Goal: Task Accomplishment & Management: Manage account settings

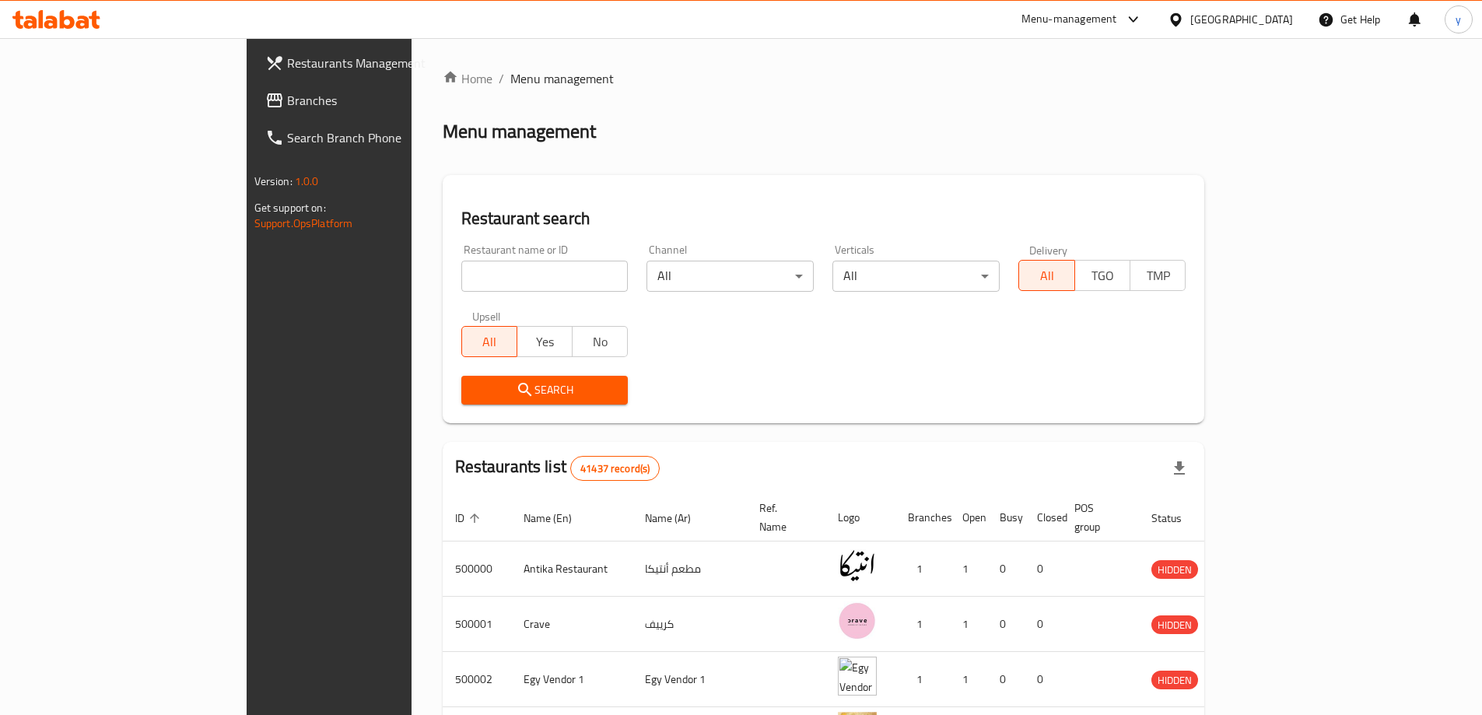
click at [253, 114] on link "Branches" at bounding box center [373, 100] width 241 height 37
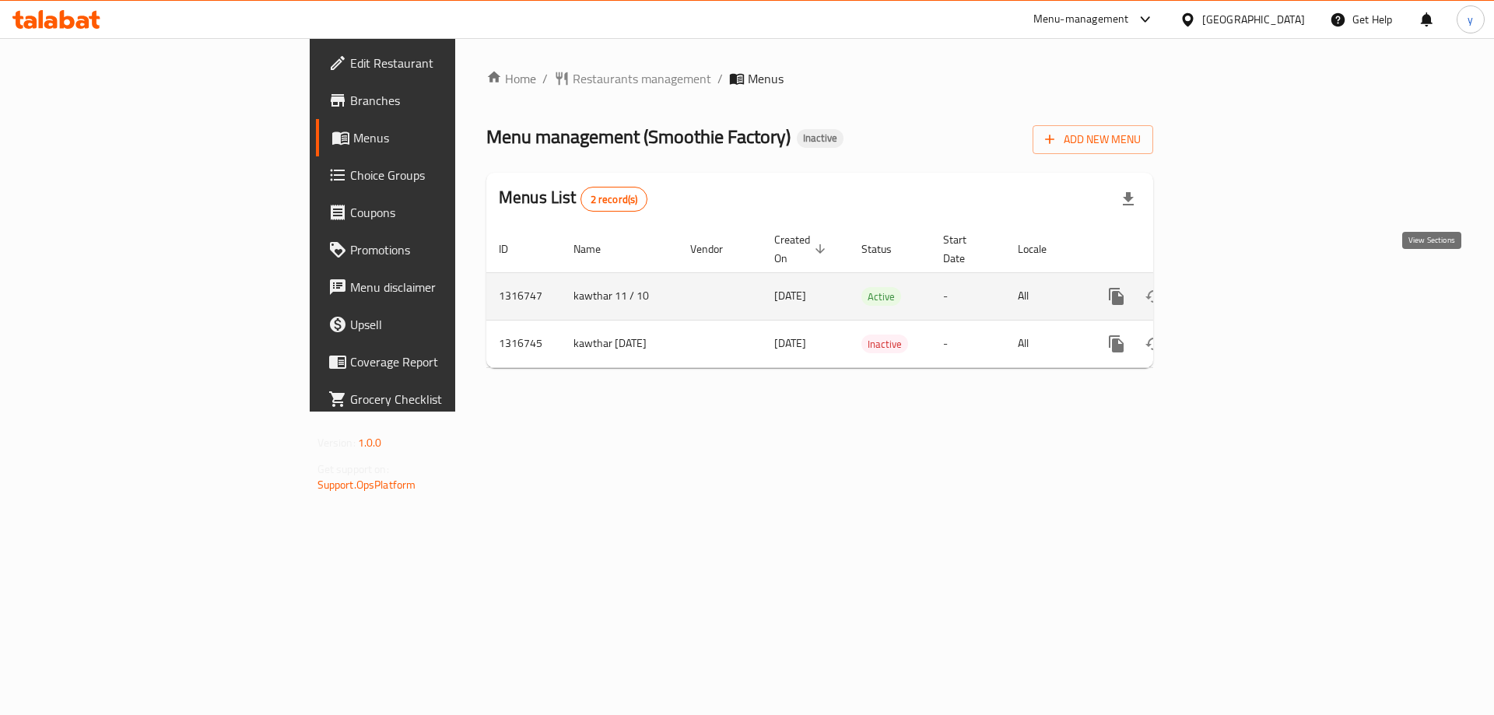
click at [1238, 287] on icon "enhanced table" at bounding box center [1228, 296] width 19 height 19
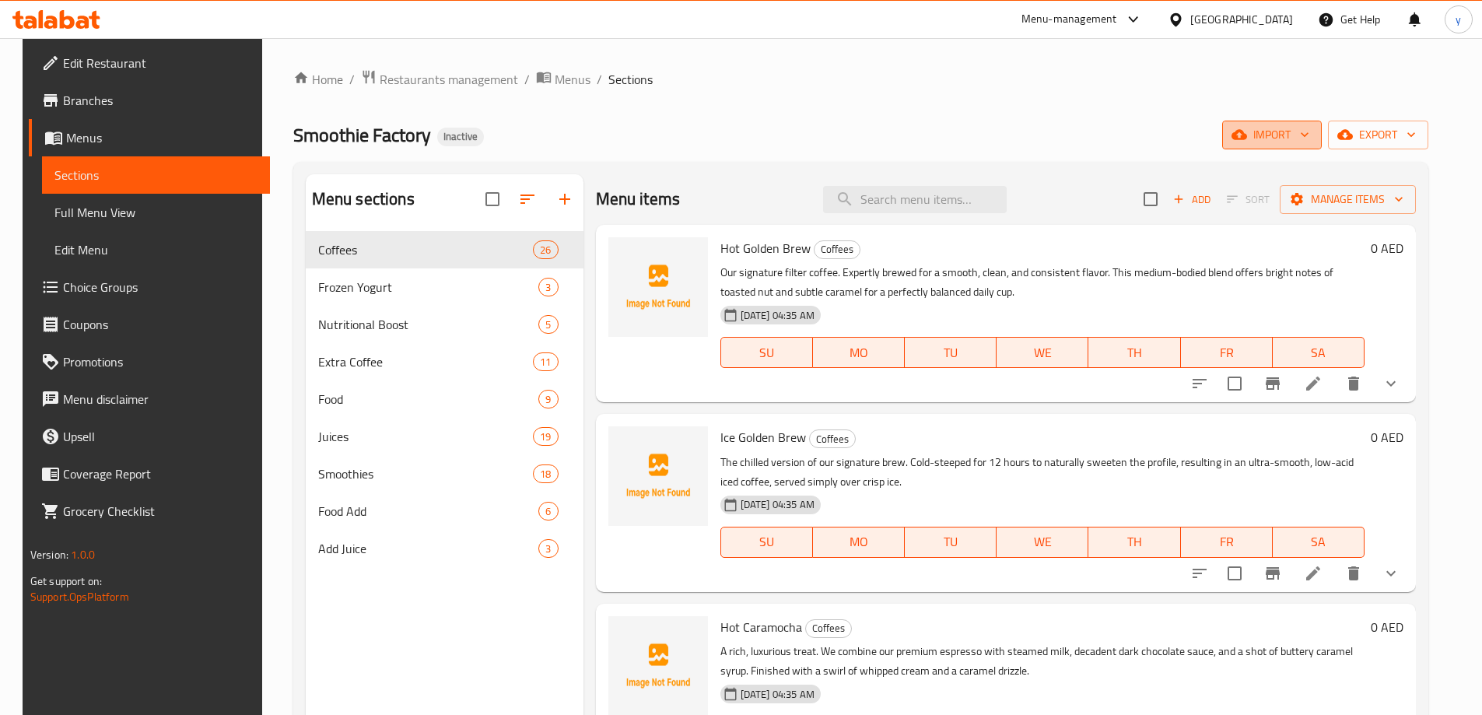
click at [1279, 129] on span "import" at bounding box center [1272, 134] width 75 height 19
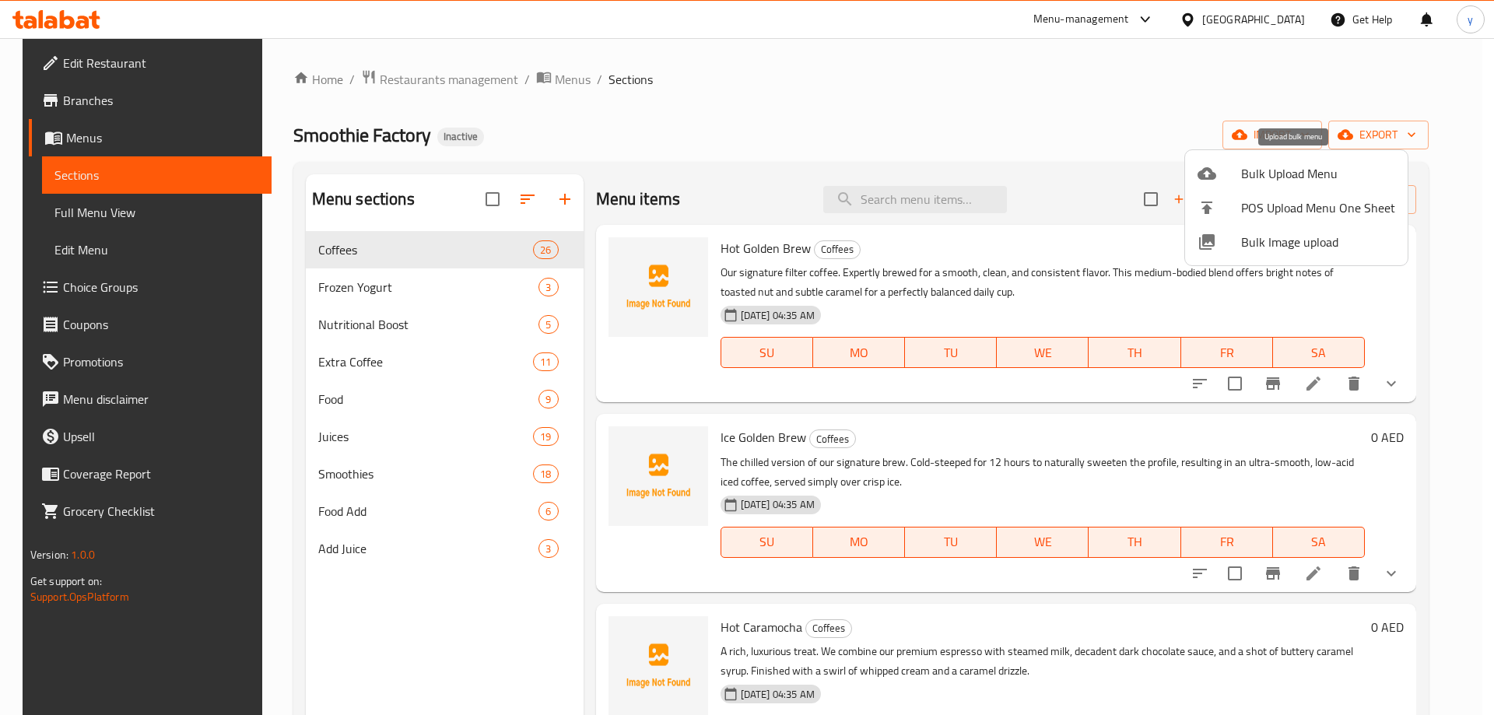
click at [1214, 165] on icon at bounding box center [1207, 173] width 19 height 19
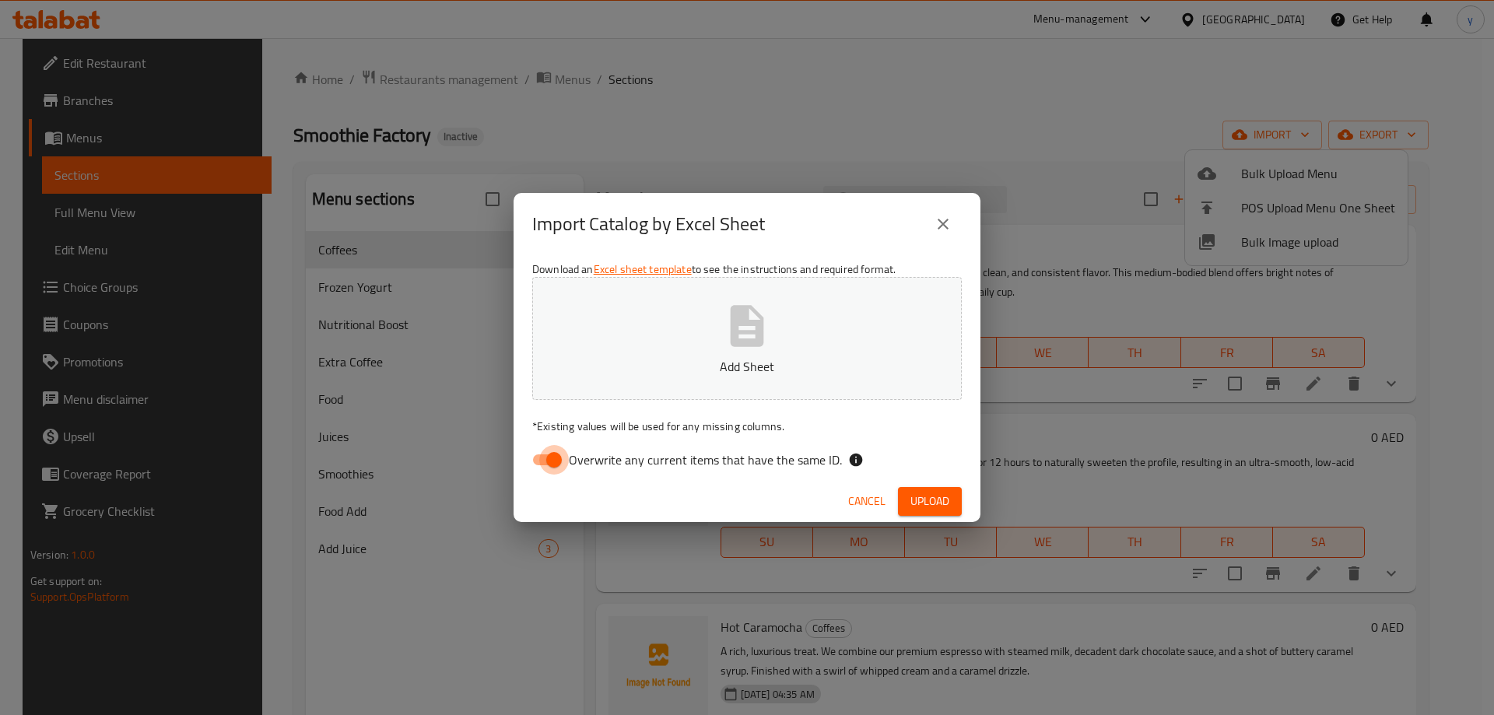
click at [556, 460] on input "Overwrite any current items that have the same ID." at bounding box center [554, 460] width 89 height 30
checkbox input "false"
click at [918, 505] on span "Upload" at bounding box center [929, 501] width 39 height 19
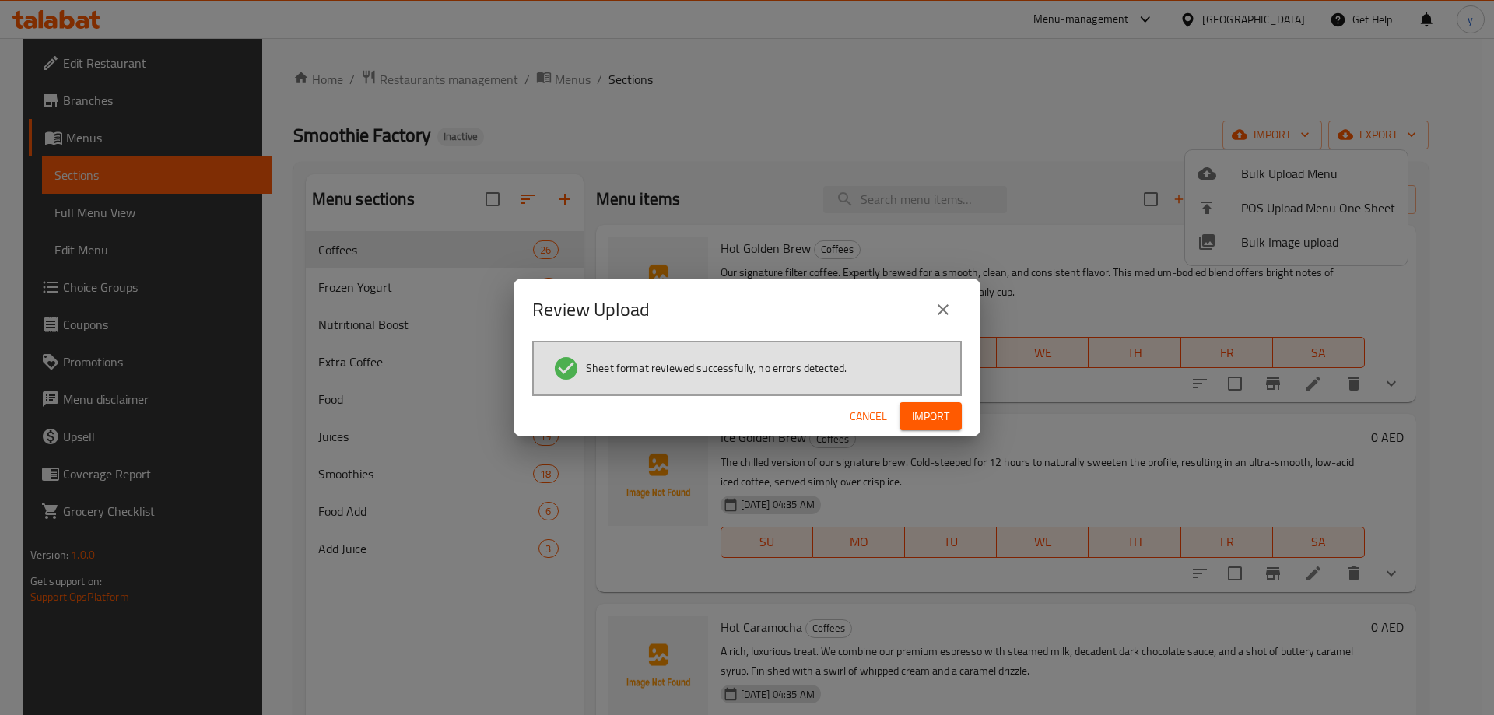
click at [921, 417] on span "Import" at bounding box center [930, 416] width 37 height 19
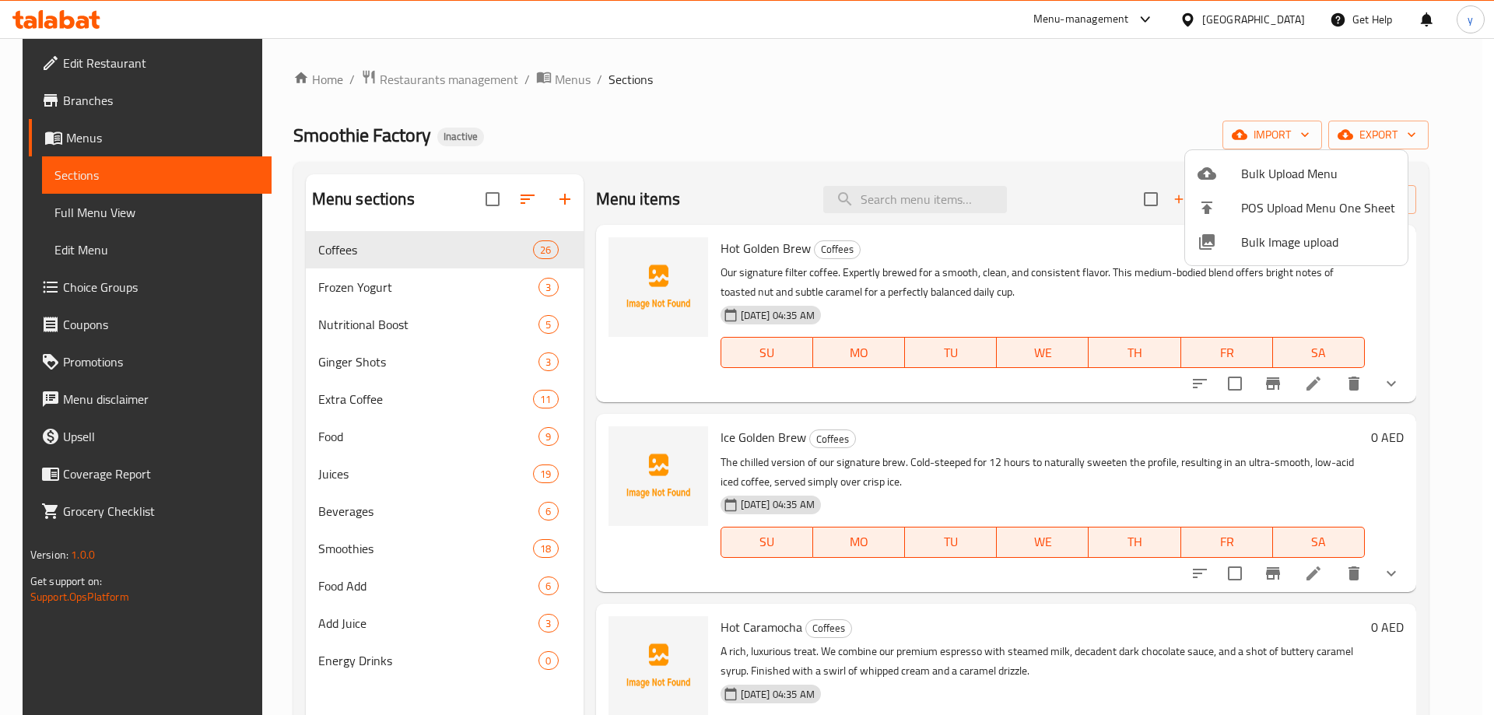
click at [605, 114] on div at bounding box center [747, 357] width 1494 height 715
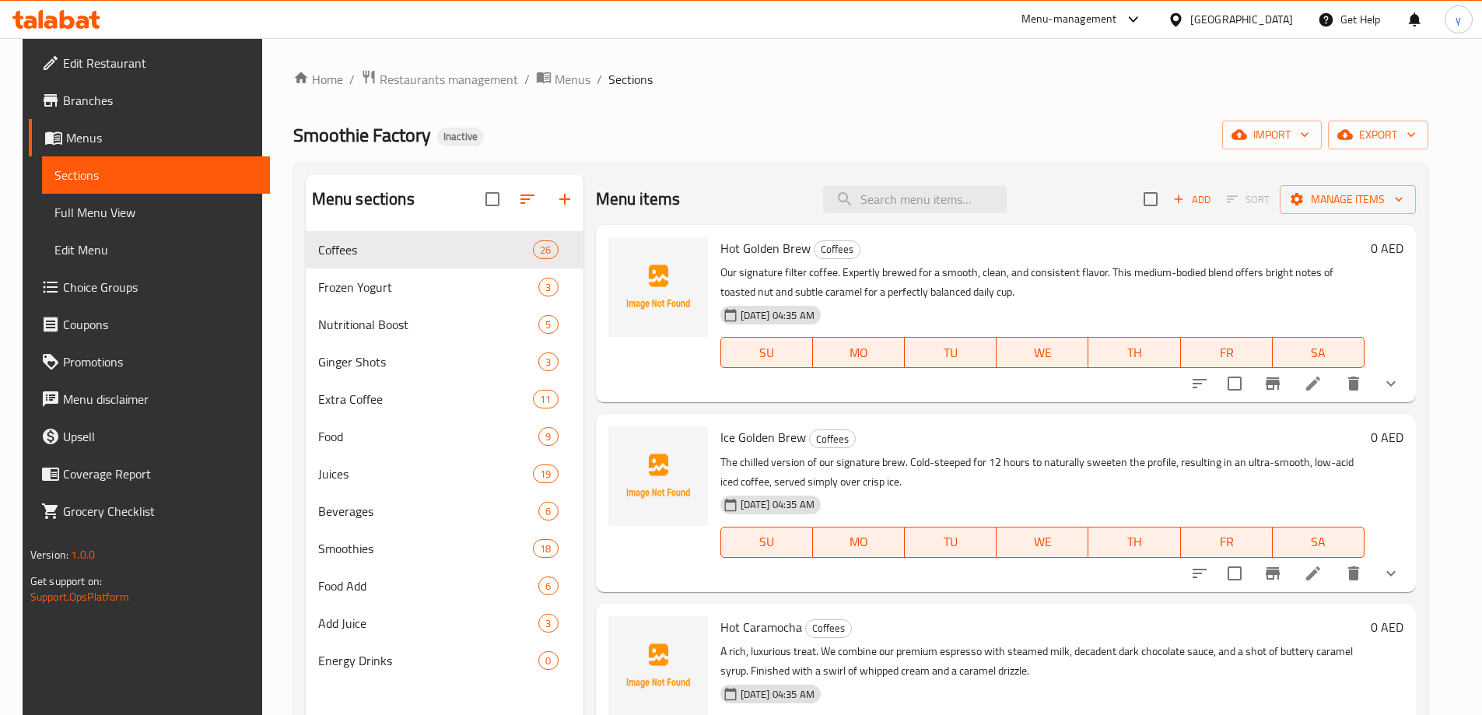
click at [103, 179] on span "Sections" at bounding box center [155, 175] width 203 height 19
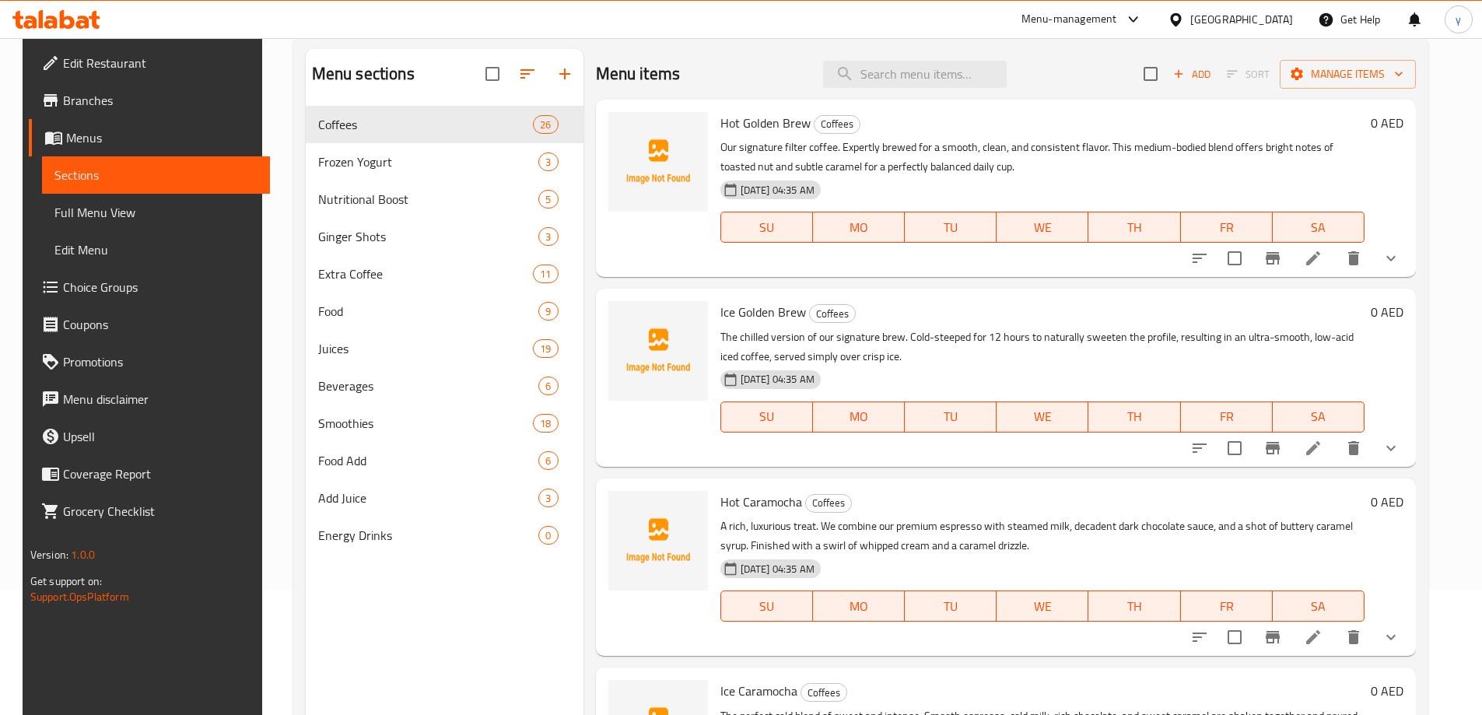
scroll to position [156, 0]
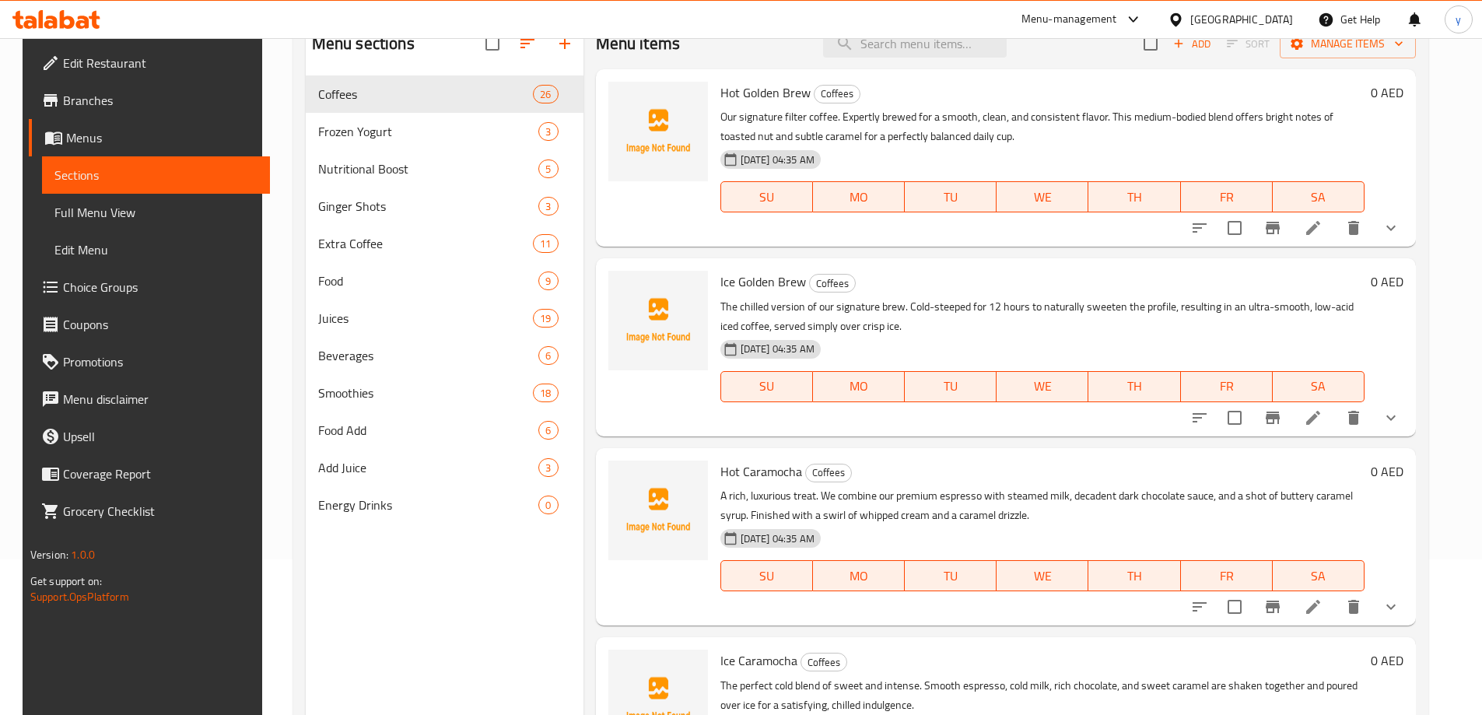
click at [79, 218] on span "Full Menu View" at bounding box center [155, 212] width 203 height 19
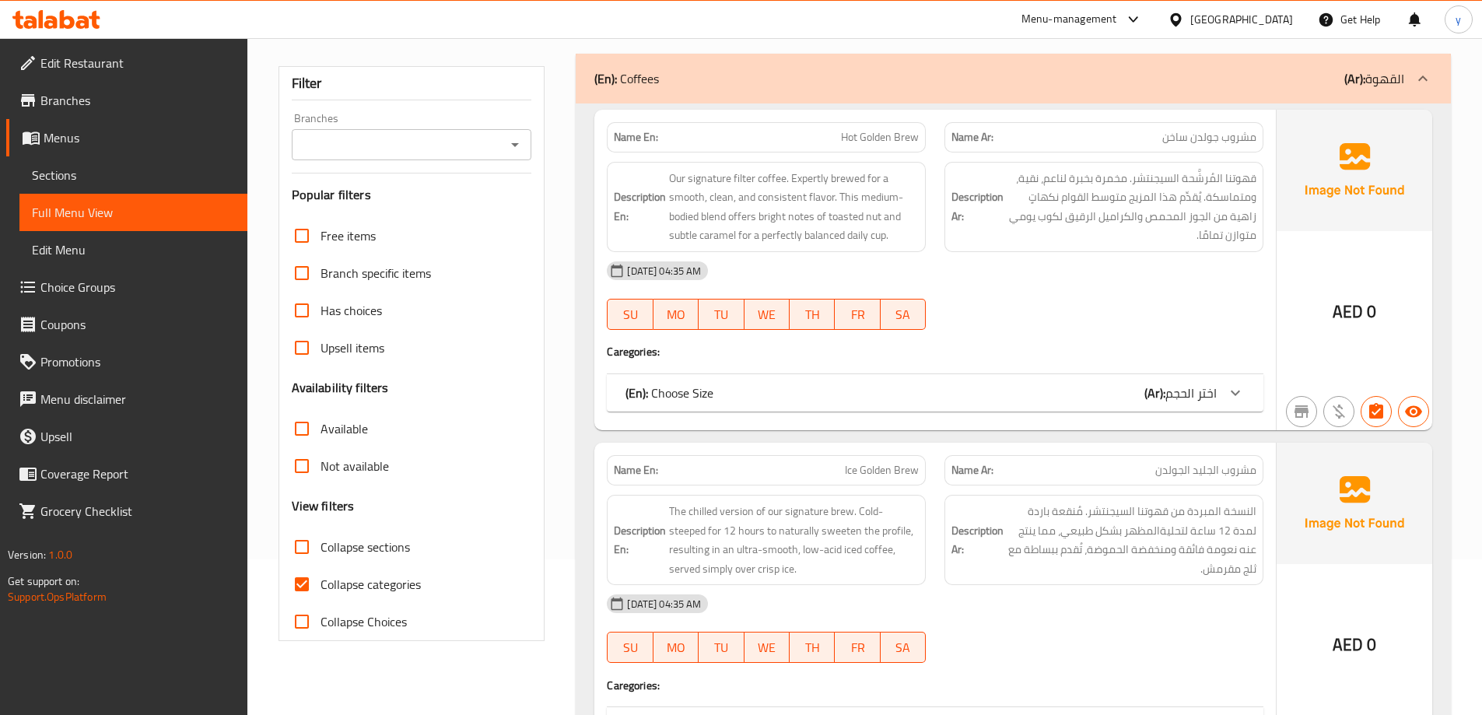
click at [305, 552] on input "Collapse sections" at bounding box center [301, 546] width 37 height 37
checkbox input "true"
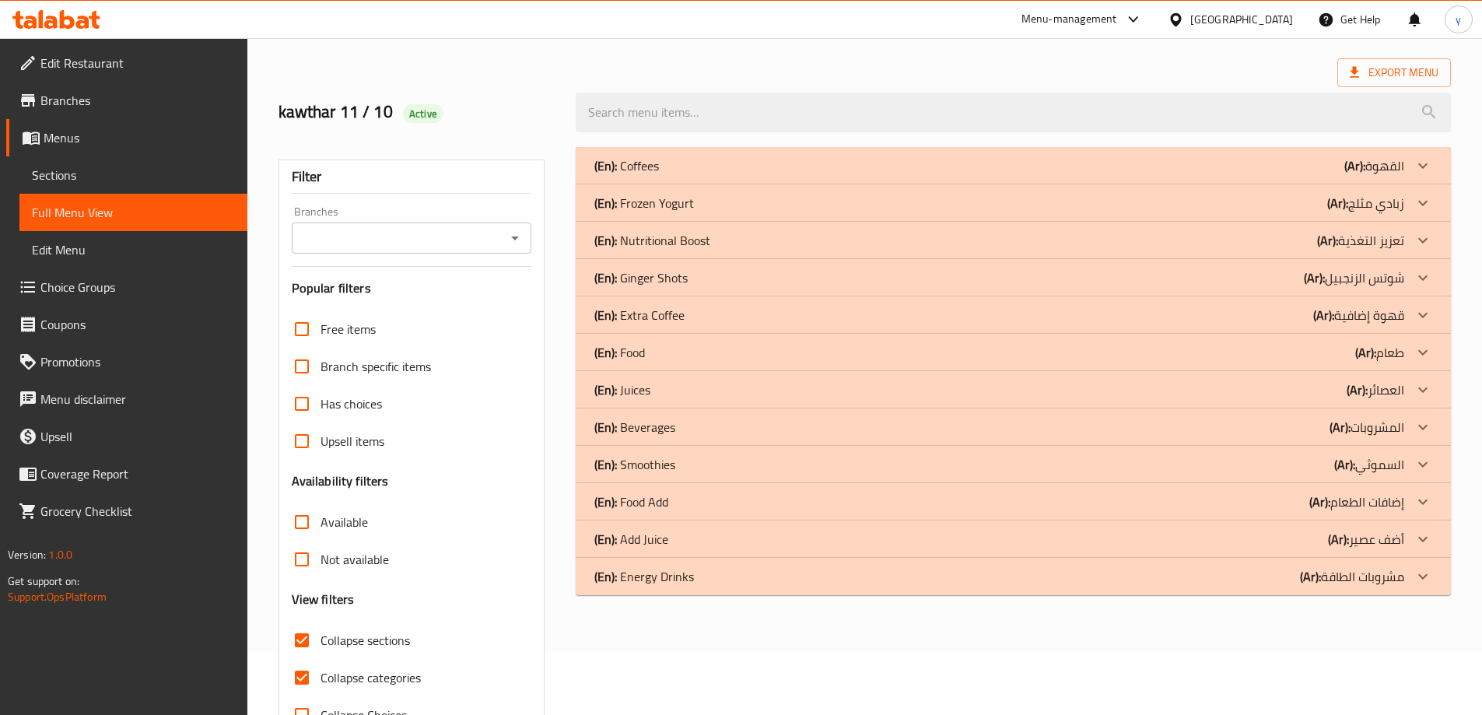
scroll to position [35, 0]
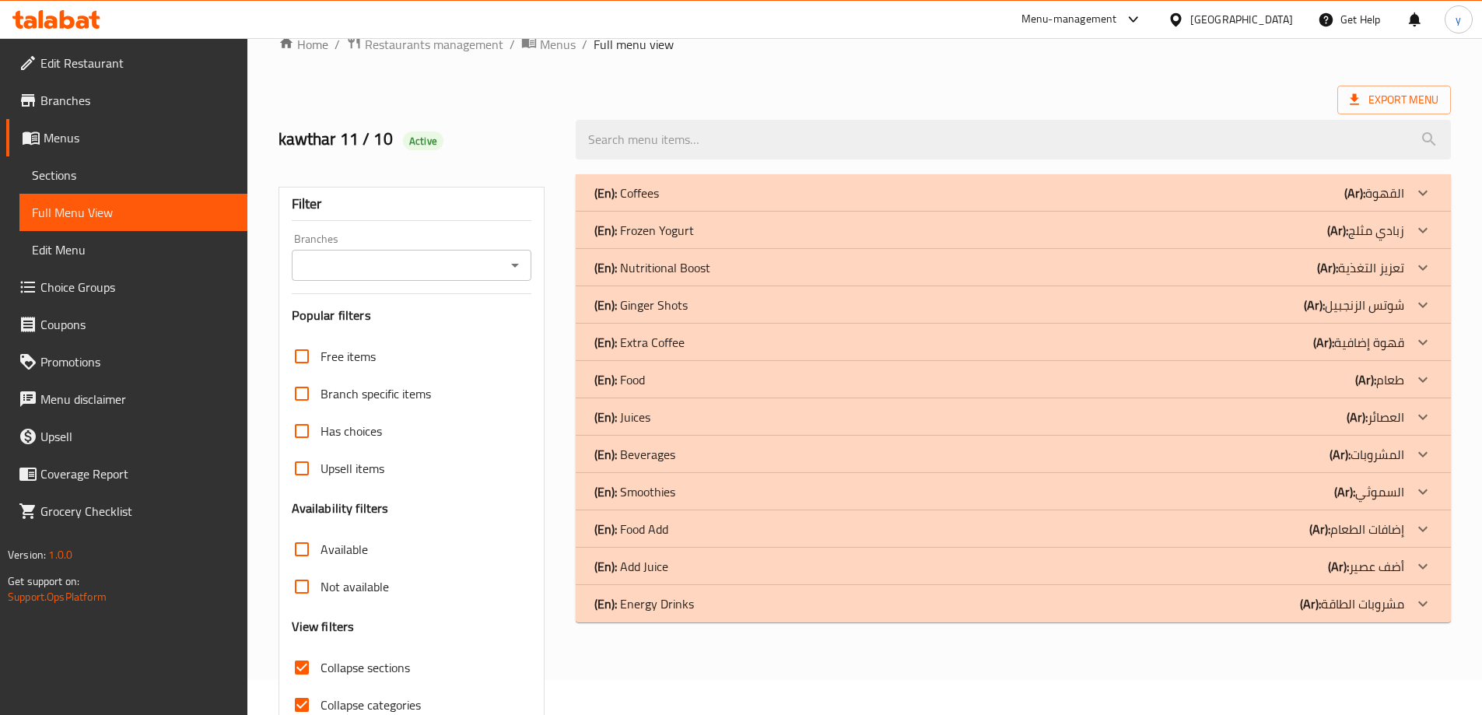
click at [1427, 303] on icon at bounding box center [1423, 304] width 9 height 5
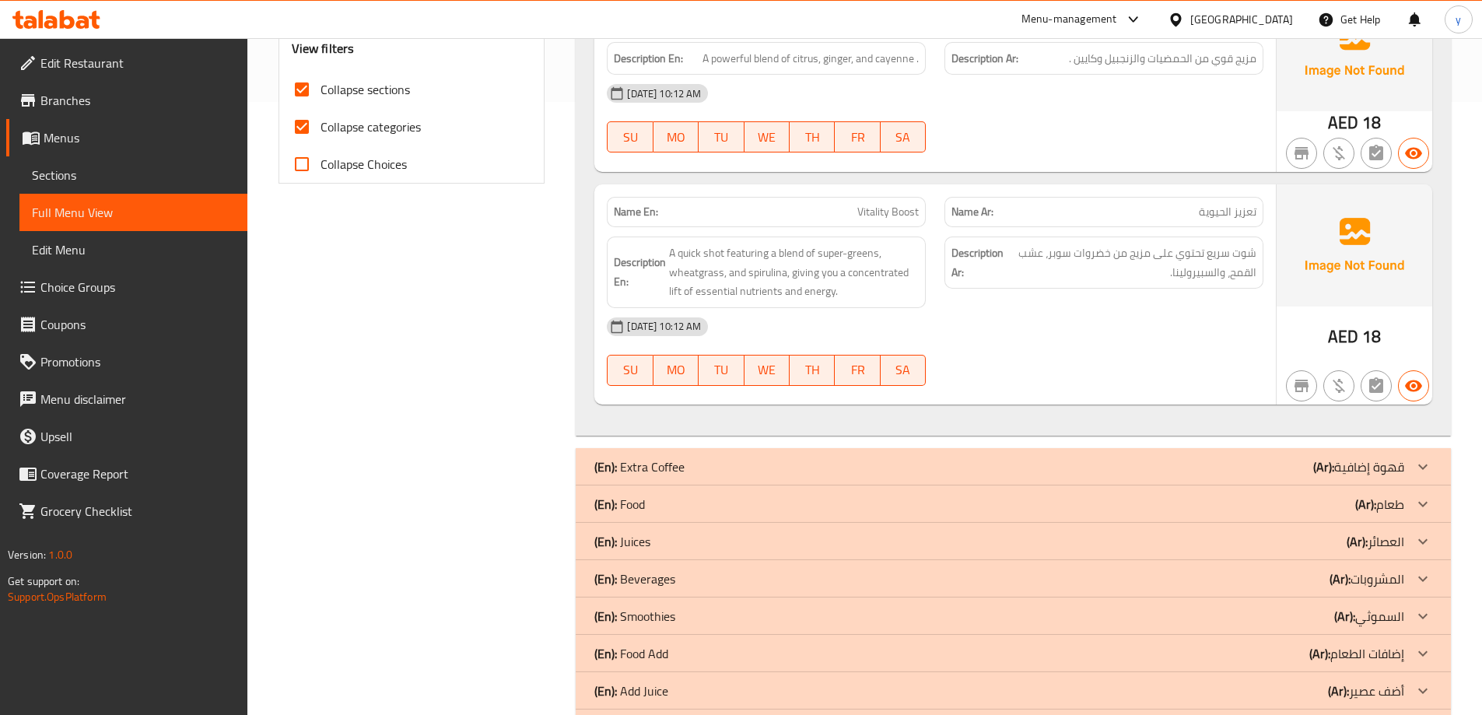
scroll to position [676, 0]
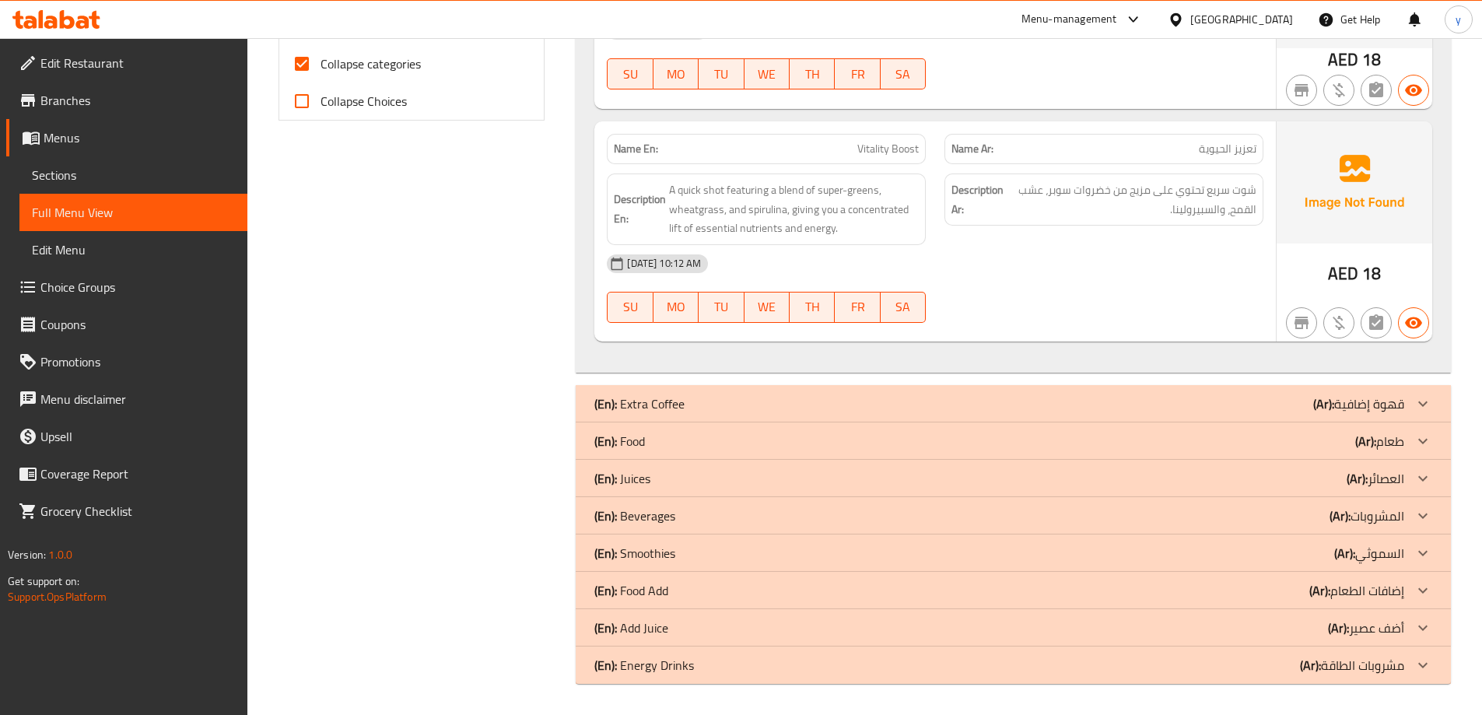
click at [1424, 511] on icon at bounding box center [1423, 516] width 19 height 19
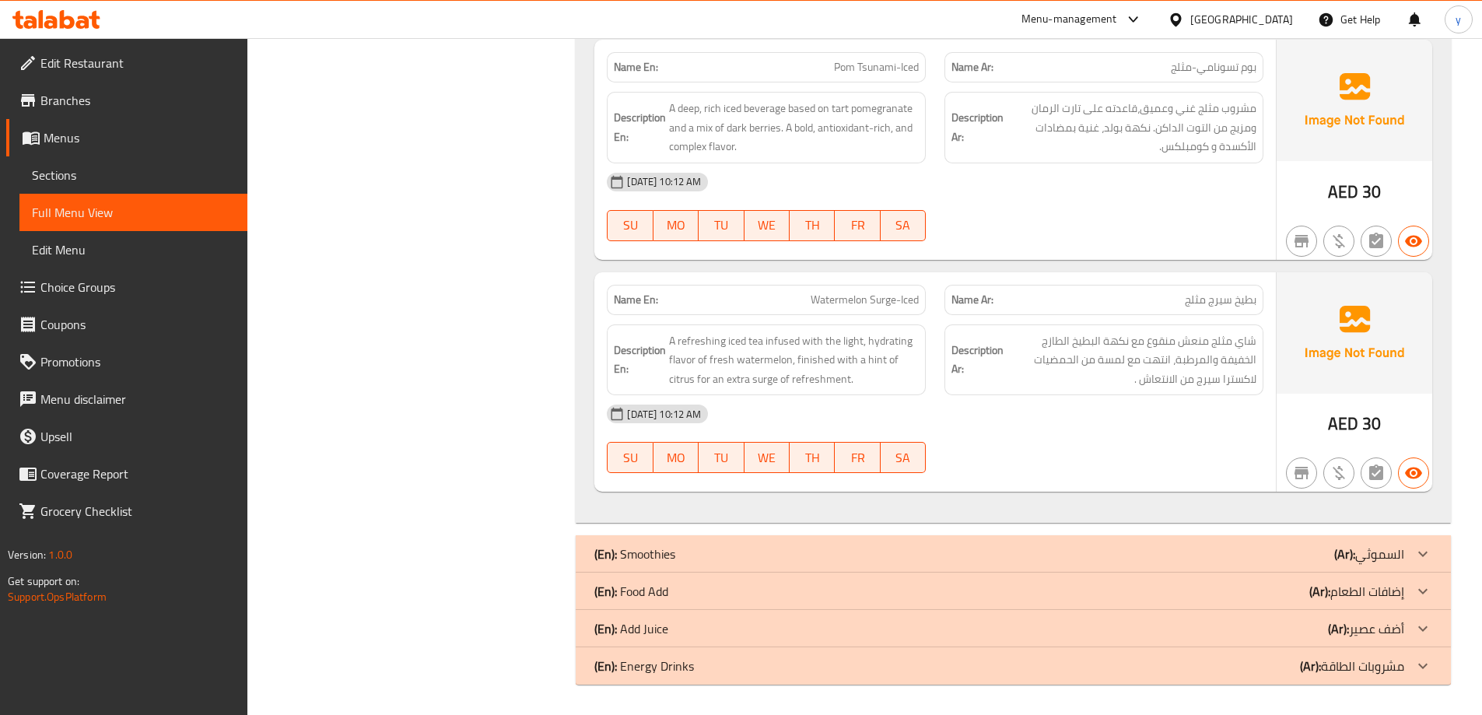
scroll to position [2296, 0]
click at [1426, 665] on icon at bounding box center [1423, 665] width 9 height 5
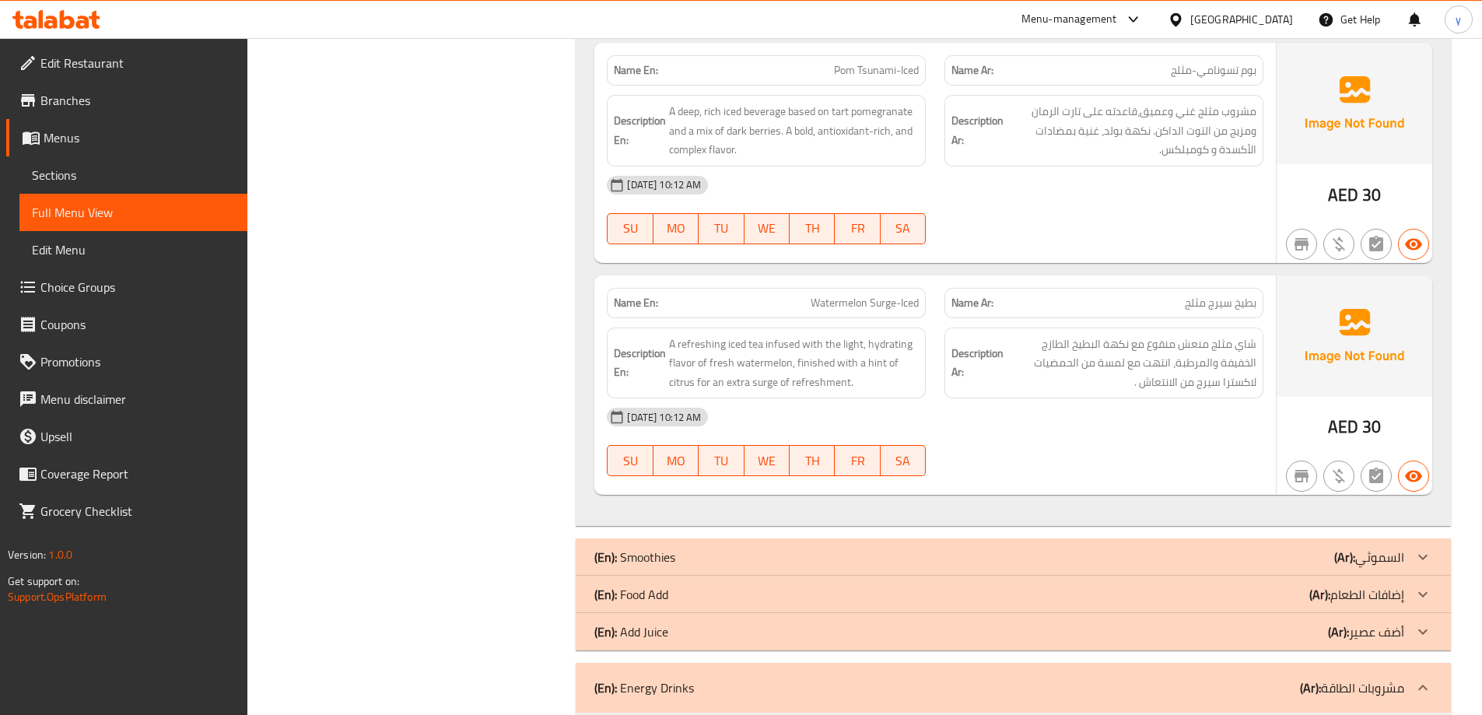
scroll to position [2345, 0]
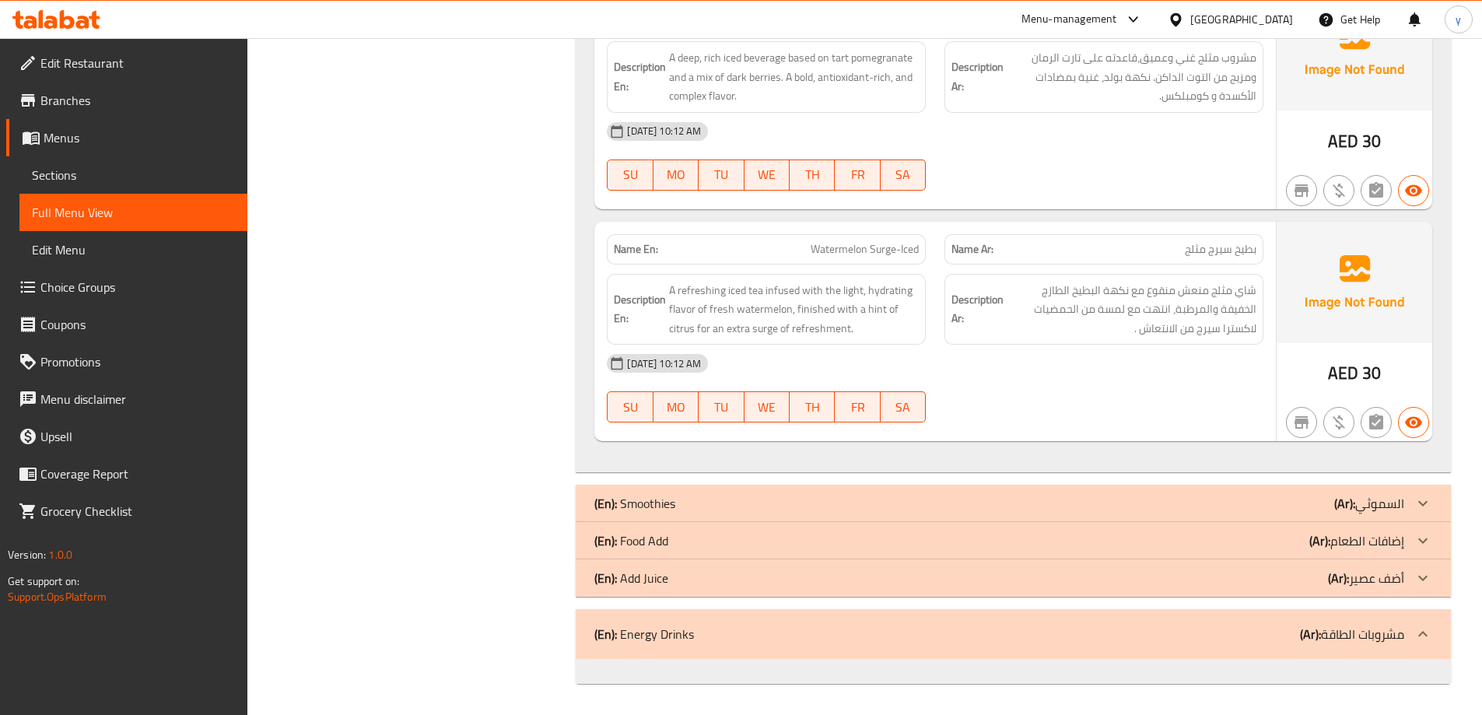
click at [1415, 630] on icon at bounding box center [1423, 634] width 19 height 19
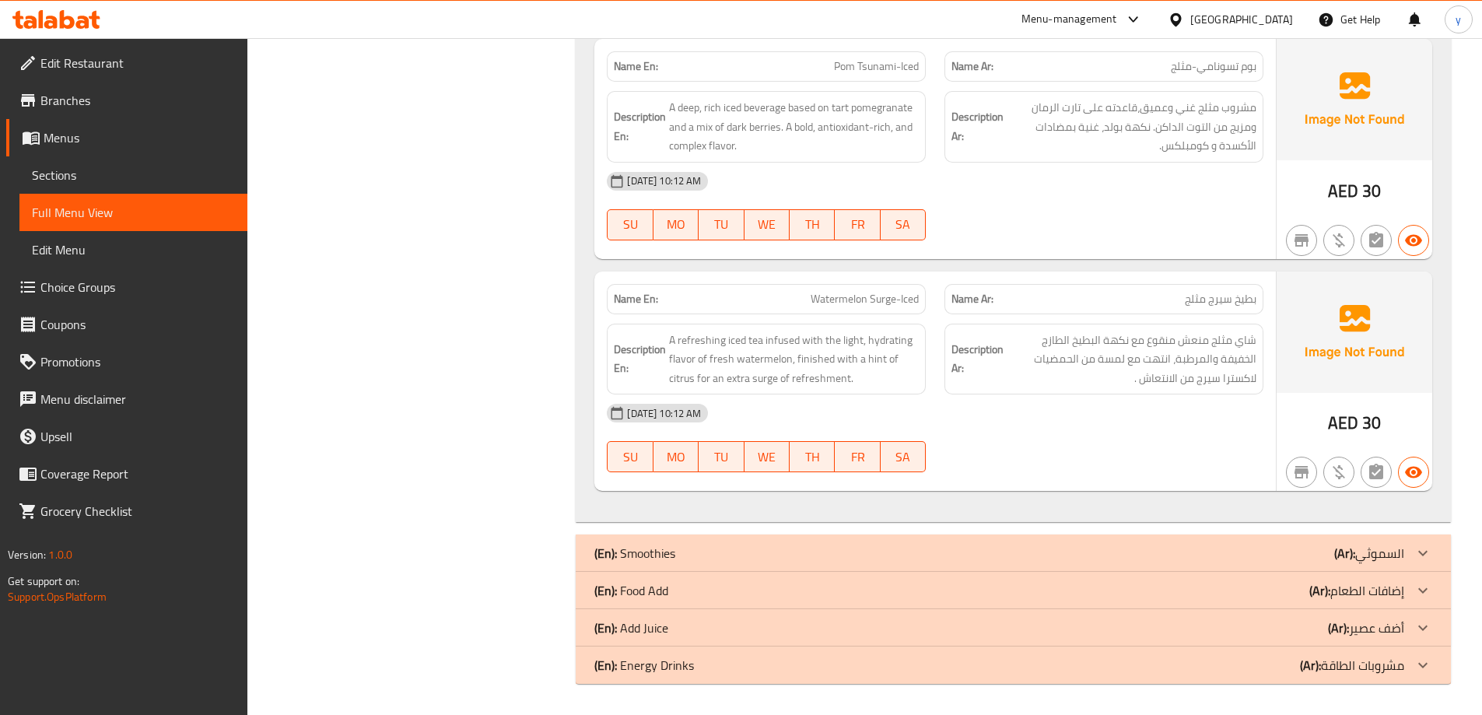
scroll to position [2296, 0]
click at [1424, 663] on icon at bounding box center [1423, 665] width 19 height 19
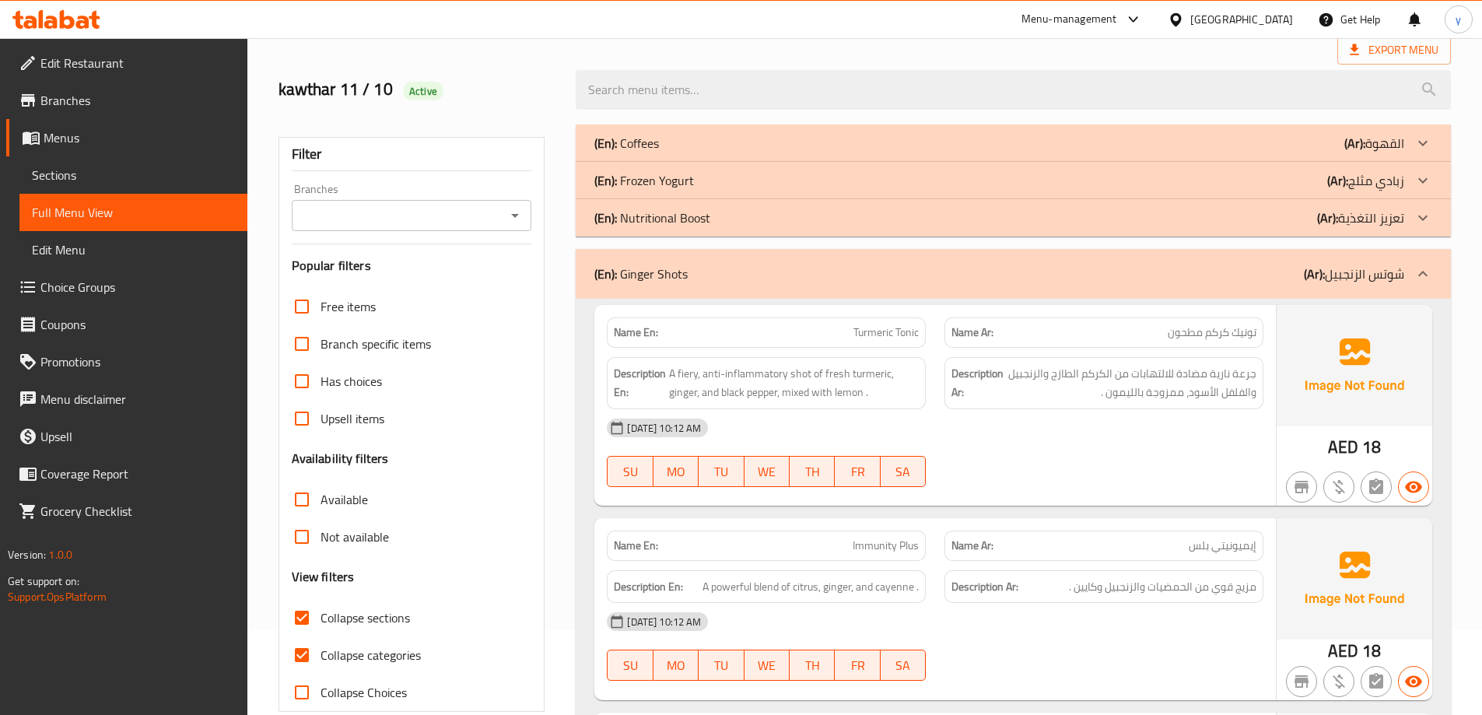
scroll to position [0, 0]
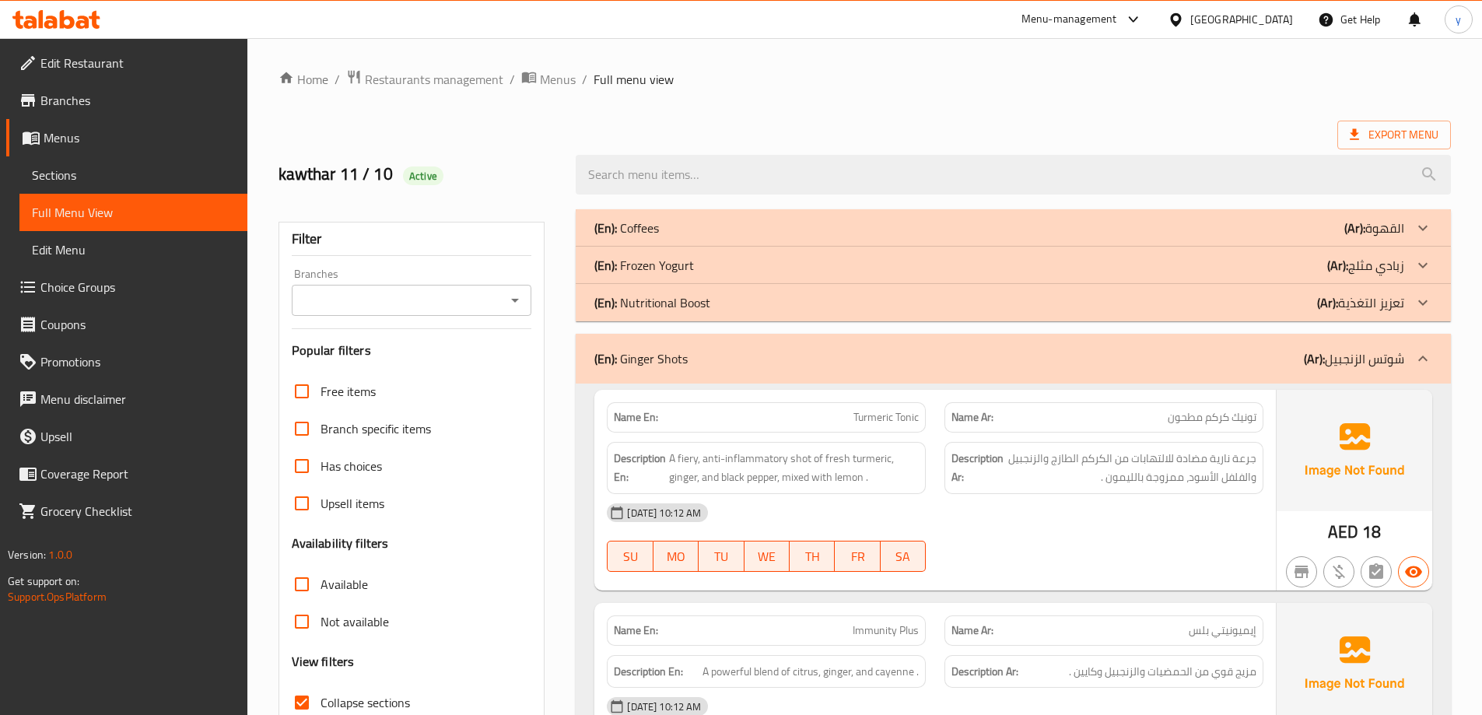
click at [100, 172] on span "Sections" at bounding box center [133, 175] width 203 height 19
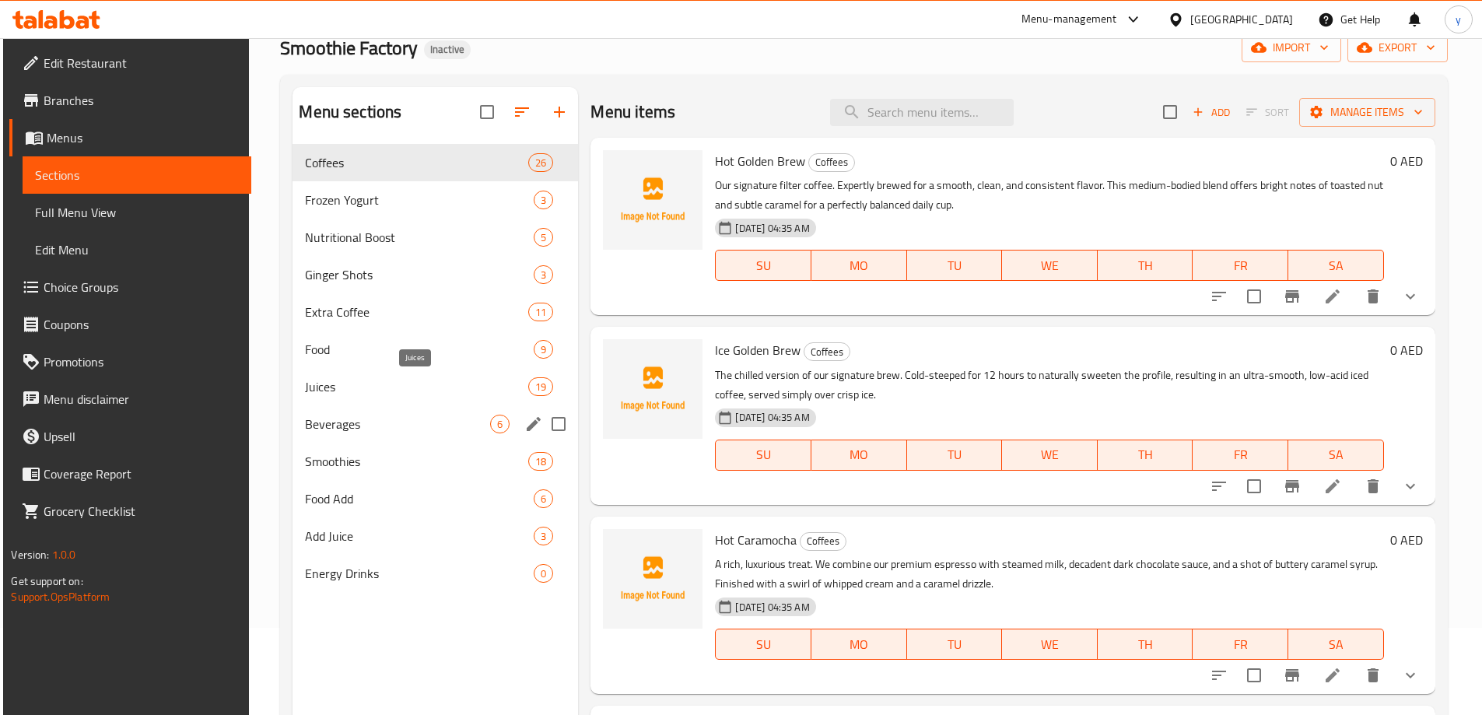
scroll to position [156, 0]
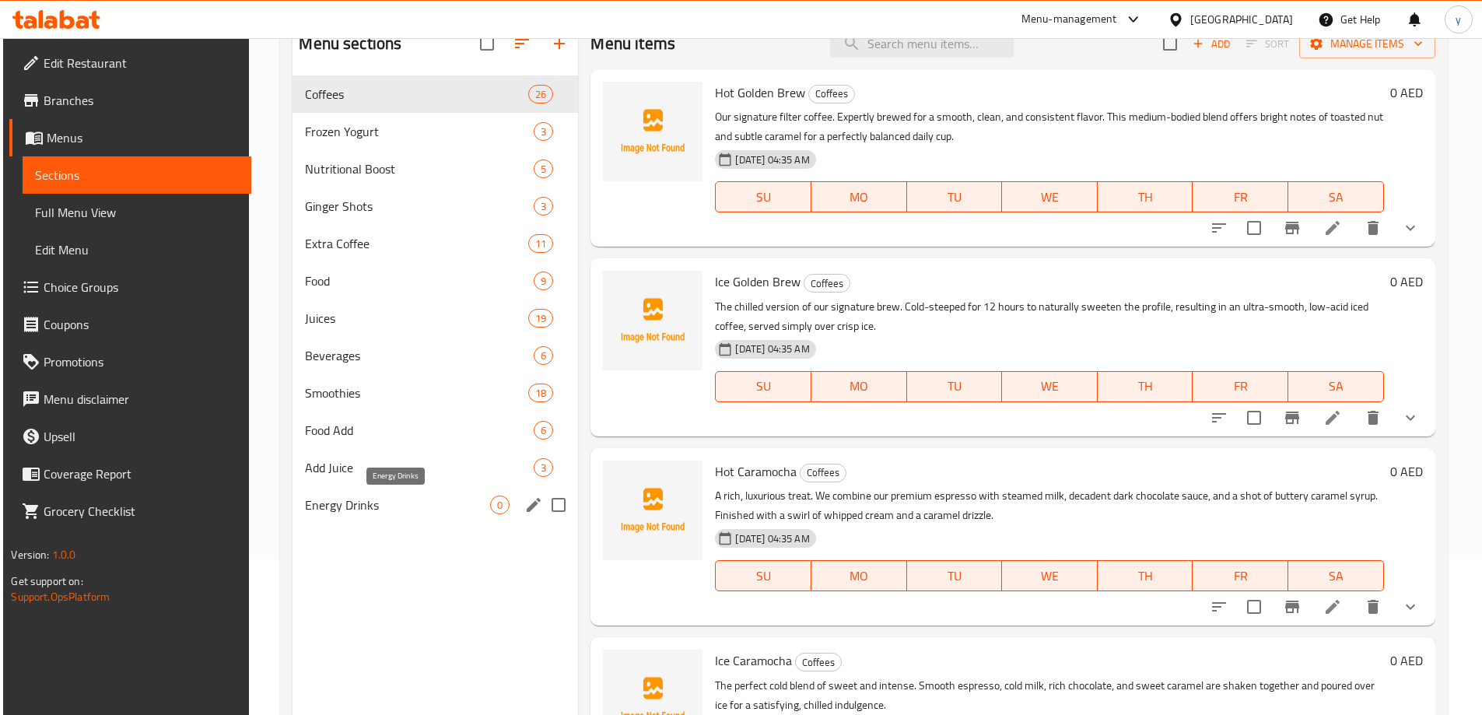
click at [412, 510] on span "Energy Drinks" at bounding box center [397, 505] width 185 height 19
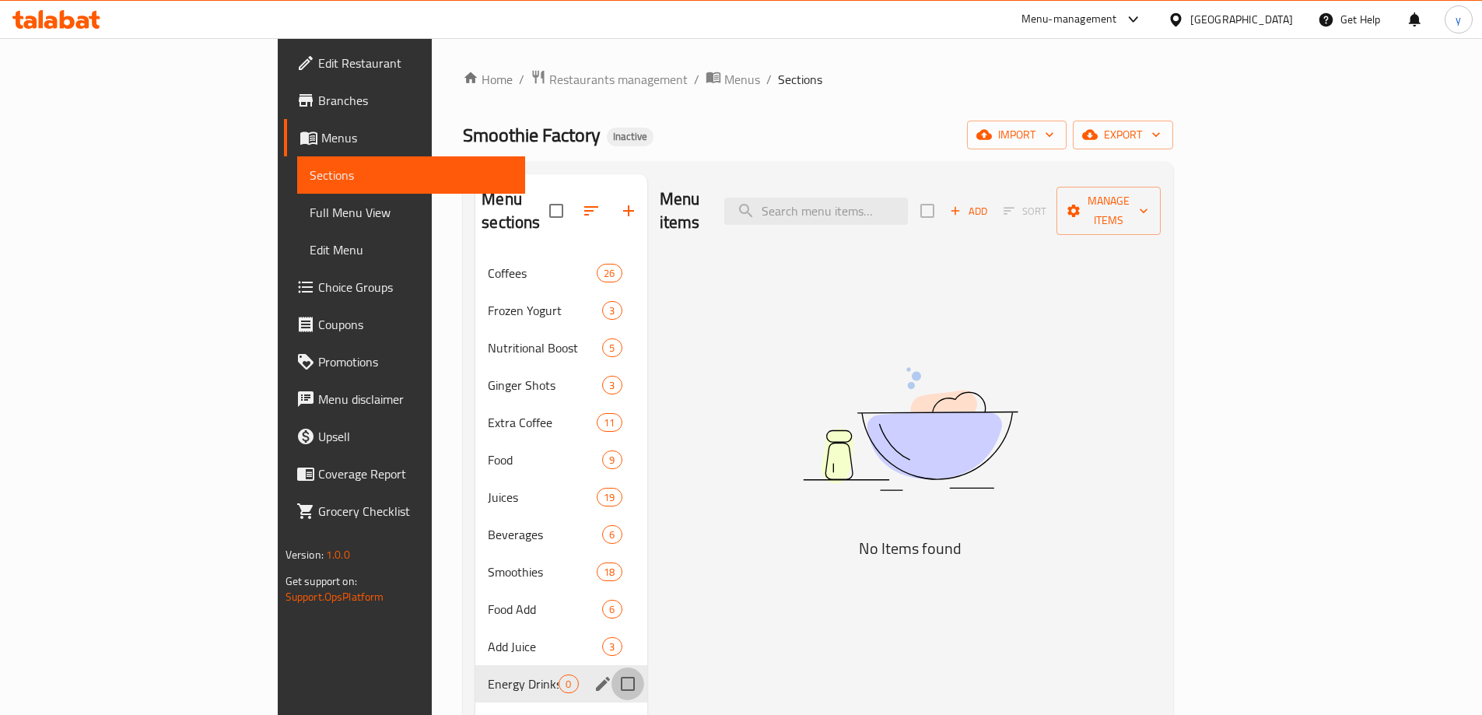
click at [612, 668] on input "Menu sections" at bounding box center [628, 684] width 33 height 33
checkbox input "true"
click at [612, 518] on input "Menu sections" at bounding box center [628, 534] width 33 height 33
checkbox input "true"
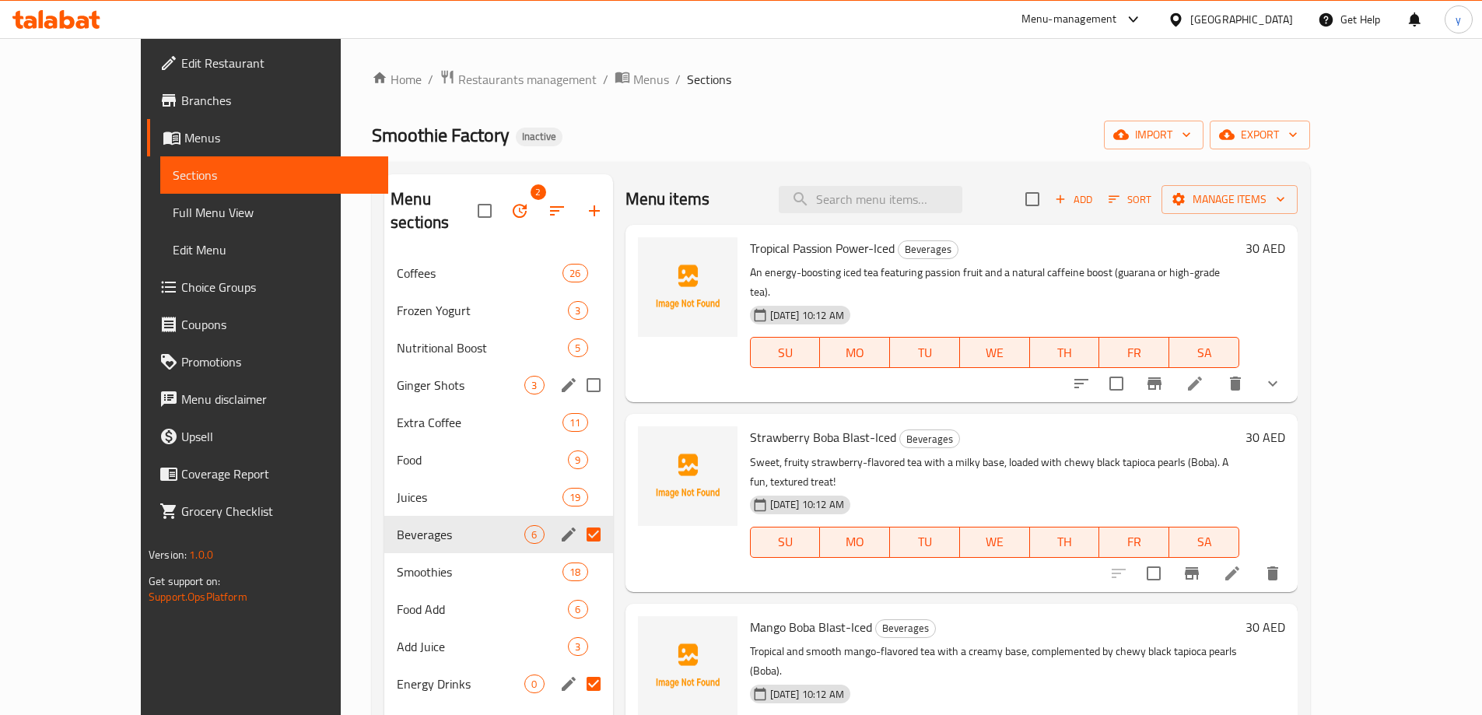
click at [577, 369] on input "Menu sections" at bounding box center [593, 385] width 33 height 33
checkbox input "true"
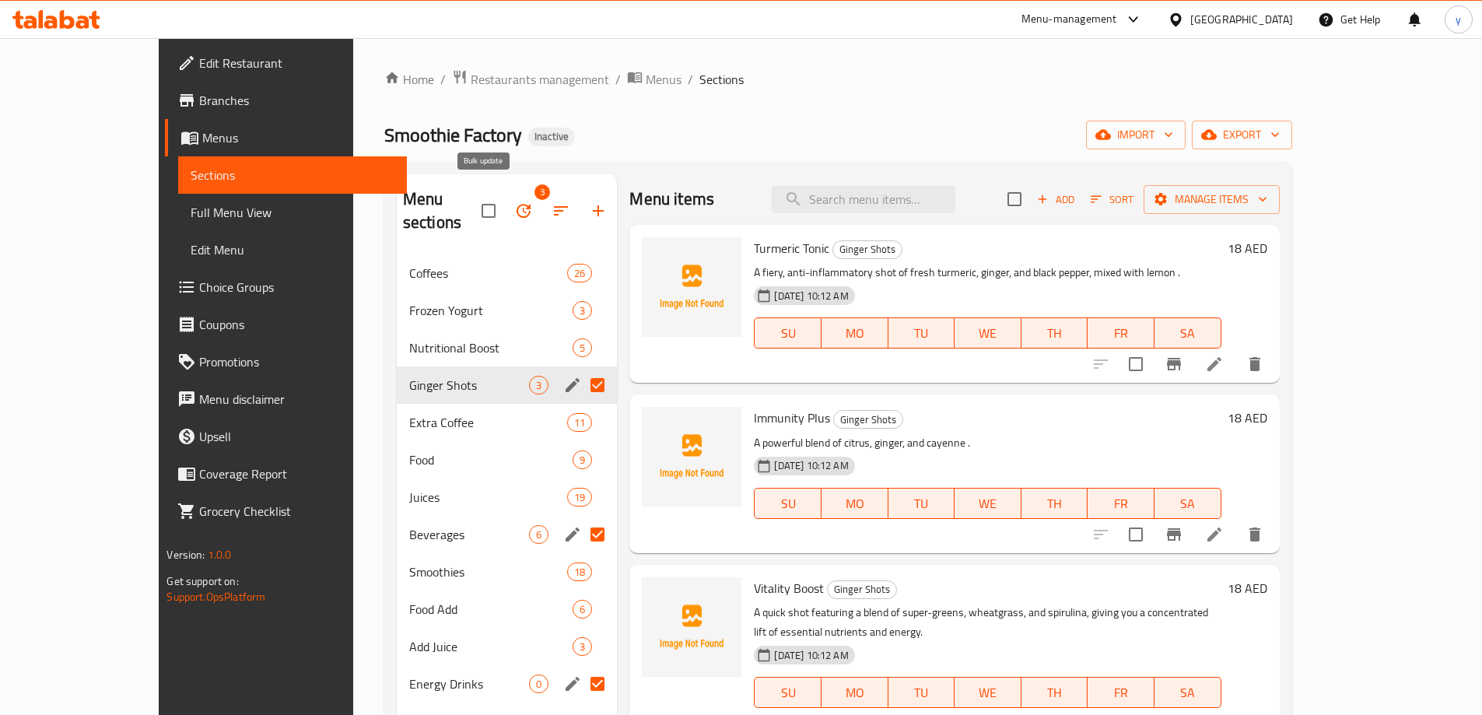
click at [514, 202] on icon "button" at bounding box center [523, 211] width 19 height 19
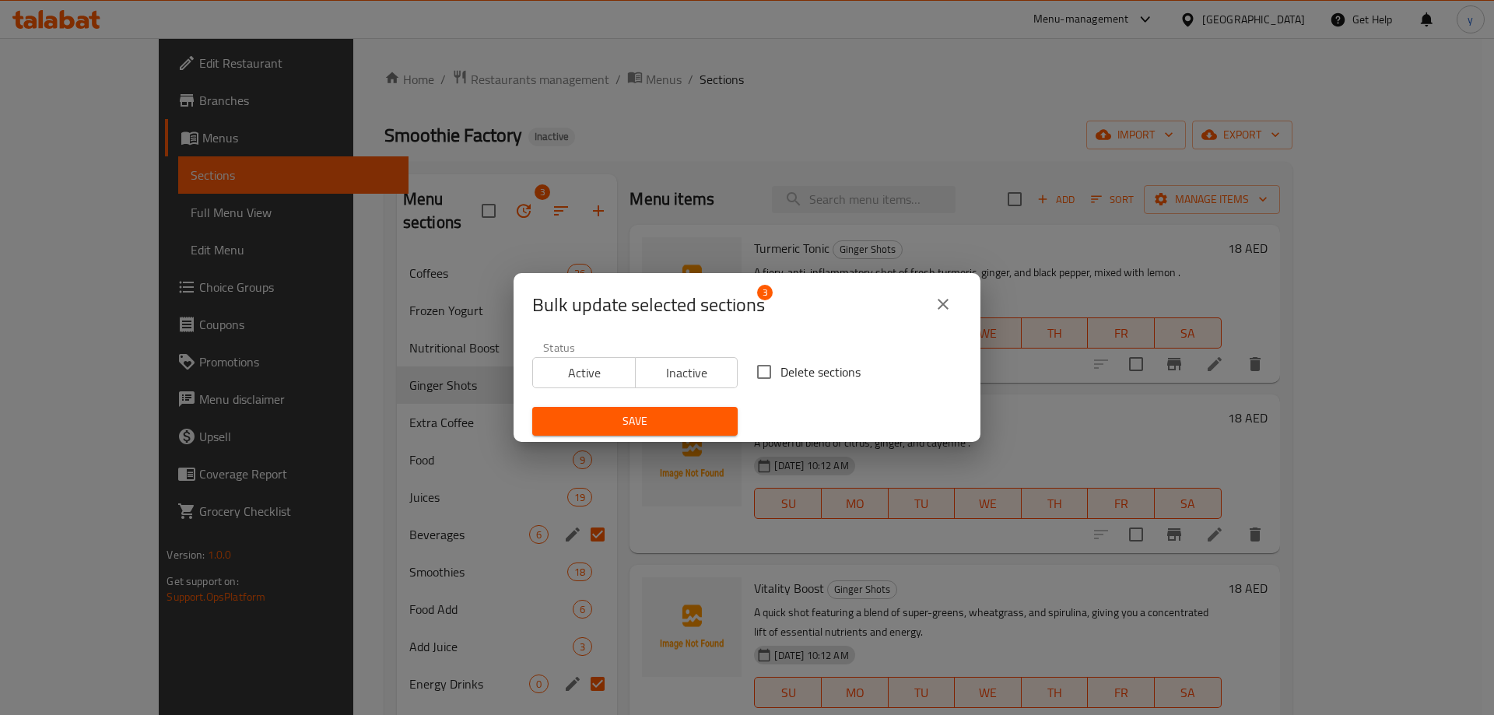
click at [947, 306] on icon "close" at bounding box center [943, 304] width 19 height 19
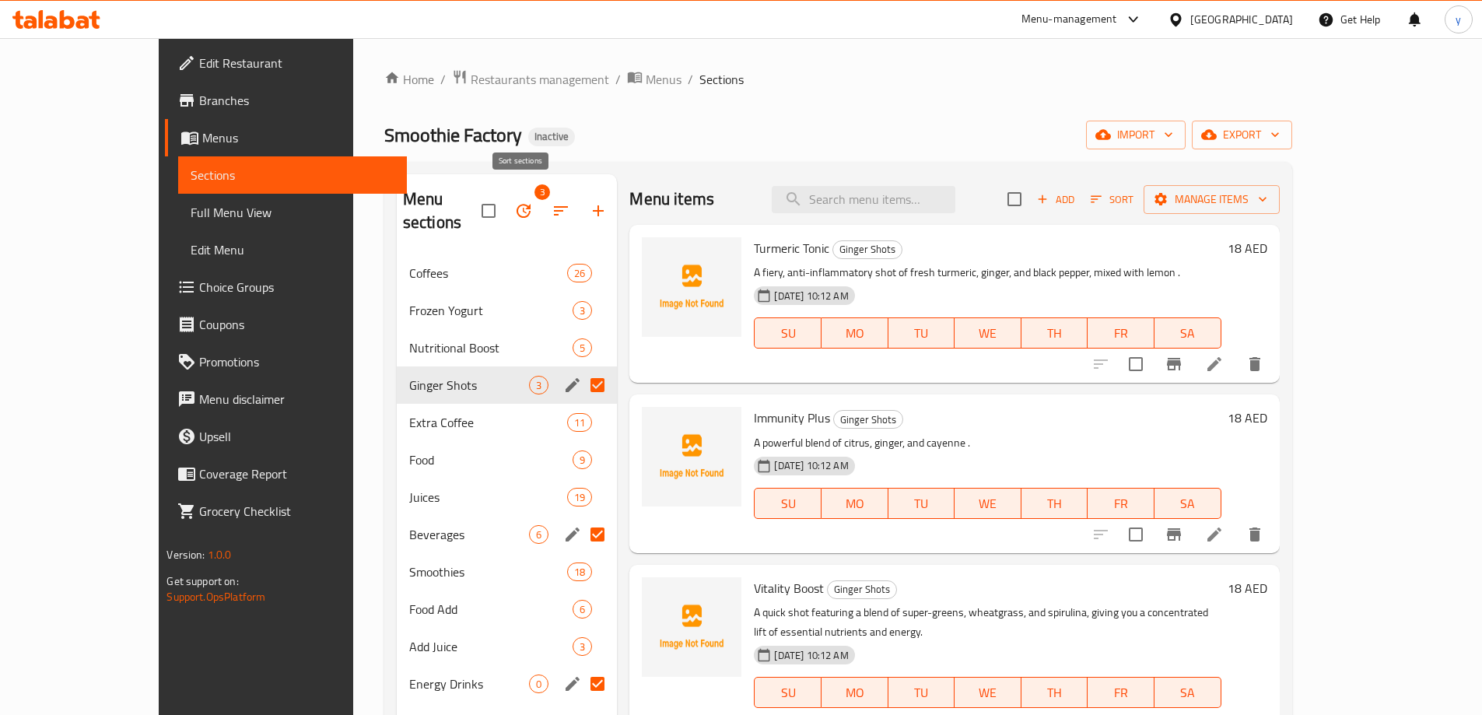
click at [554, 206] on icon "button" at bounding box center [561, 210] width 14 height 9
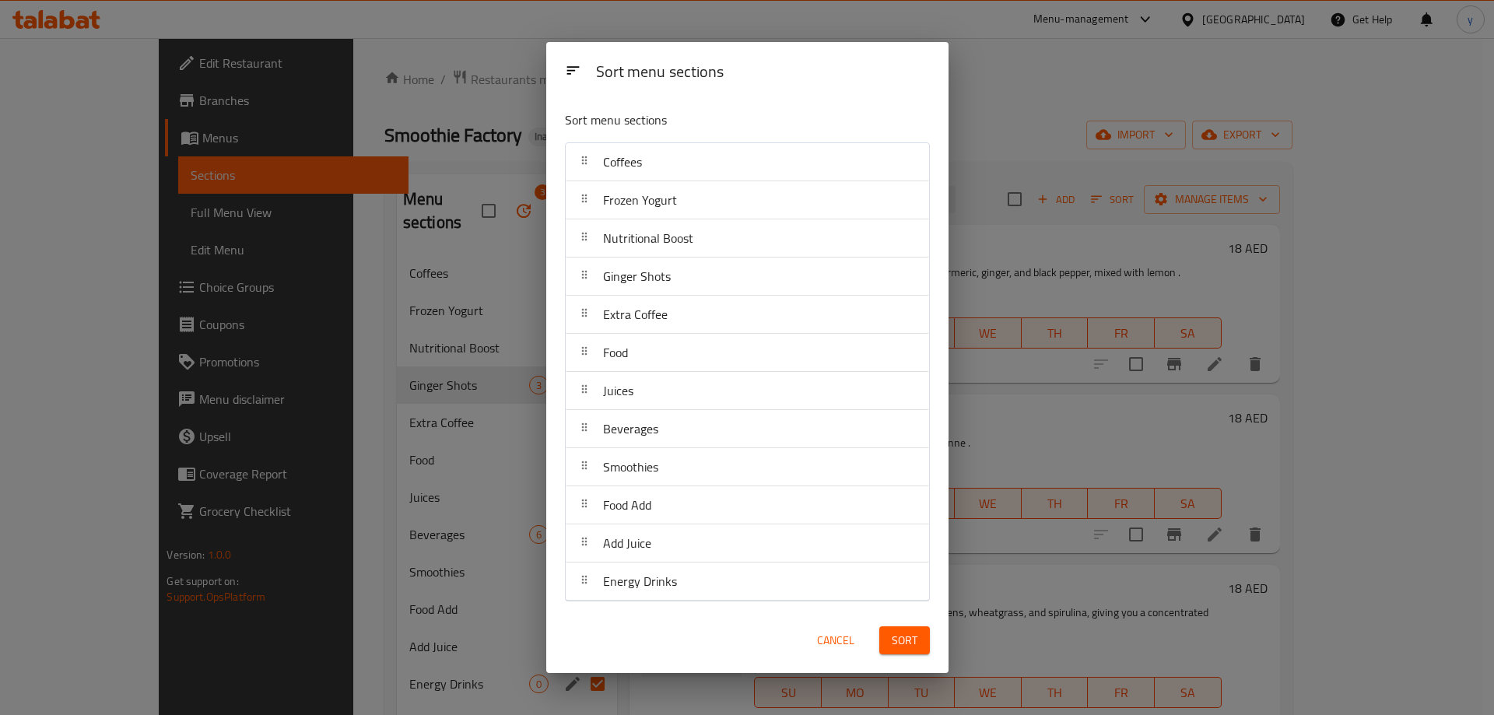
click at [437, 188] on div "Sort menu sections Sort menu sections Coffees Frozen Yogurt Nutritional Boost G…" at bounding box center [747, 357] width 1494 height 715
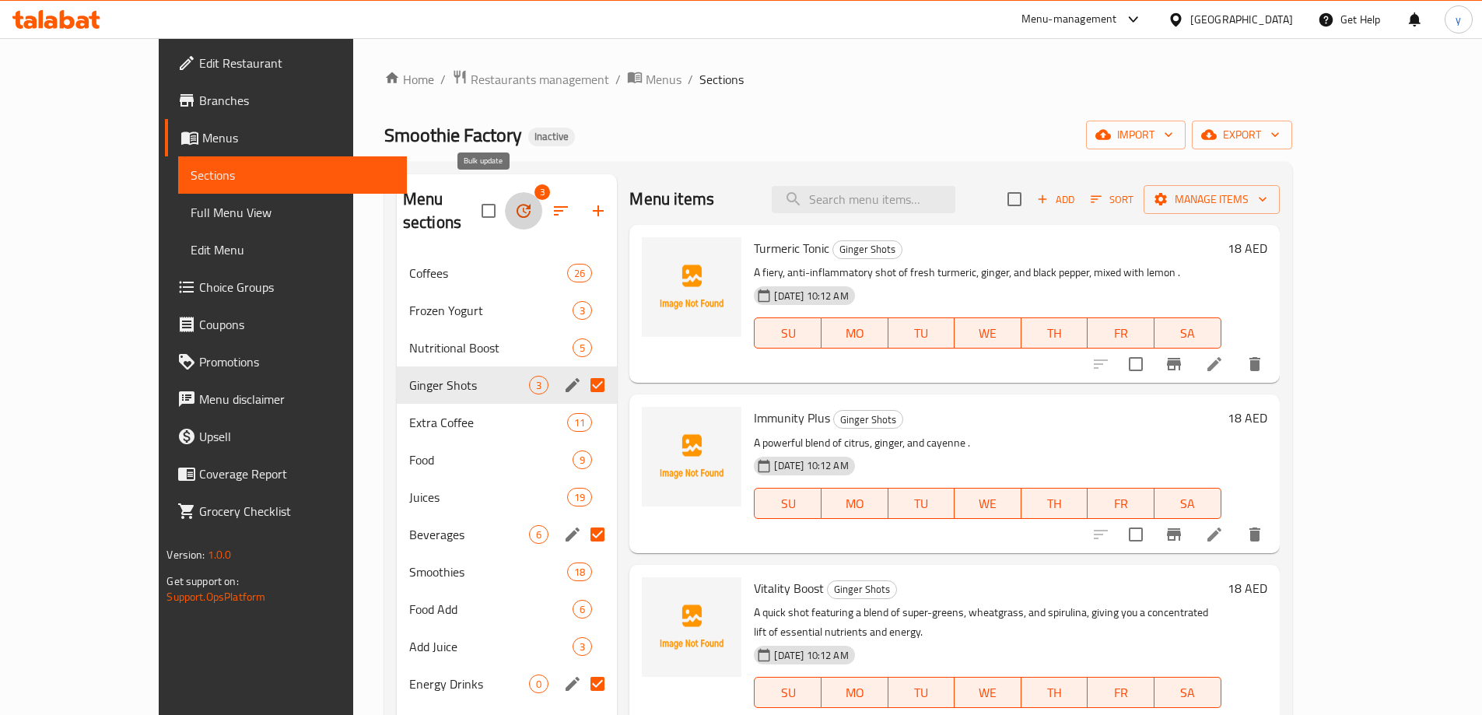
click at [517, 204] on icon "button" at bounding box center [524, 211] width 14 height 14
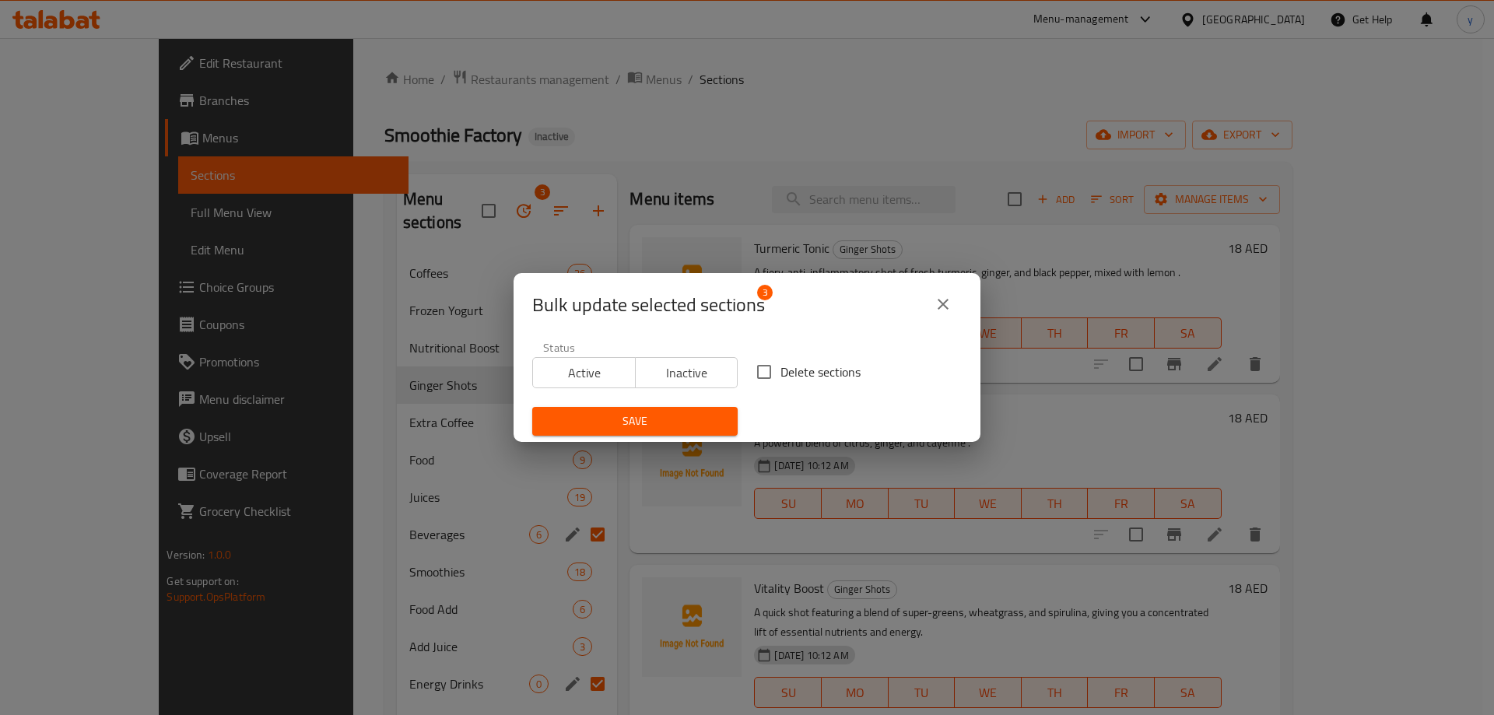
click at [760, 367] on input "Delete sections" at bounding box center [764, 372] width 33 height 33
checkbox input "true"
click at [671, 419] on span "Save" at bounding box center [635, 421] width 181 height 19
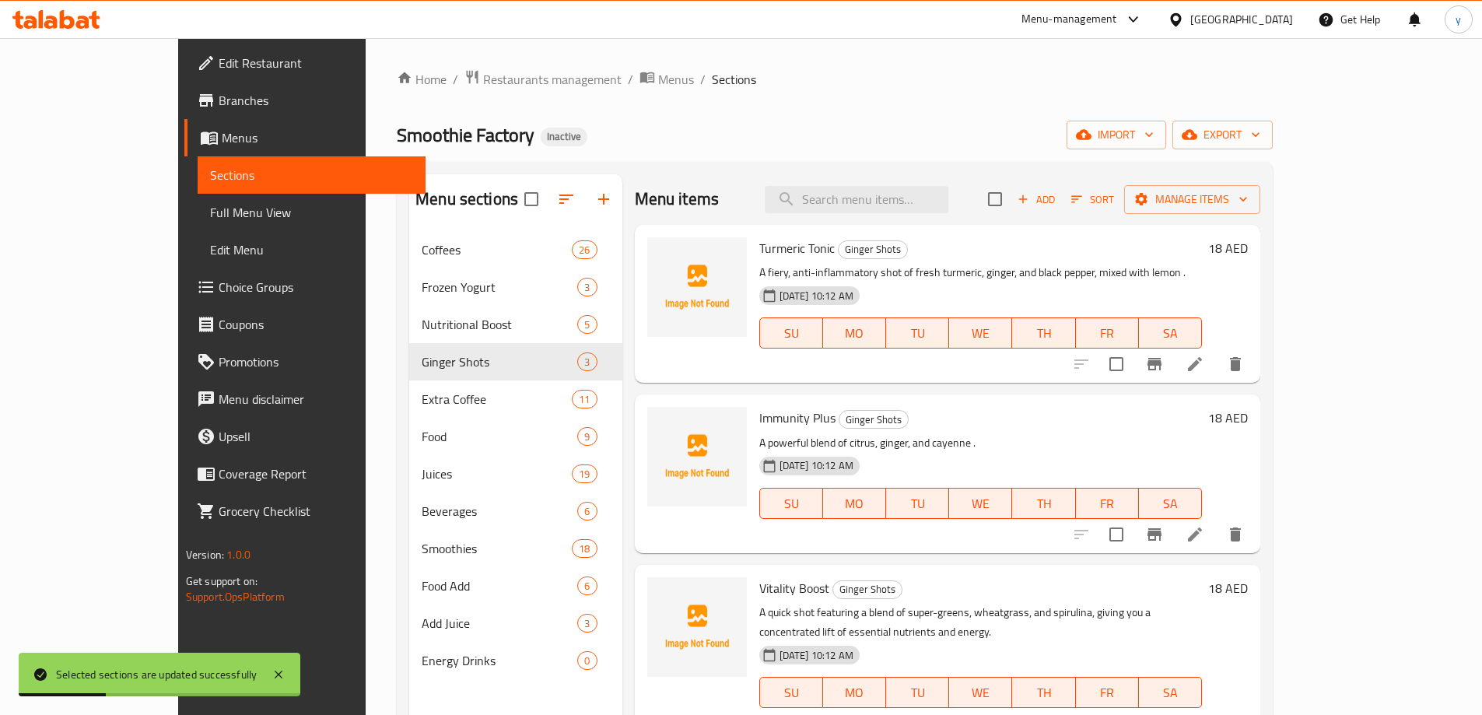
click at [677, 127] on div "Smoothie Factory Inactive import export" at bounding box center [835, 135] width 876 height 29
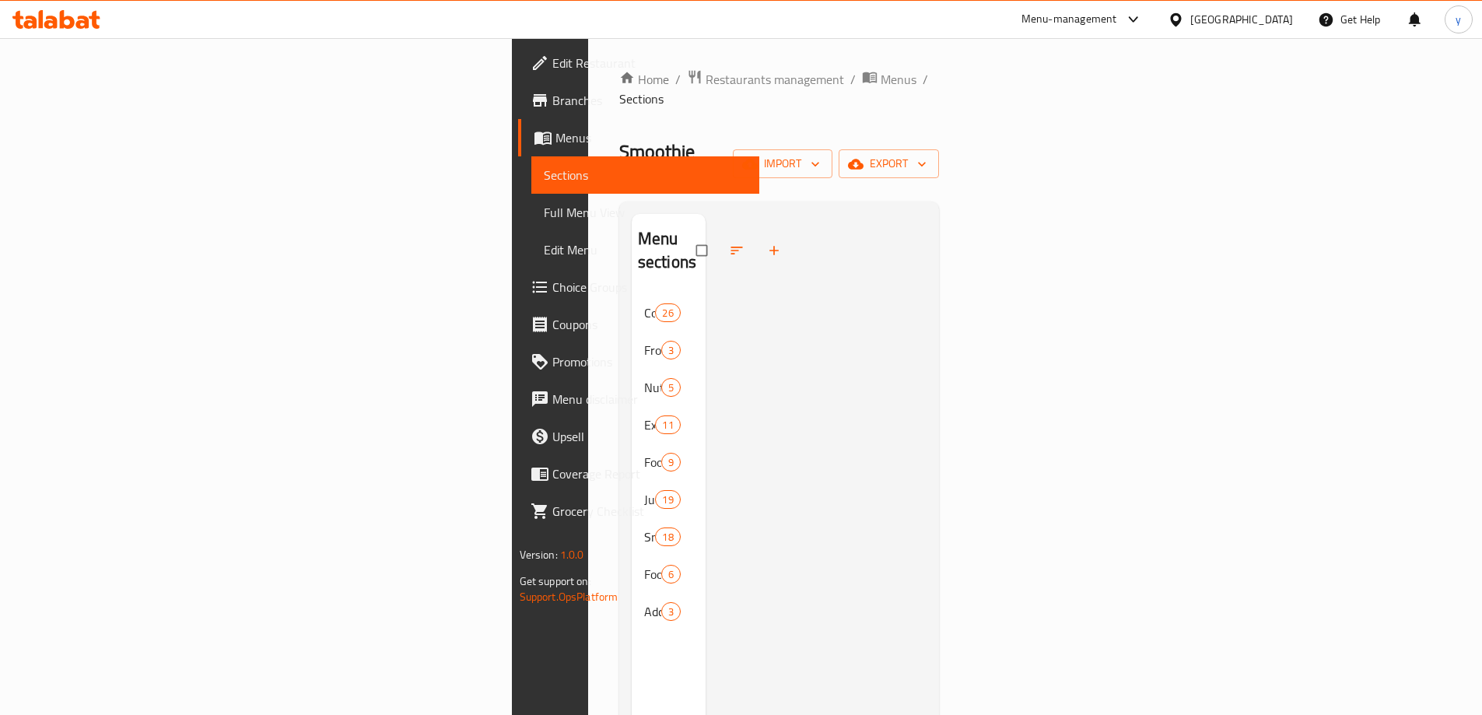
drag, startPoint x: 811, startPoint y: 128, endPoint x: 949, endPoint y: 135, distance: 138.7
click at [811, 139] on div "Smoothie Factory Inactive import export" at bounding box center [779, 164] width 321 height 50
click at [820, 154] on span "import" at bounding box center [782, 163] width 75 height 19
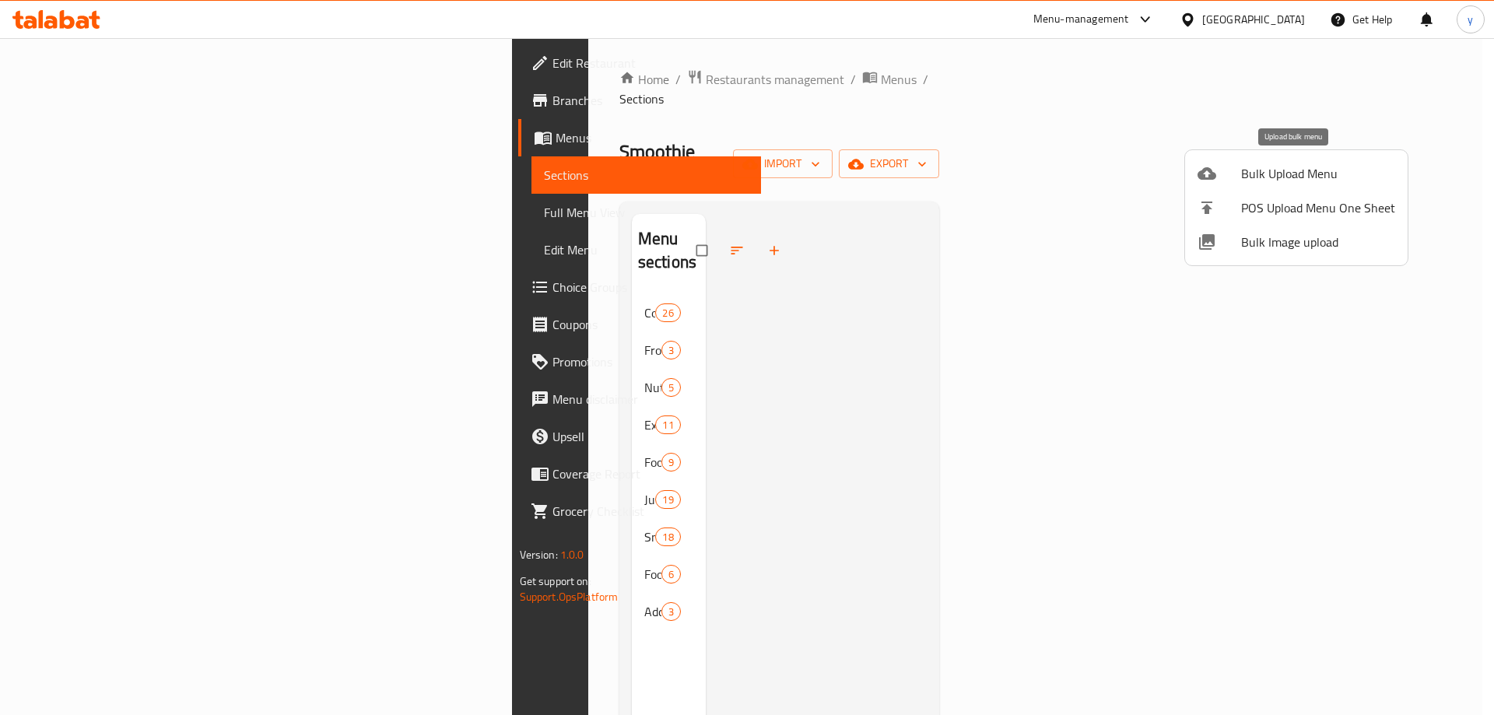
click at [1290, 180] on span "Bulk Upload Menu" at bounding box center [1318, 173] width 154 height 19
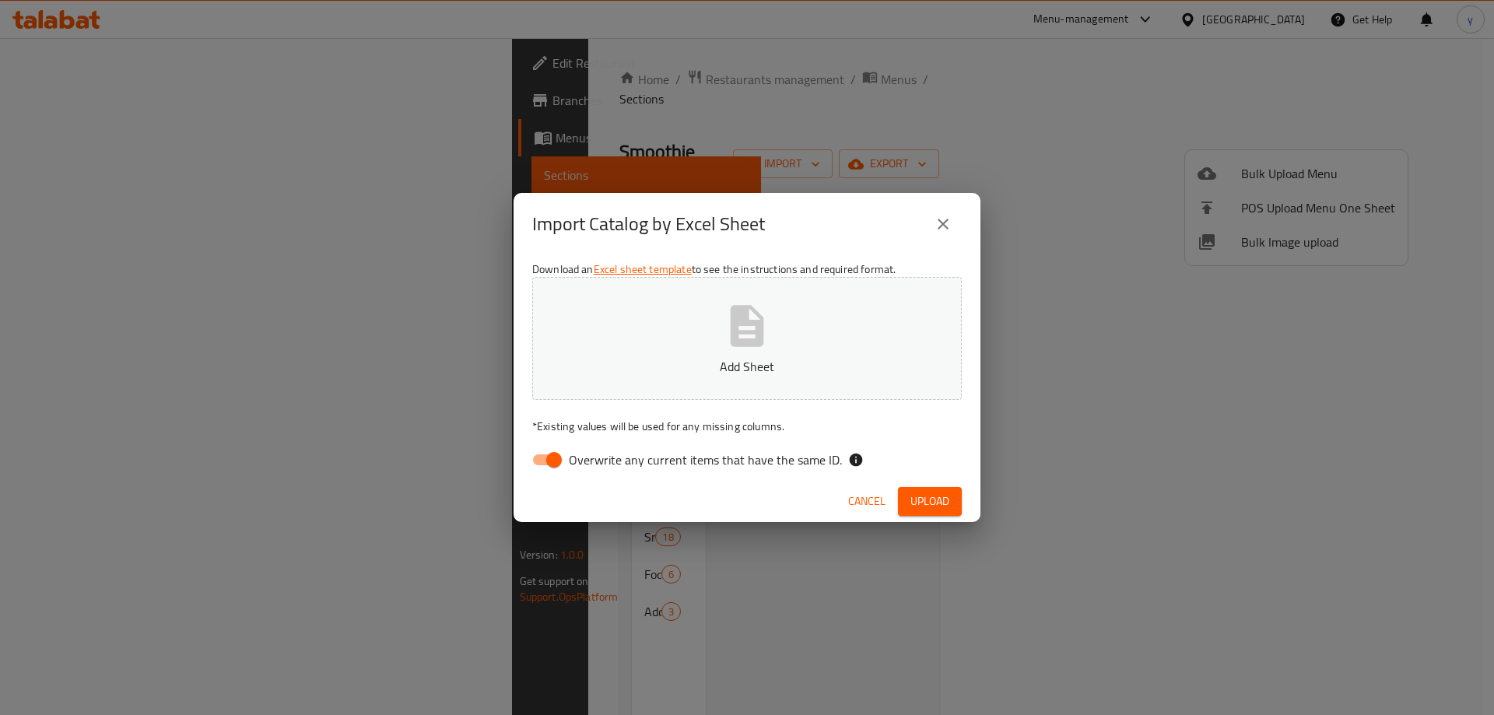
click at [557, 462] on input "Overwrite any current items that have the same ID." at bounding box center [554, 460] width 89 height 30
checkbox input "false"
click at [930, 496] on span "Upload" at bounding box center [929, 501] width 39 height 19
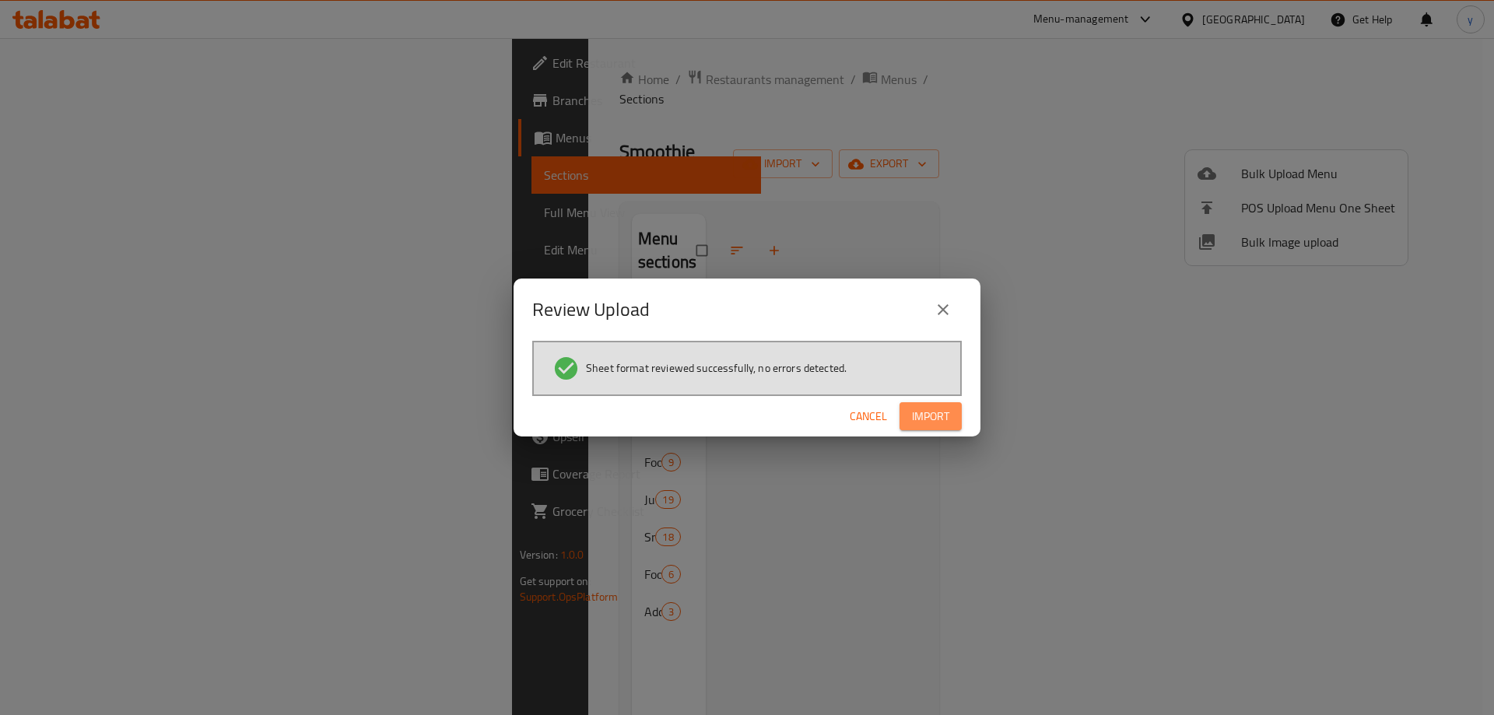
click at [931, 419] on span "Import" at bounding box center [930, 416] width 37 height 19
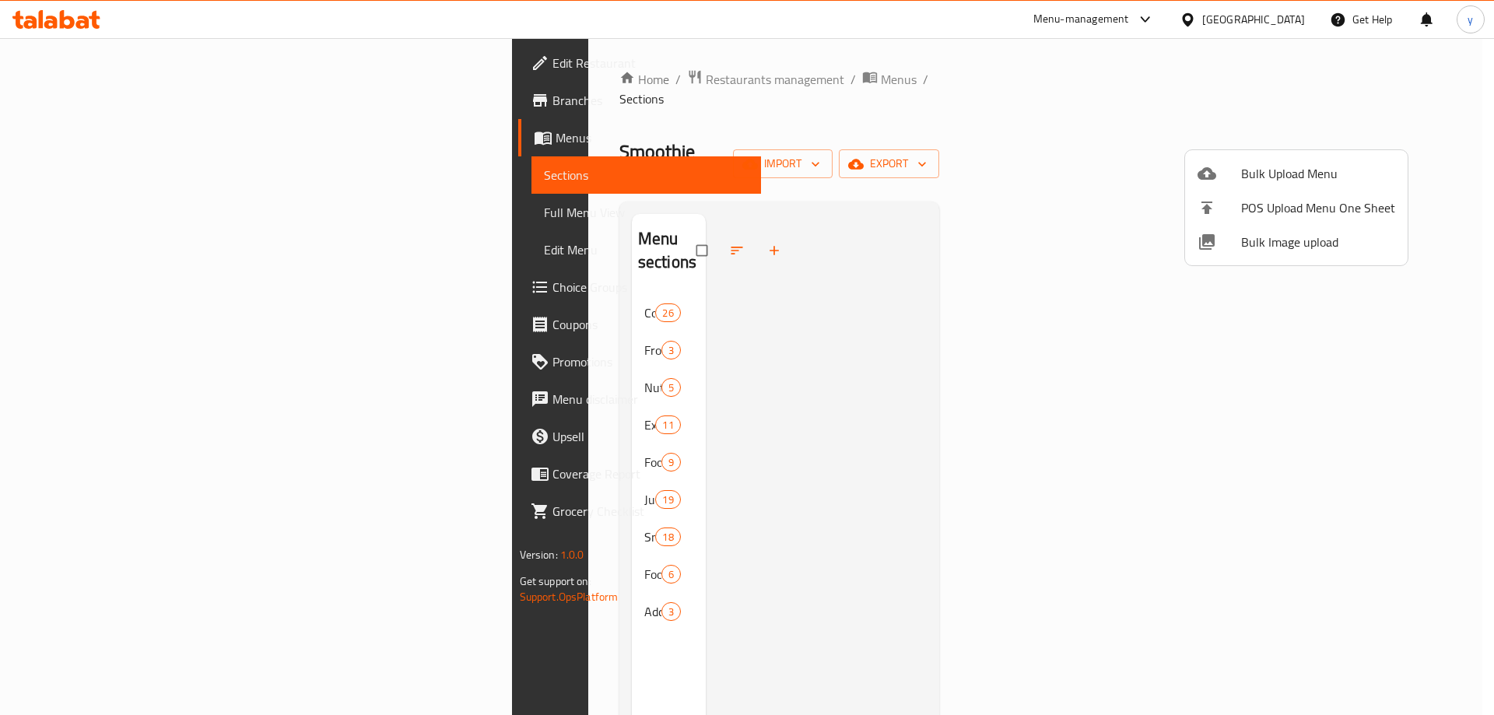
click at [271, 354] on div at bounding box center [747, 357] width 1494 height 715
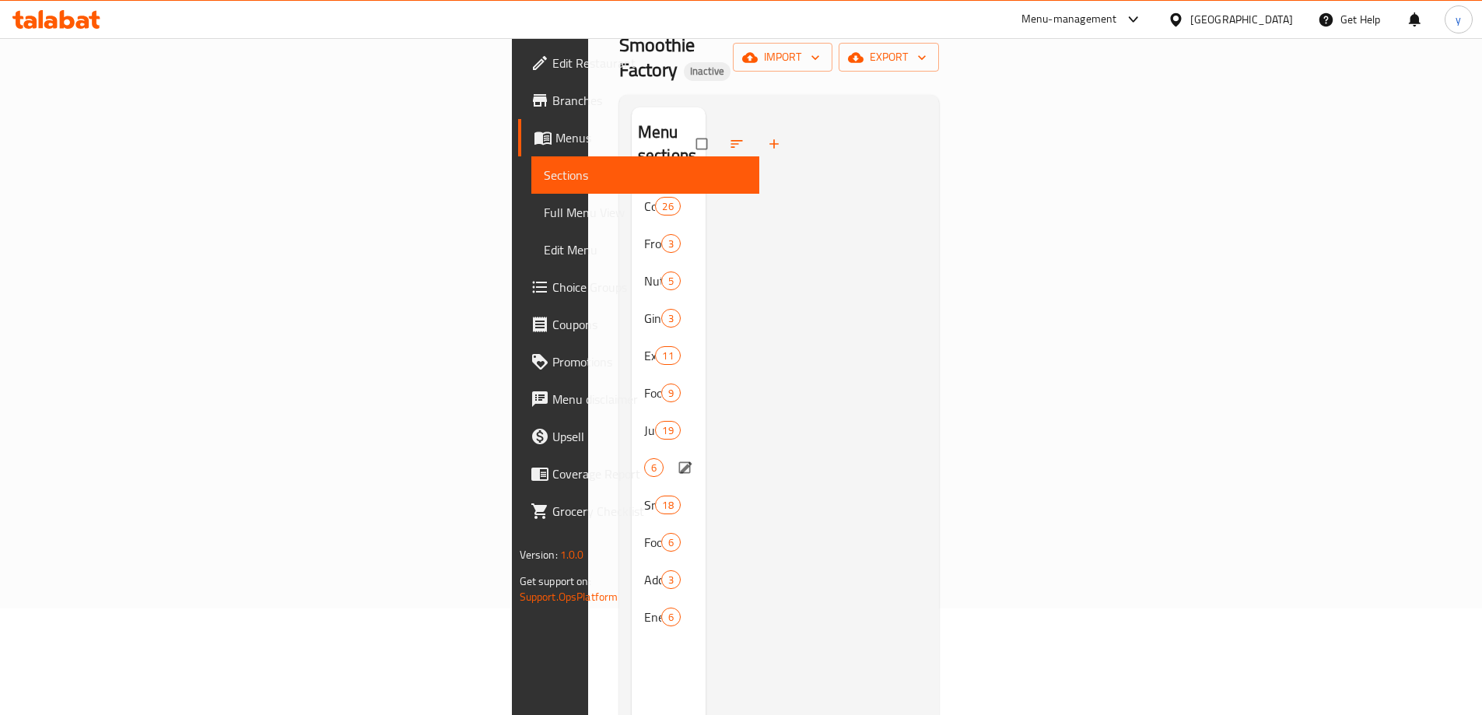
scroll to position [156, 0]
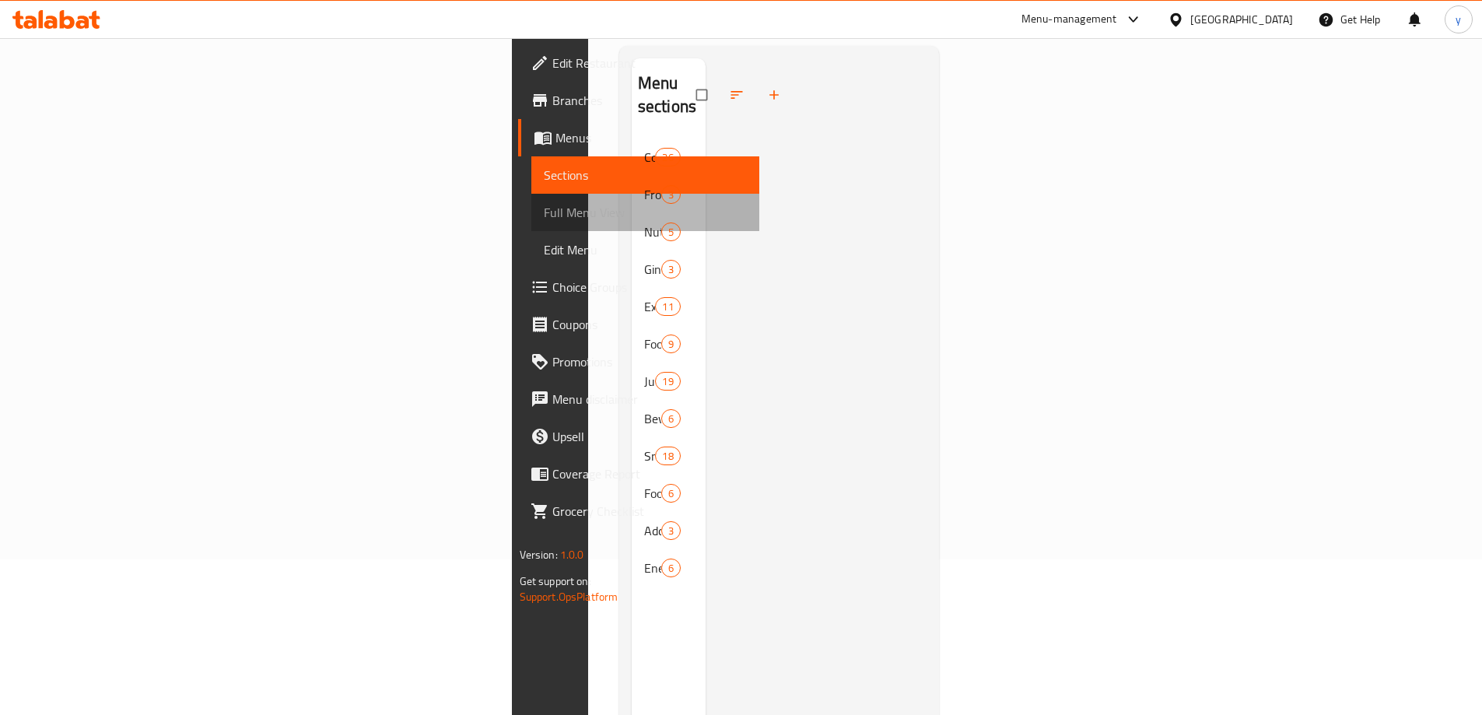
click at [544, 212] on span "Full Menu View" at bounding box center [645, 212] width 203 height 19
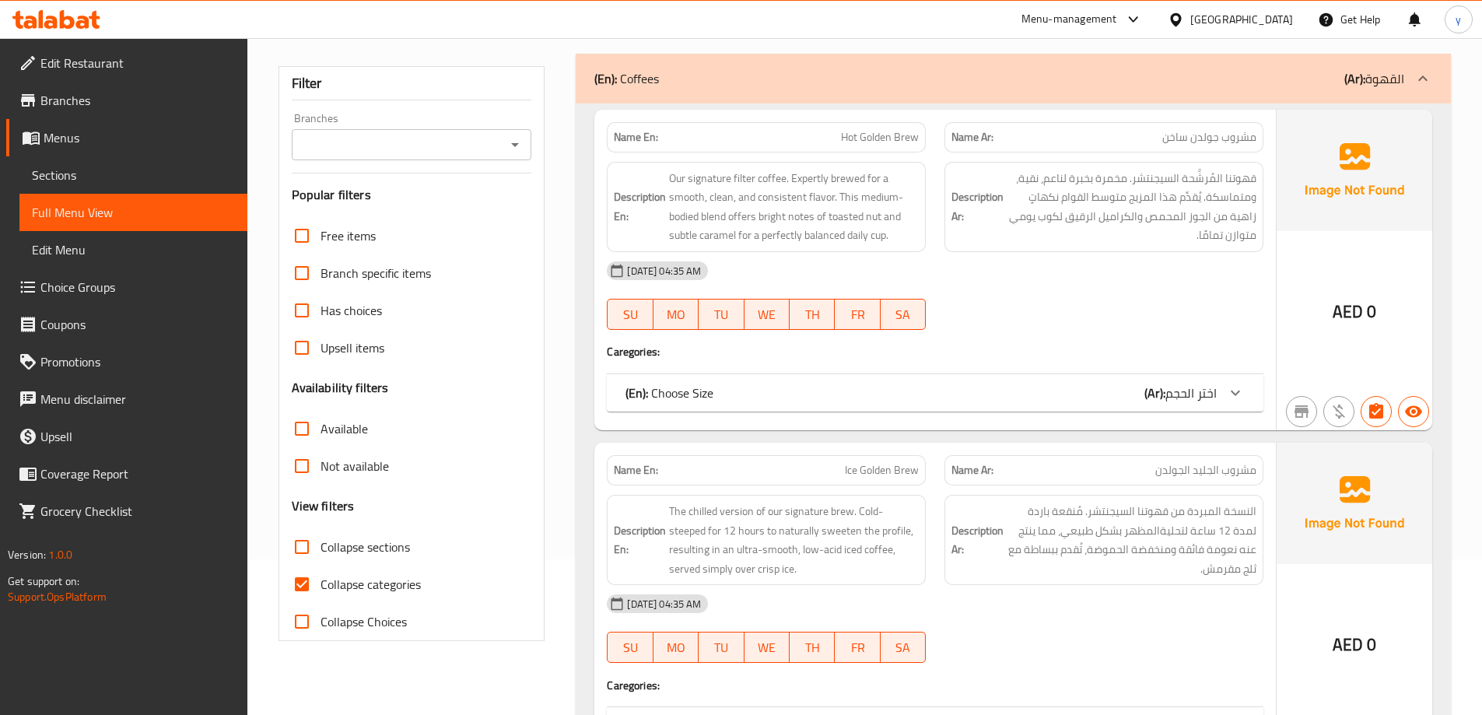
scroll to position [233, 0]
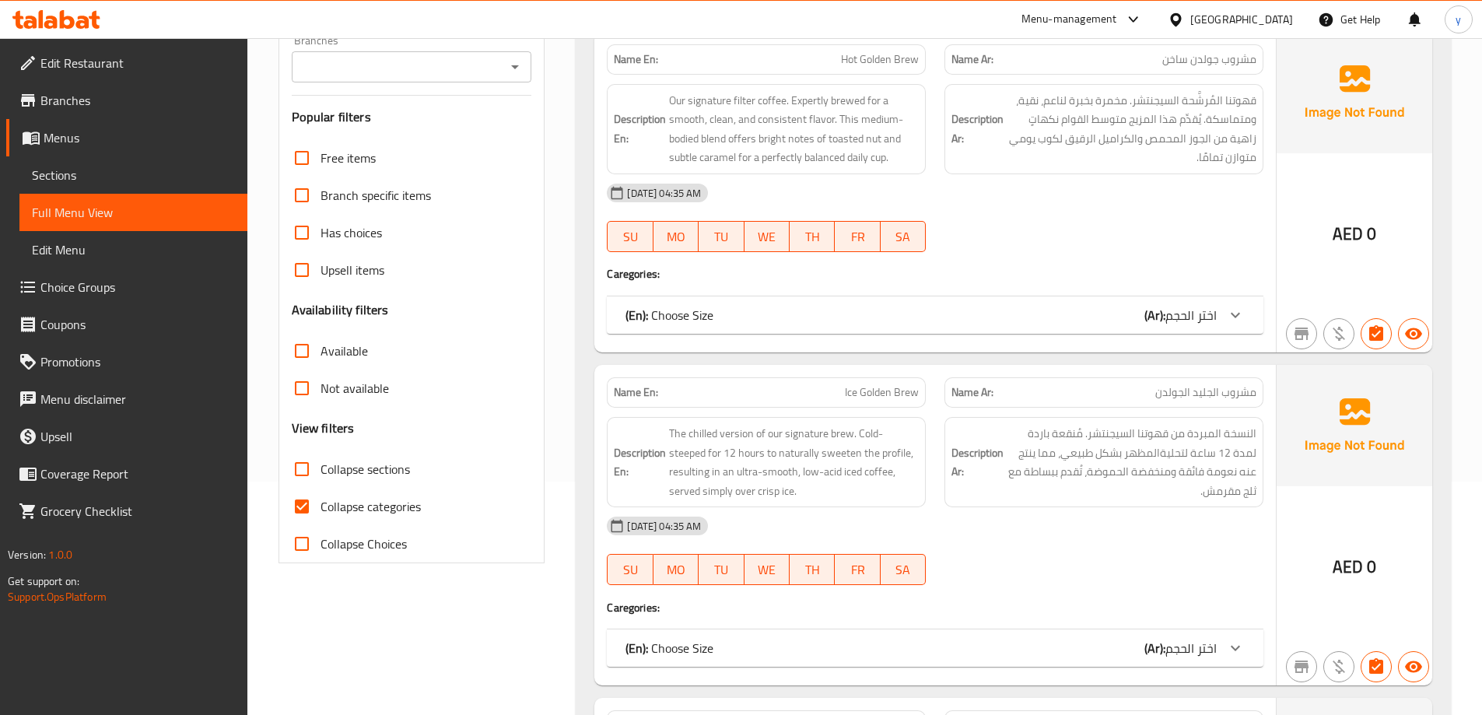
click at [305, 503] on input "Collapse categories" at bounding box center [301, 506] width 37 height 37
checkbox input "false"
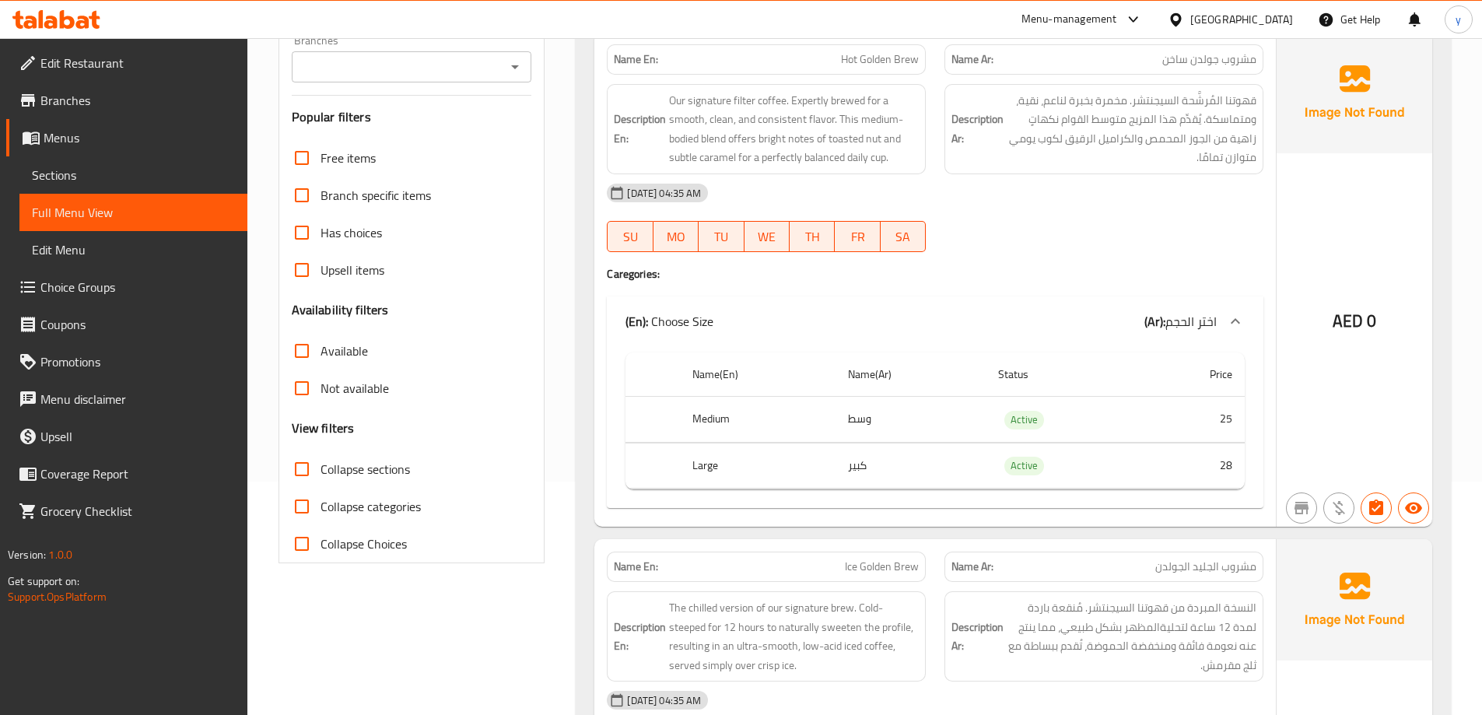
click at [306, 465] on input "Collapse sections" at bounding box center [301, 469] width 37 height 37
checkbox input "true"
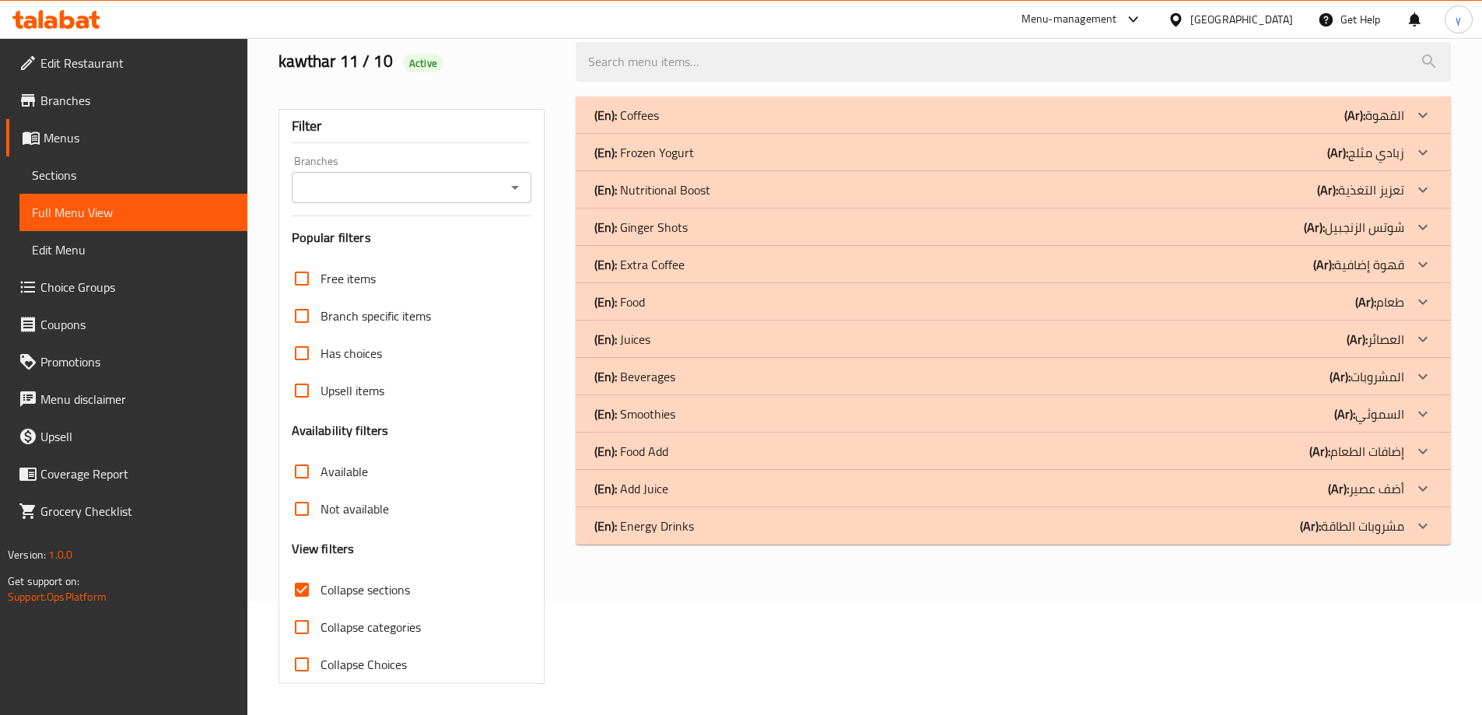
scroll to position [113, 0]
click at [1422, 229] on icon at bounding box center [1423, 226] width 9 height 5
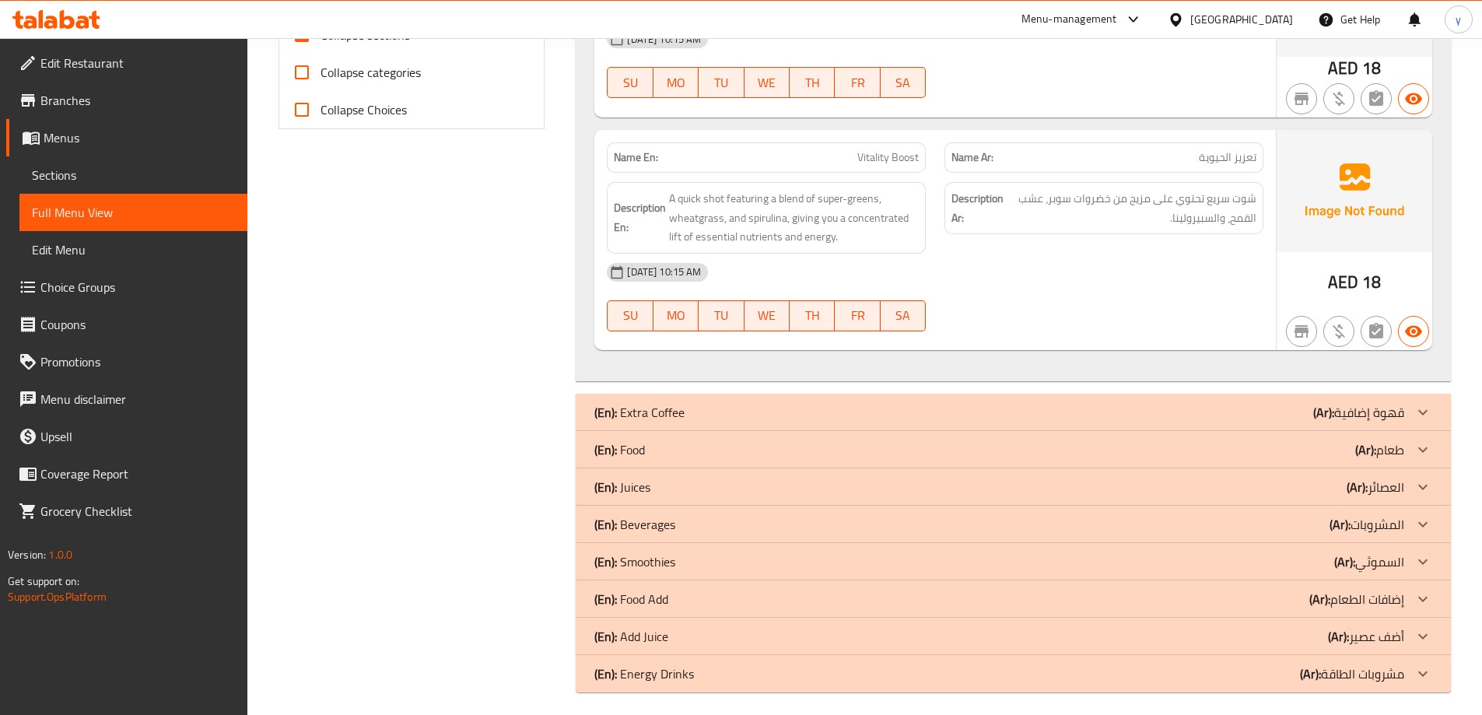
scroll to position [676, 0]
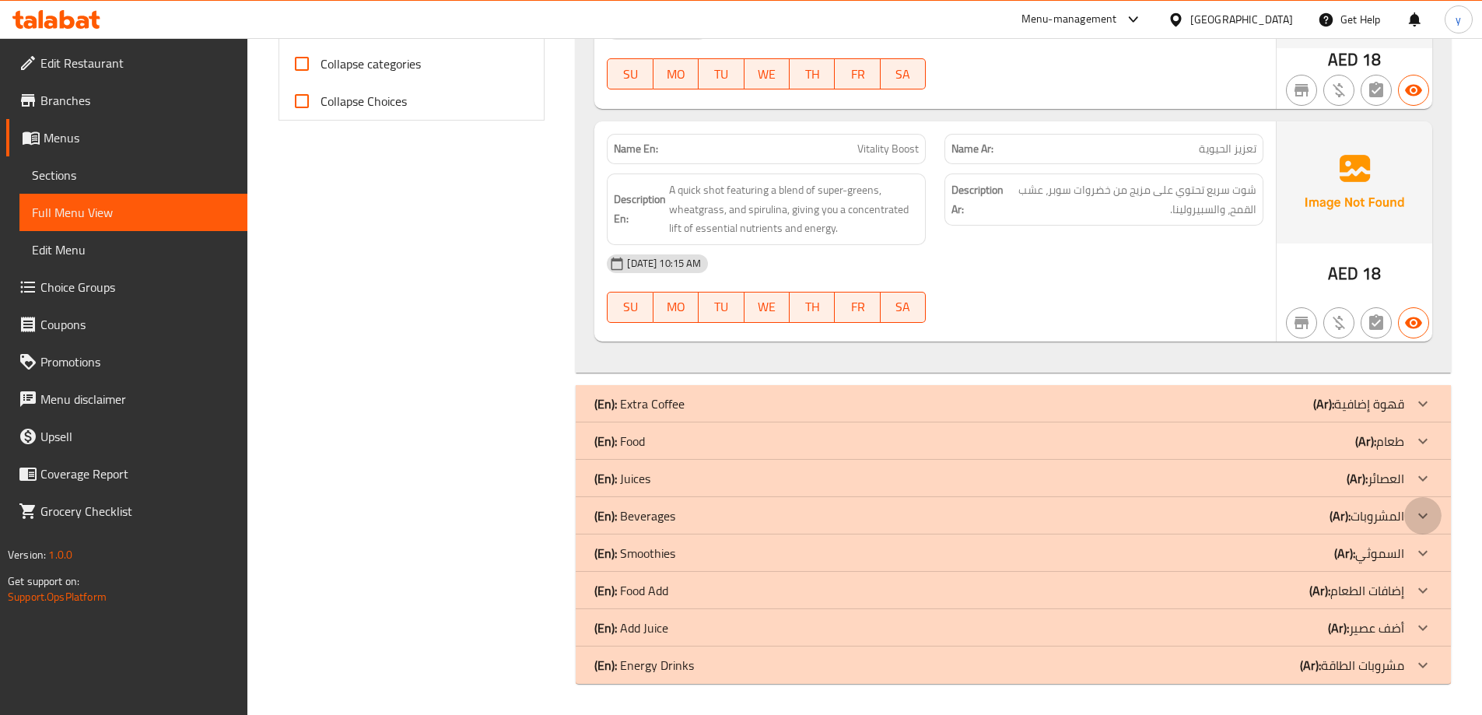
click at [1420, 511] on icon at bounding box center [1423, 516] width 19 height 19
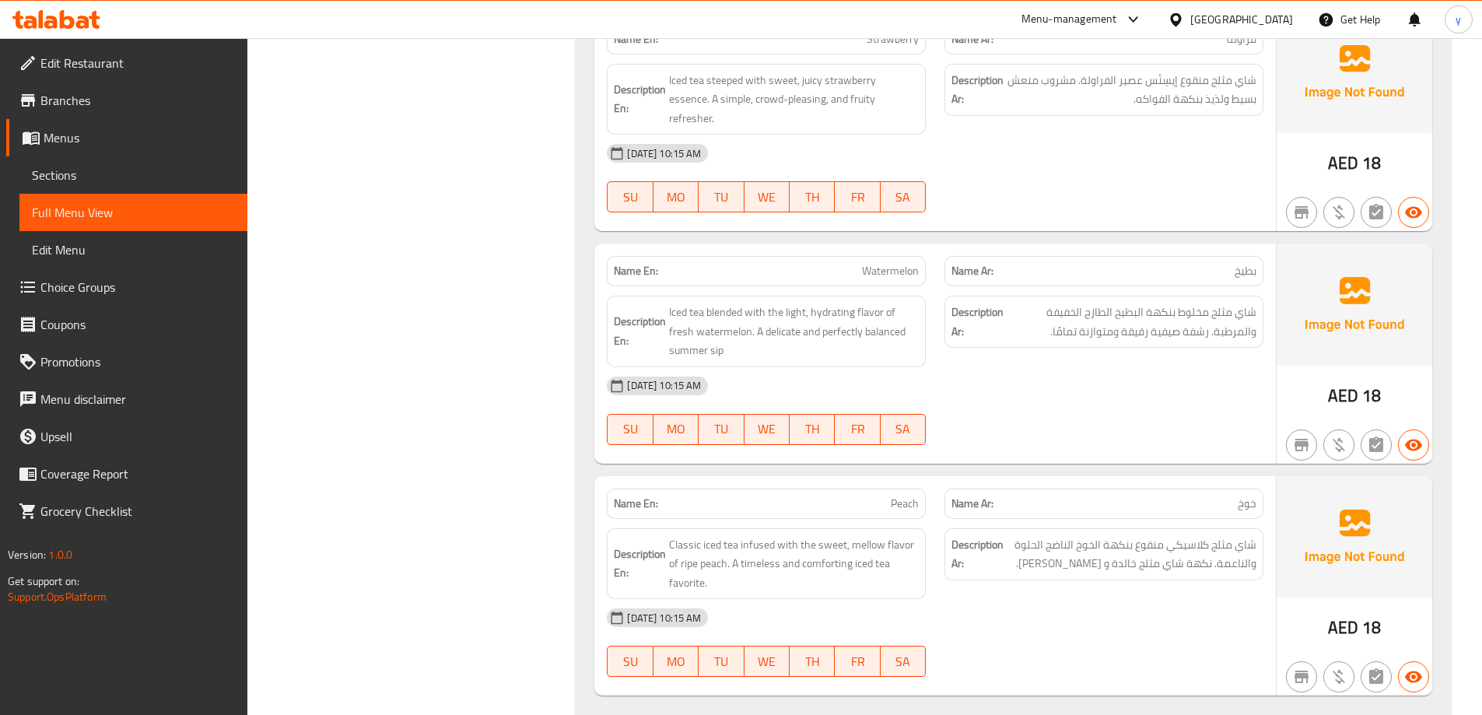
scroll to position [2094, 0]
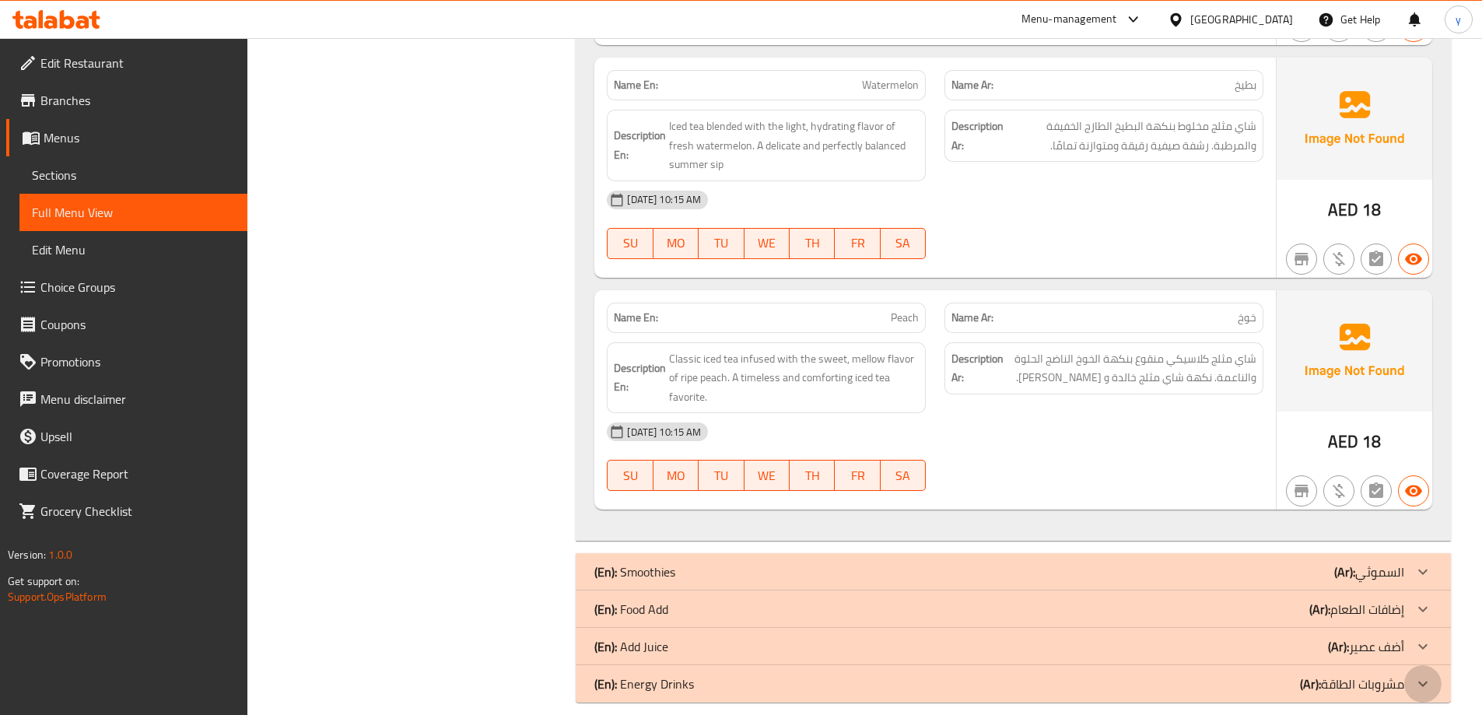
click at [1426, 675] on icon at bounding box center [1423, 684] width 19 height 19
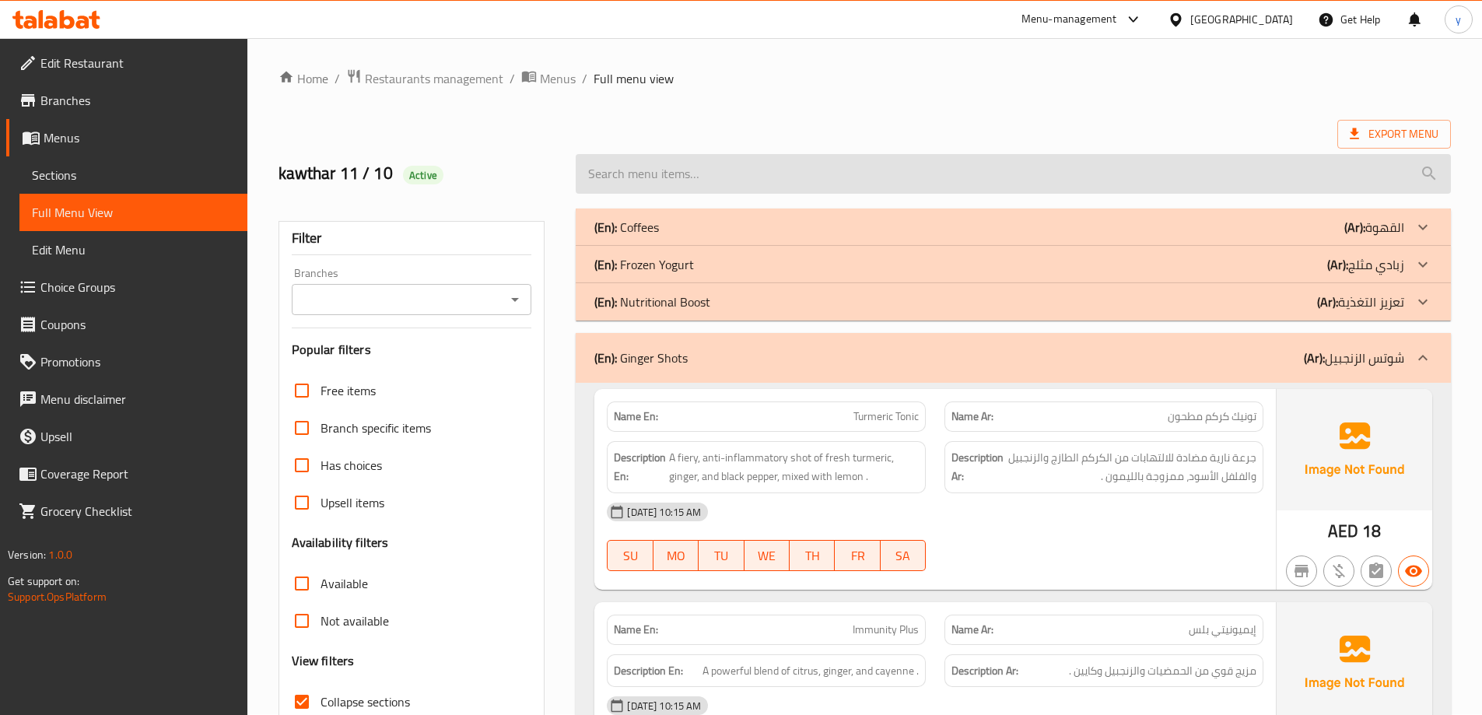
scroll to position [0, 0]
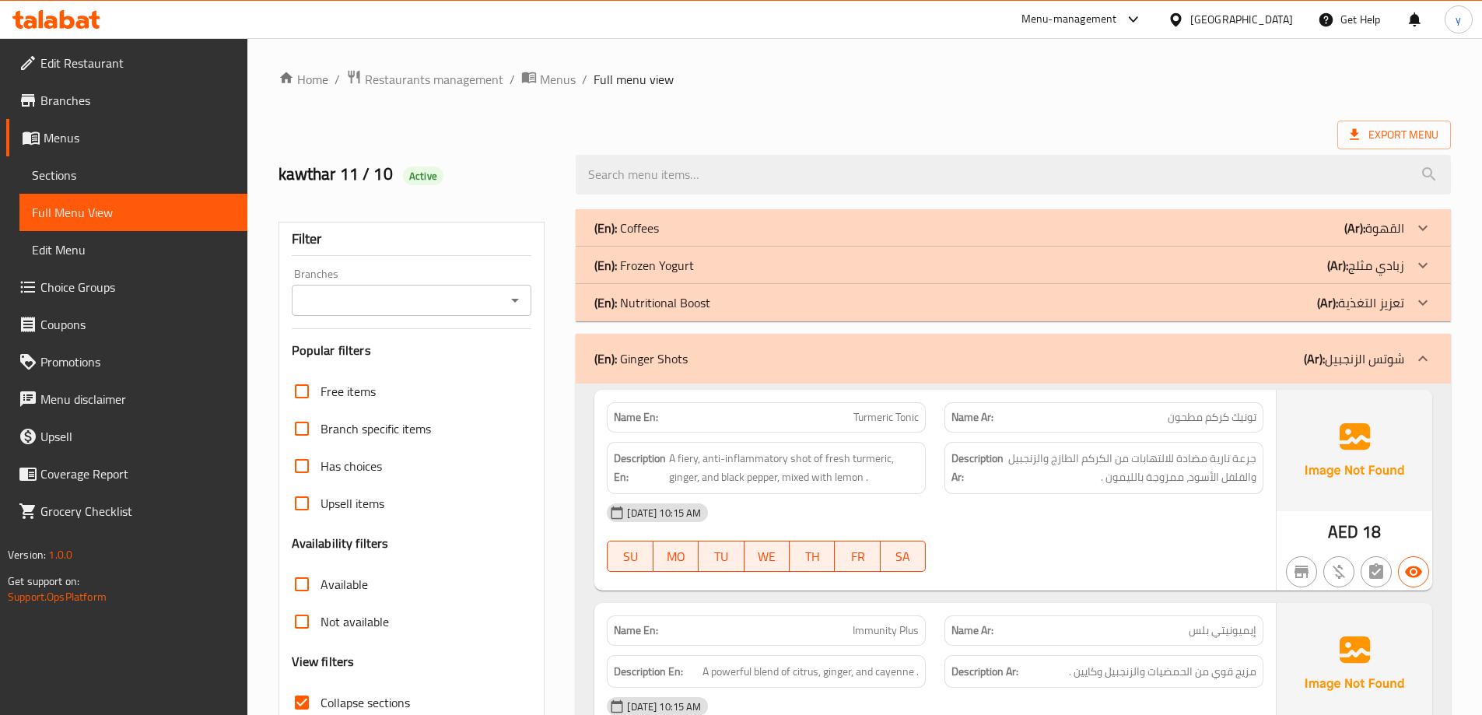
click at [578, 133] on div "Export Menu" at bounding box center [865, 135] width 1173 height 29
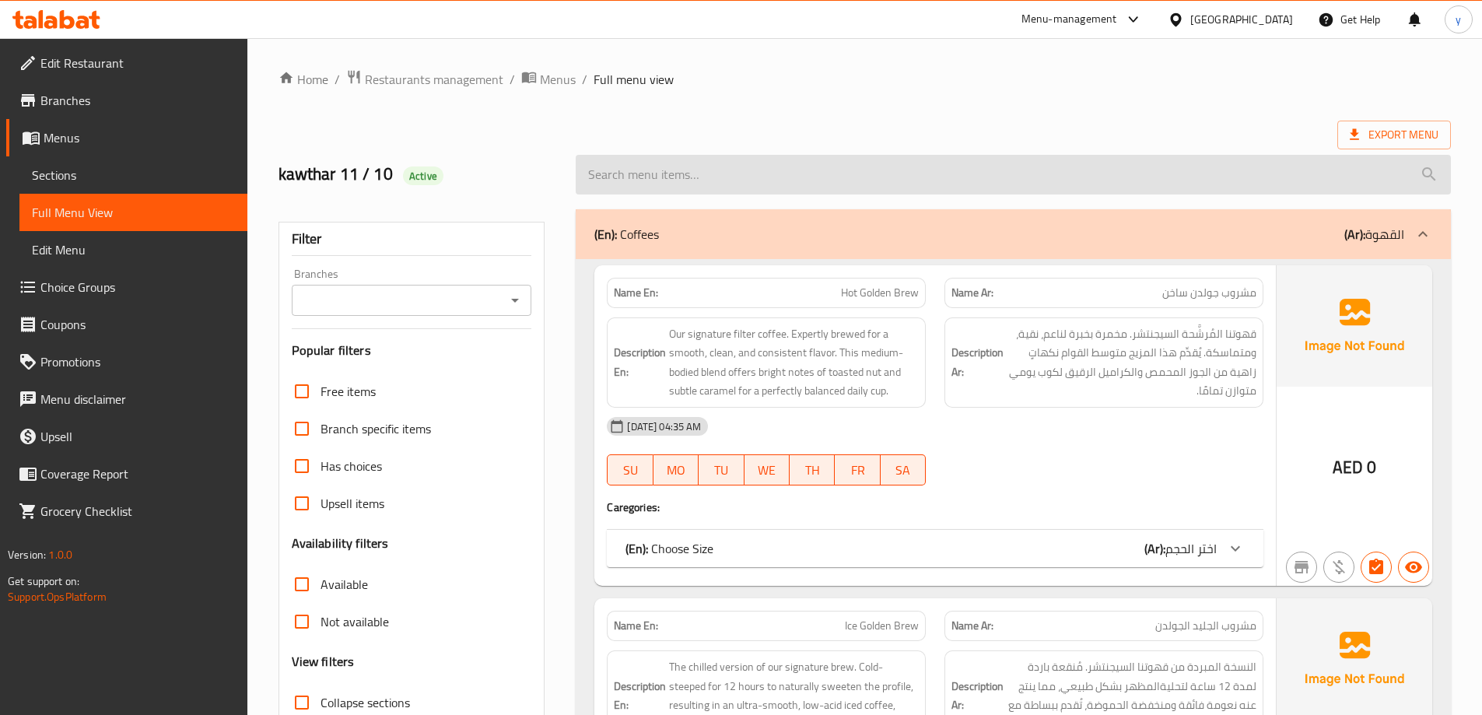
click at [692, 171] on input "search" at bounding box center [1013, 175] width 875 height 40
paste input "Vitality Boost"
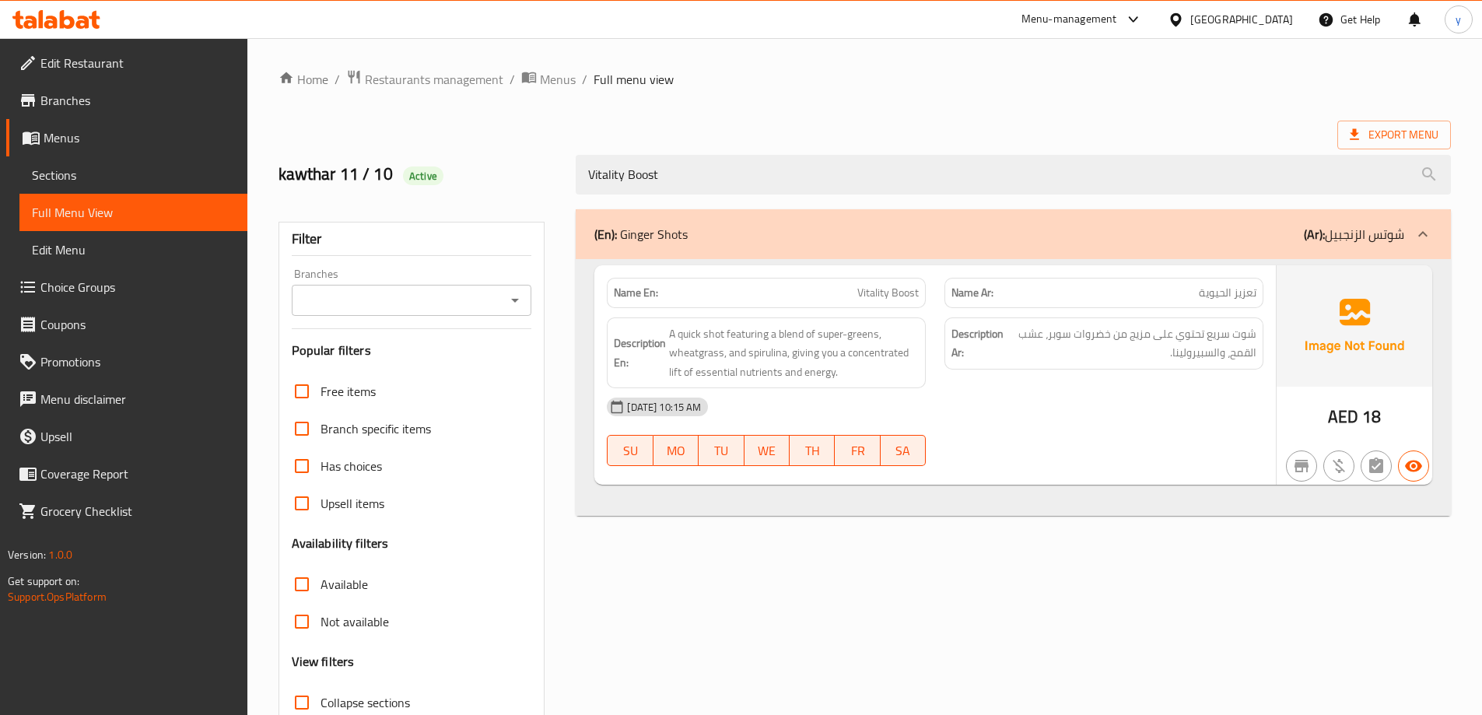
type input "Vitality Boost"
click at [74, 163] on link "Sections" at bounding box center [133, 174] width 228 height 37
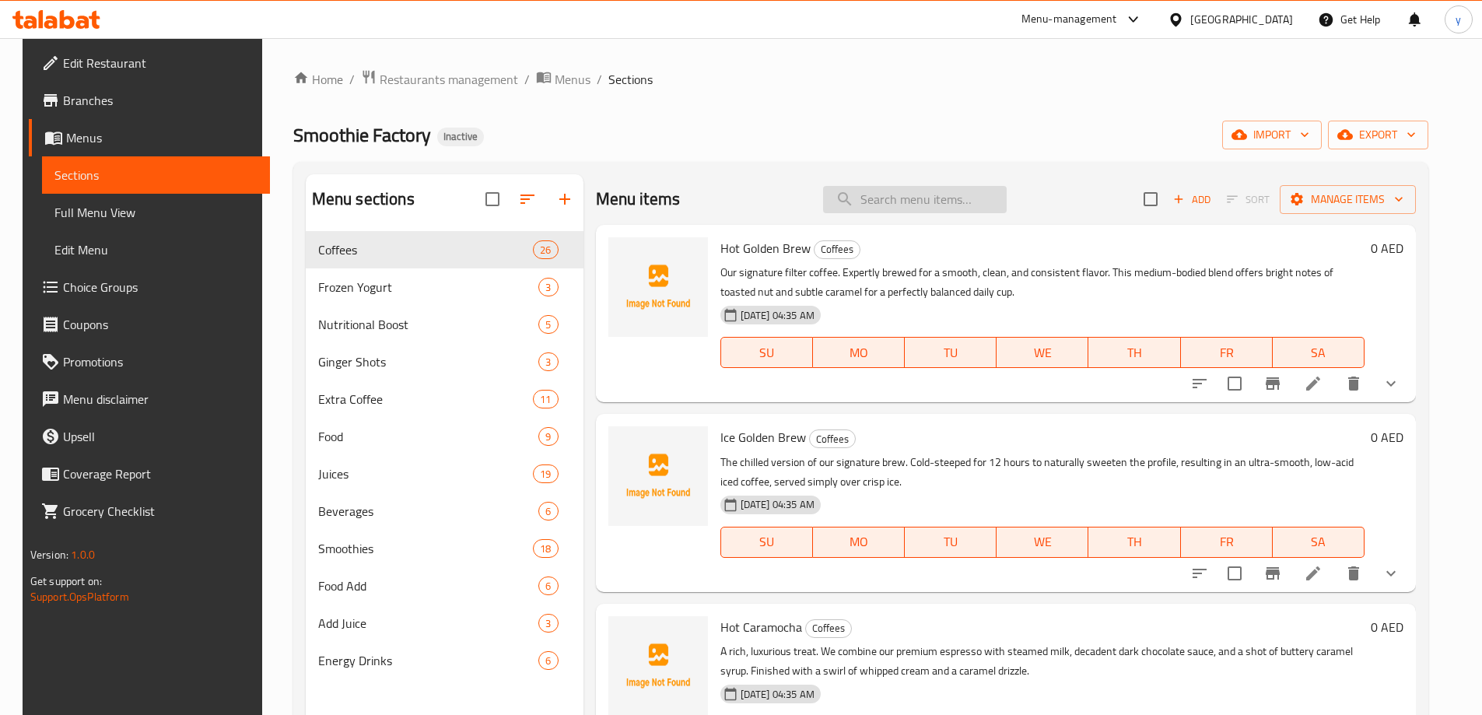
click at [893, 211] on input "search" at bounding box center [915, 199] width 184 height 27
paste input "Vitality Boost"
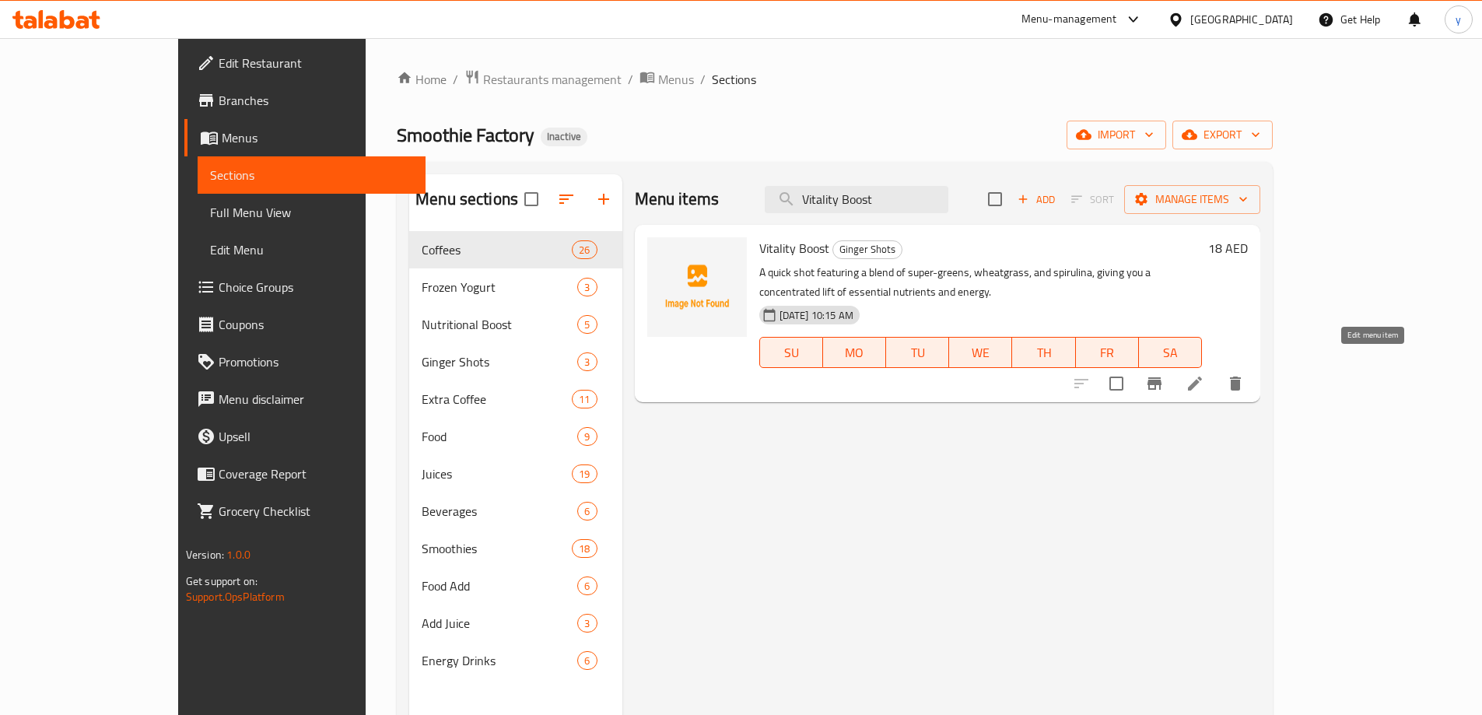
type input "Vitality Boost"
click at [1202, 377] on icon at bounding box center [1195, 384] width 14 height 14
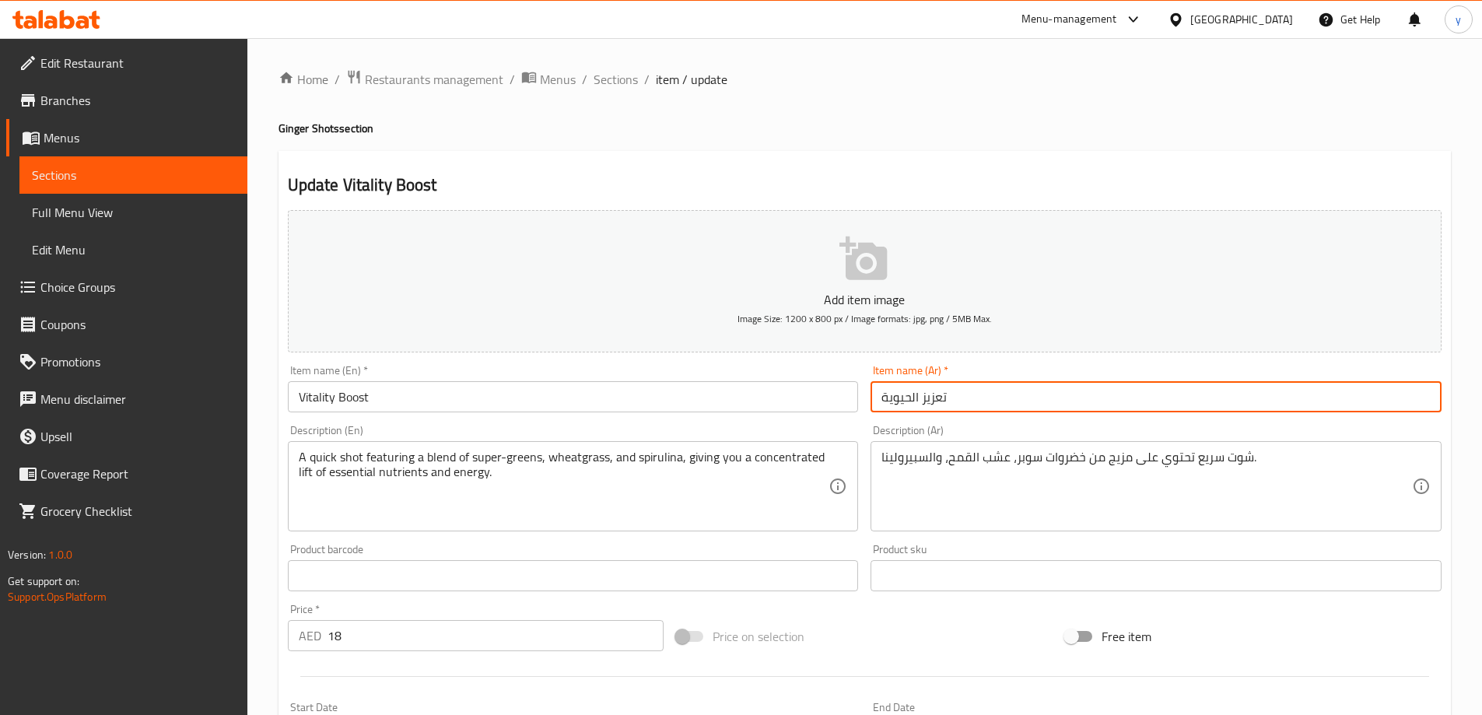
drag, startPoint x: 921, startPoint y: 402, endPoint x: 935, endPoint y: 412, distance: 16.8
click at [935, 412] on input "تعزيز الحيوية" at bounding box center [1156, 396] width 571 height 31
click at [911, 411] on input "تعزيز الحيوية" at bounding box center [1156, 396] width 571 height 31
drag, startPoint x: 882, startPoint y: 397, endPoint x: 960, endPoint y: 406, distance: 79.1
click at [960, 406] on input "تعزيز الحيوية" at bounding box center [1156, 396] width 571 height 31
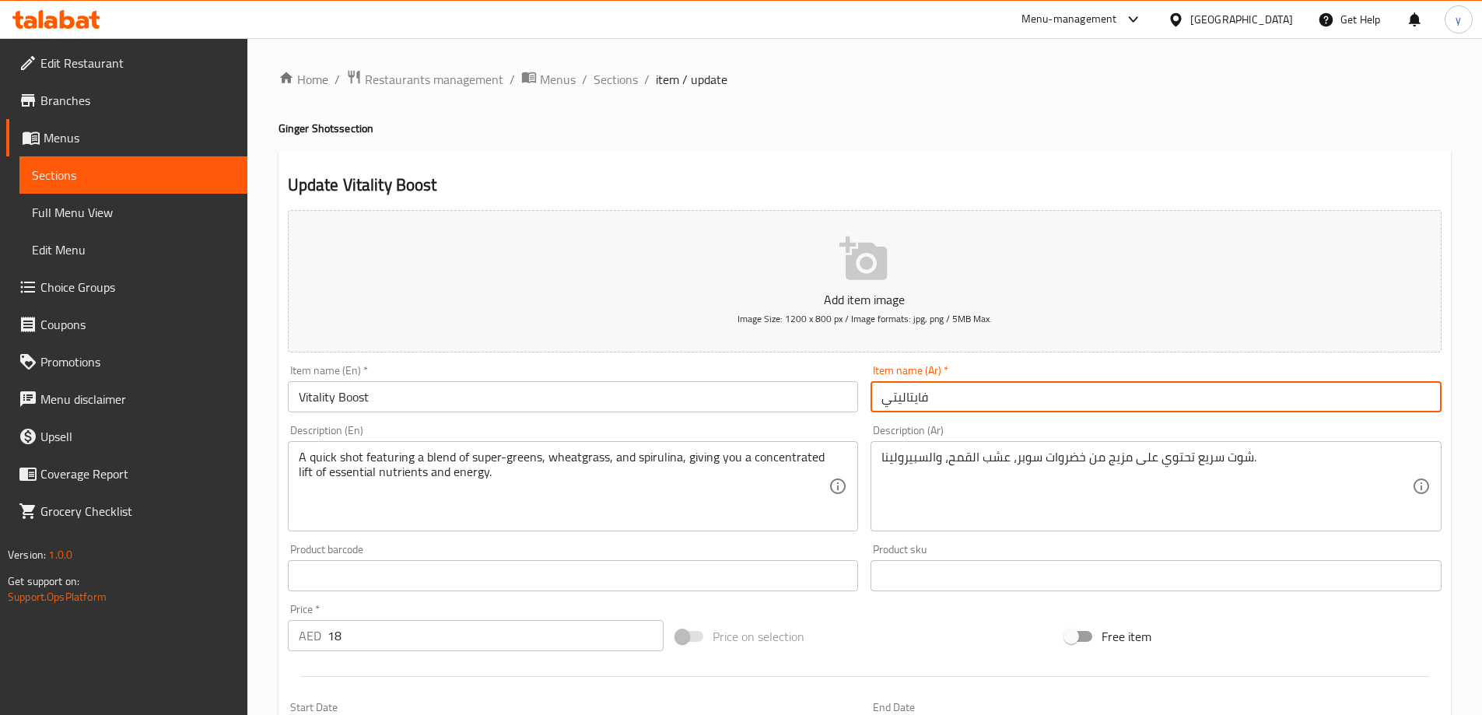
click at [920, 400] on input "فايتاليتي" at bounding box center [1156, 396] width 571 height 31
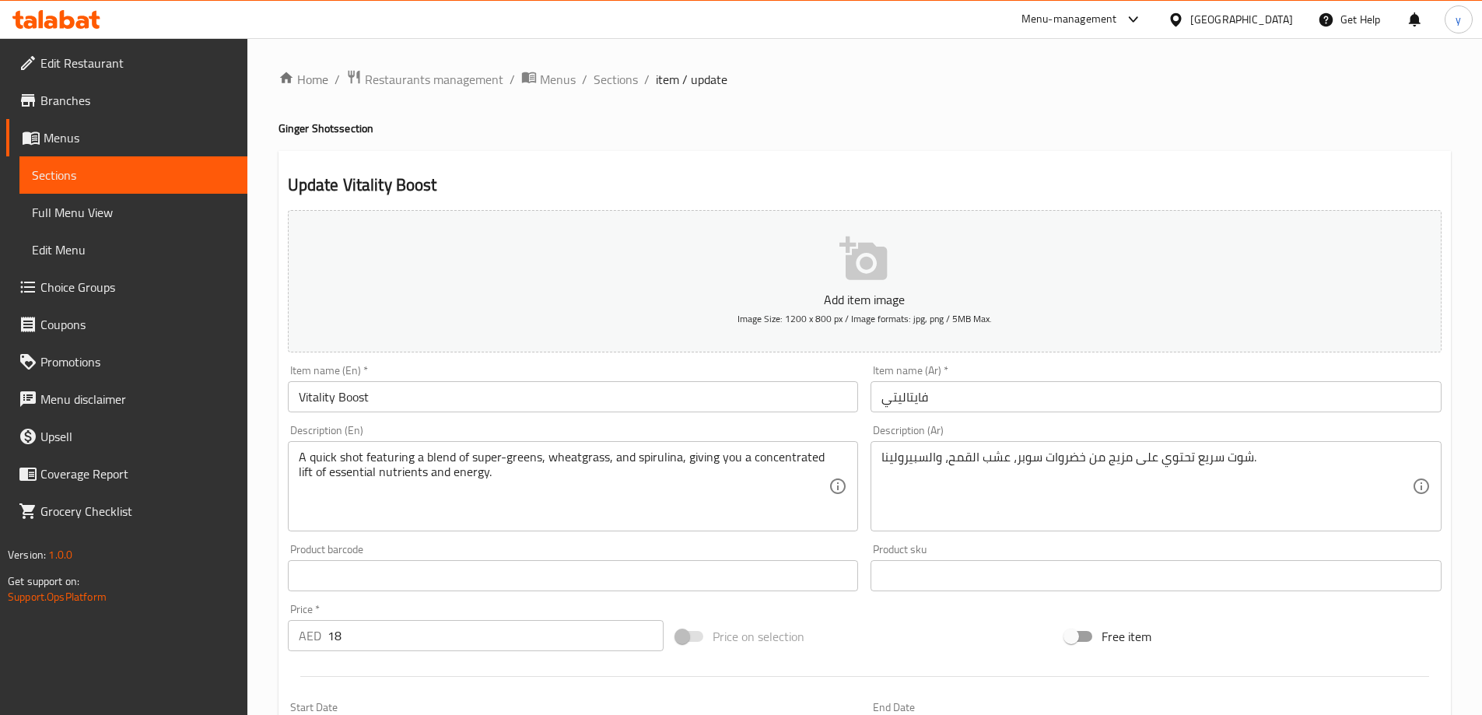
click at [964, 406] on input "فايتاليتي" at bounding box center [1156, 396] width 571 height 31
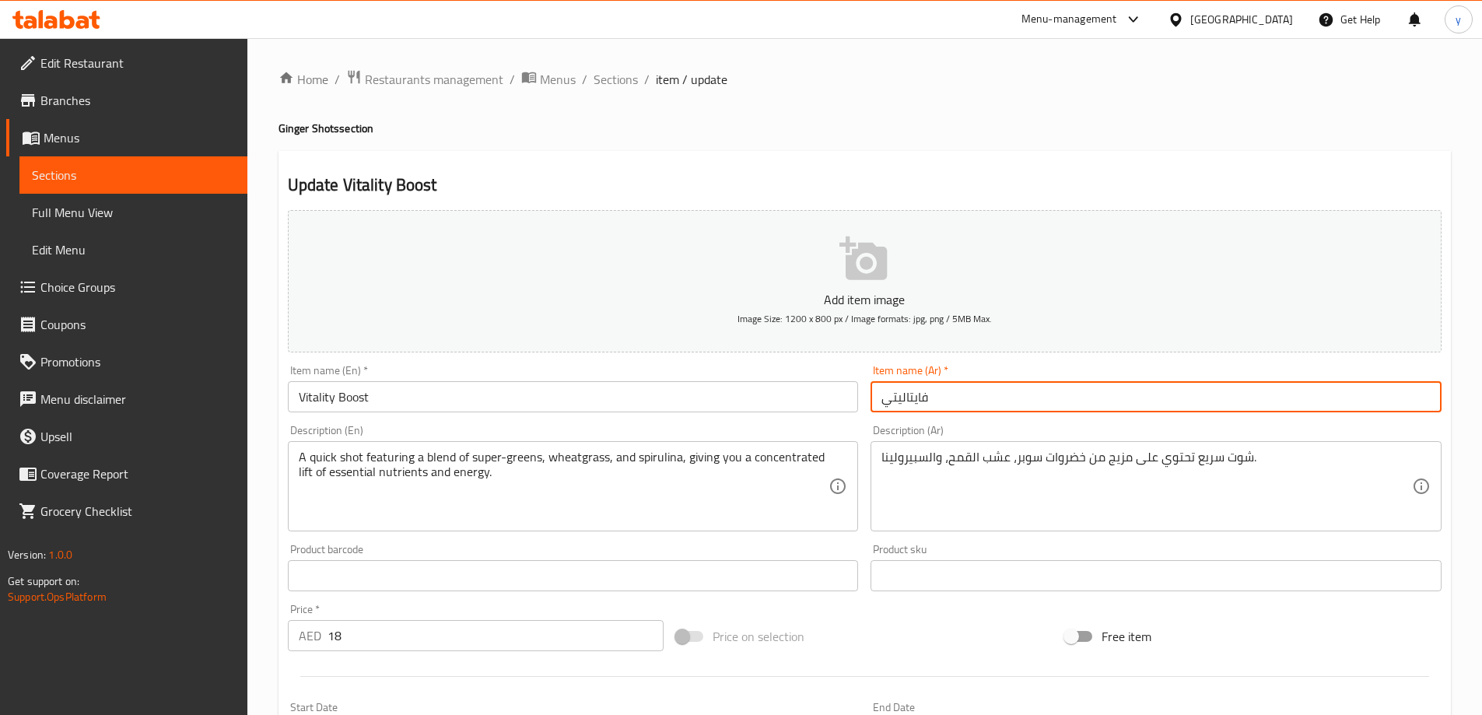
click at [885, 399] on input "فايتاليتي" at bounding box center [1156, 396] width 571 height 31
click at [942, 407] on input "فايتاليتي" at bounding box center [1156, 396] width 571 height 31
type input "فايتاليتي بووست"
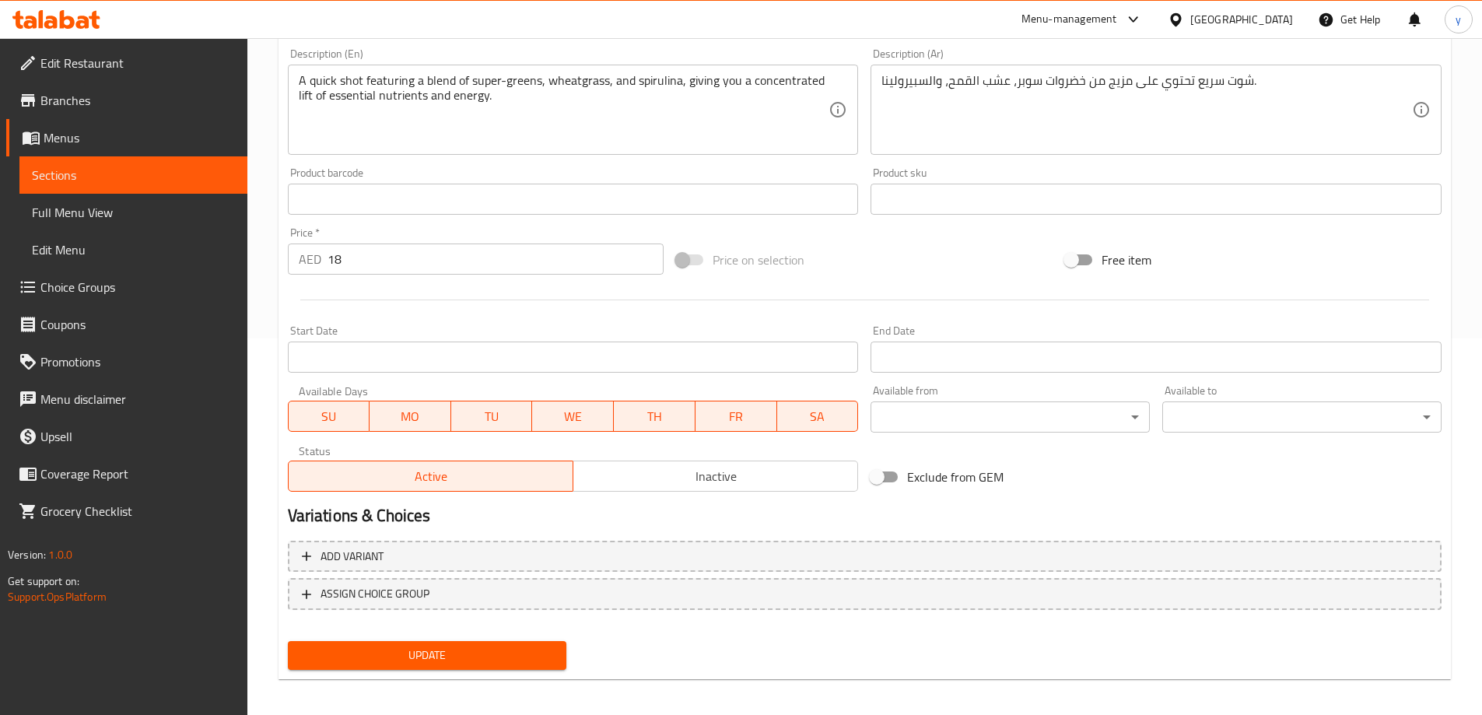
scroll to position [384, 0]
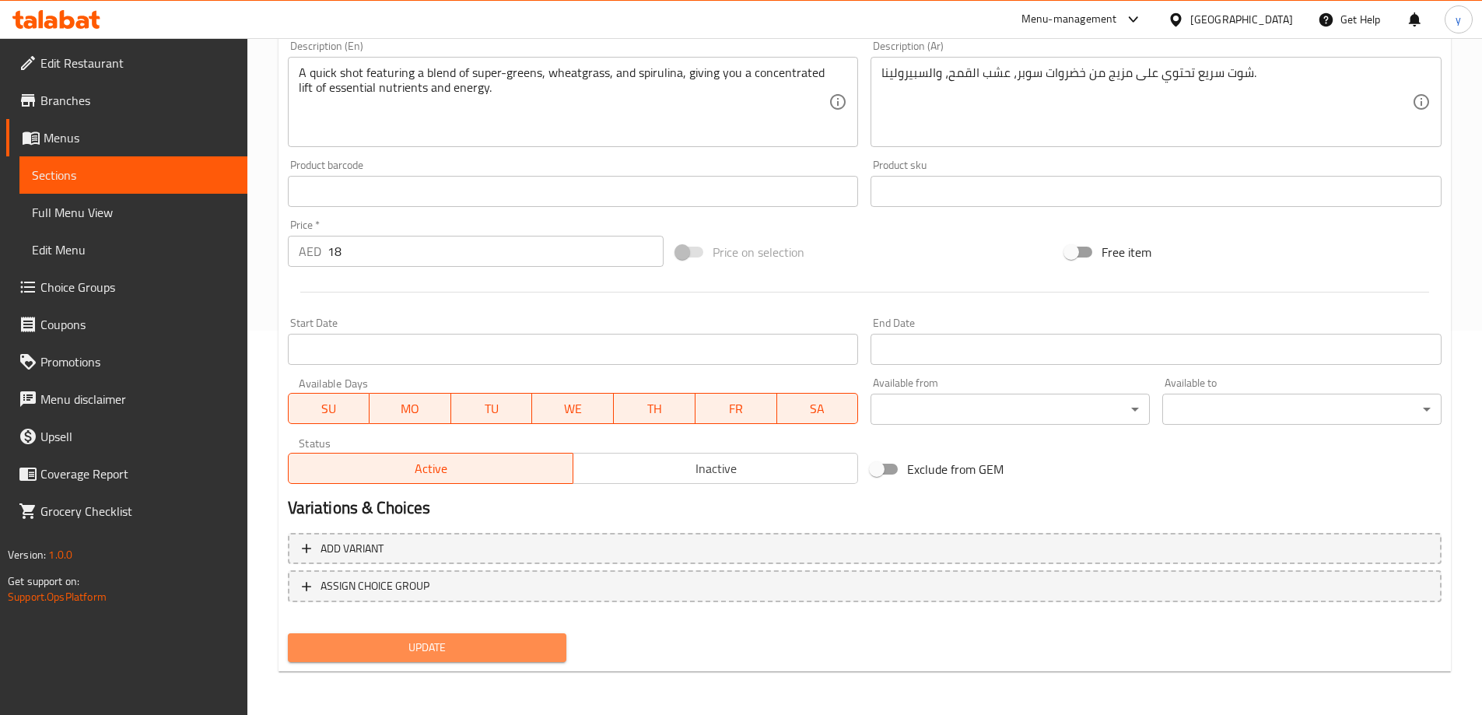
click at [503, 647] on span "Update" at bounding box center [427, 647] width 254 height 19
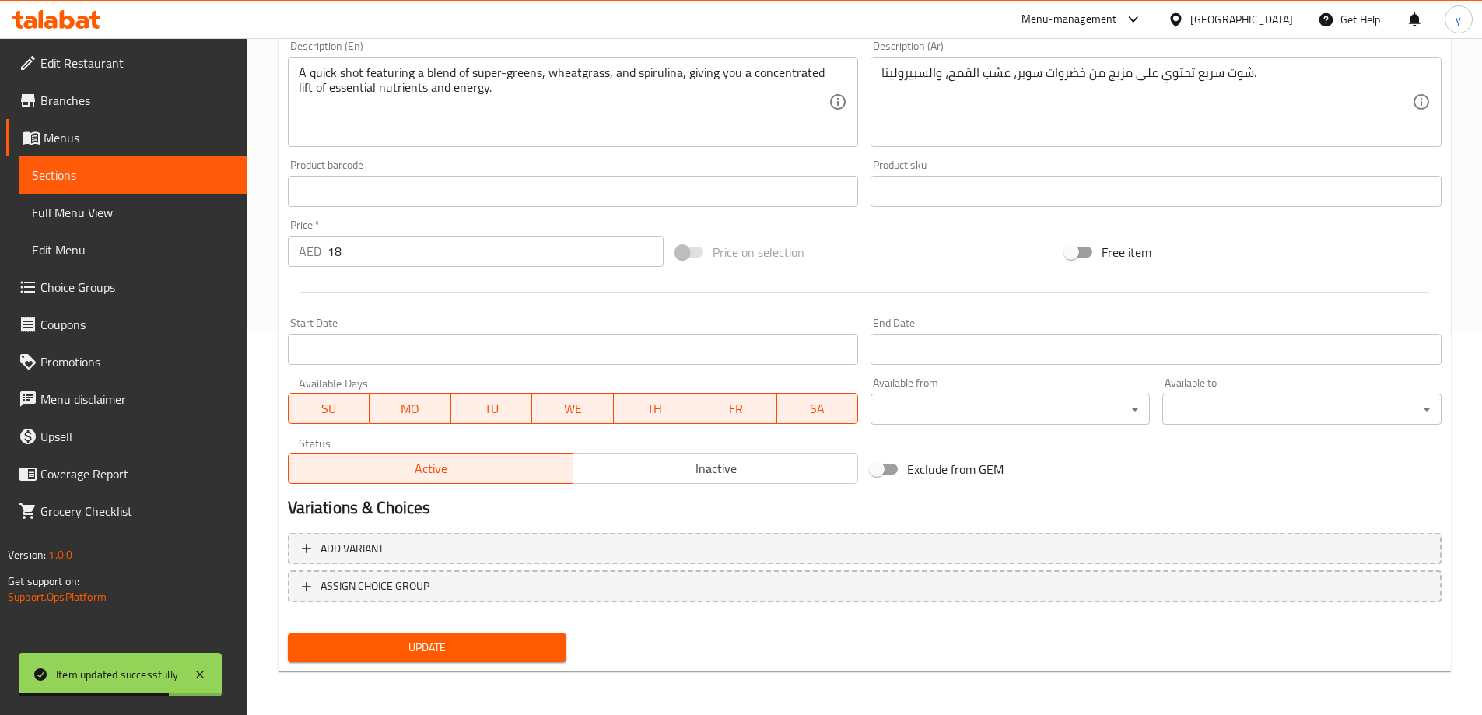
click at [85, 167] on span "Sections" at bounding box center [133, 175] width 203 height 19
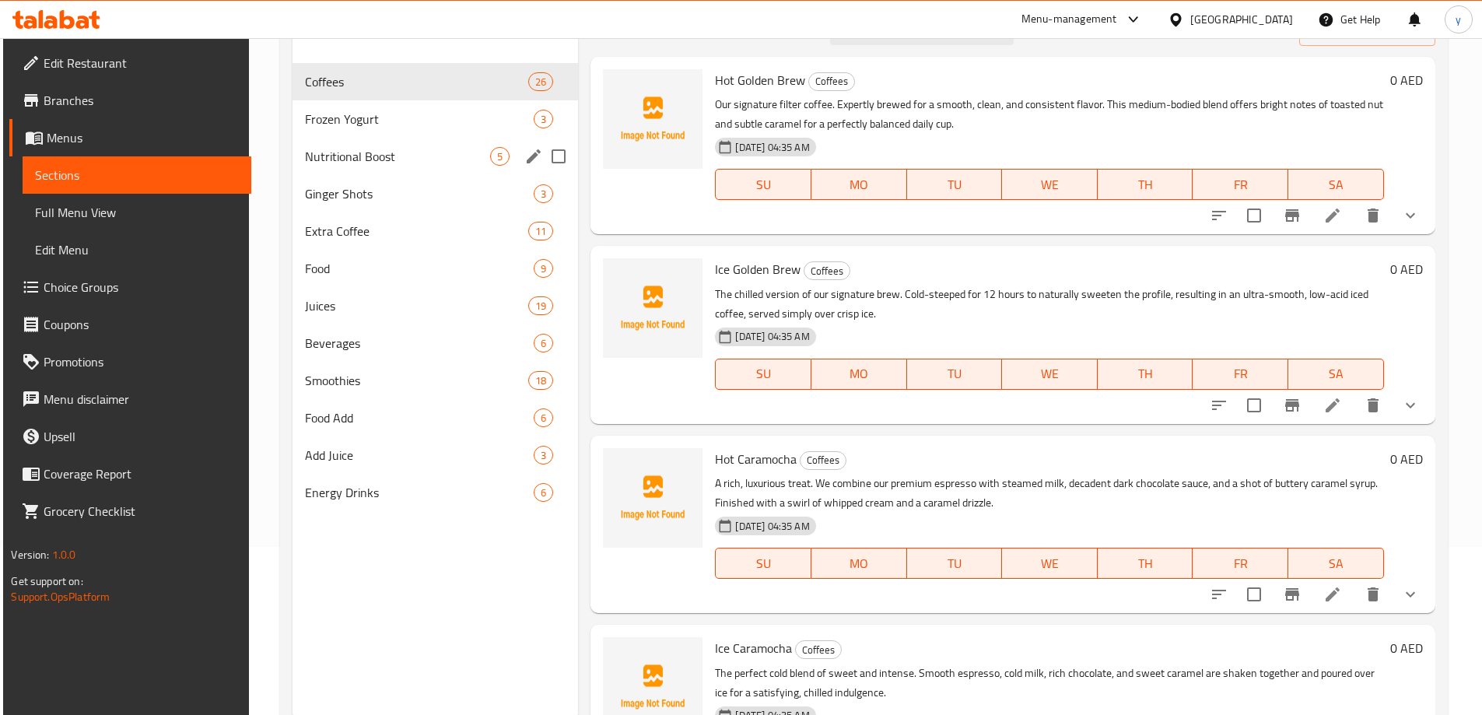
scroll to position [140, 0]
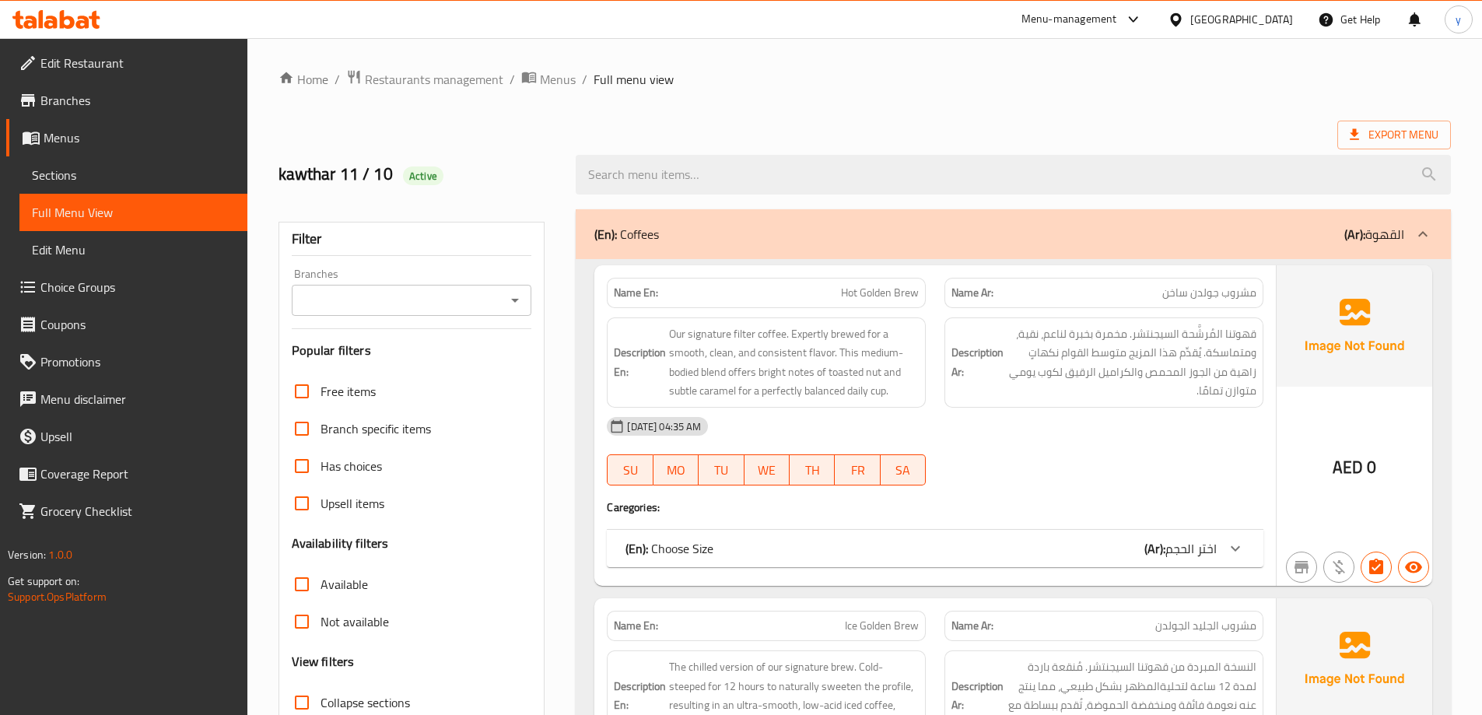
scroll to position [233, 0]
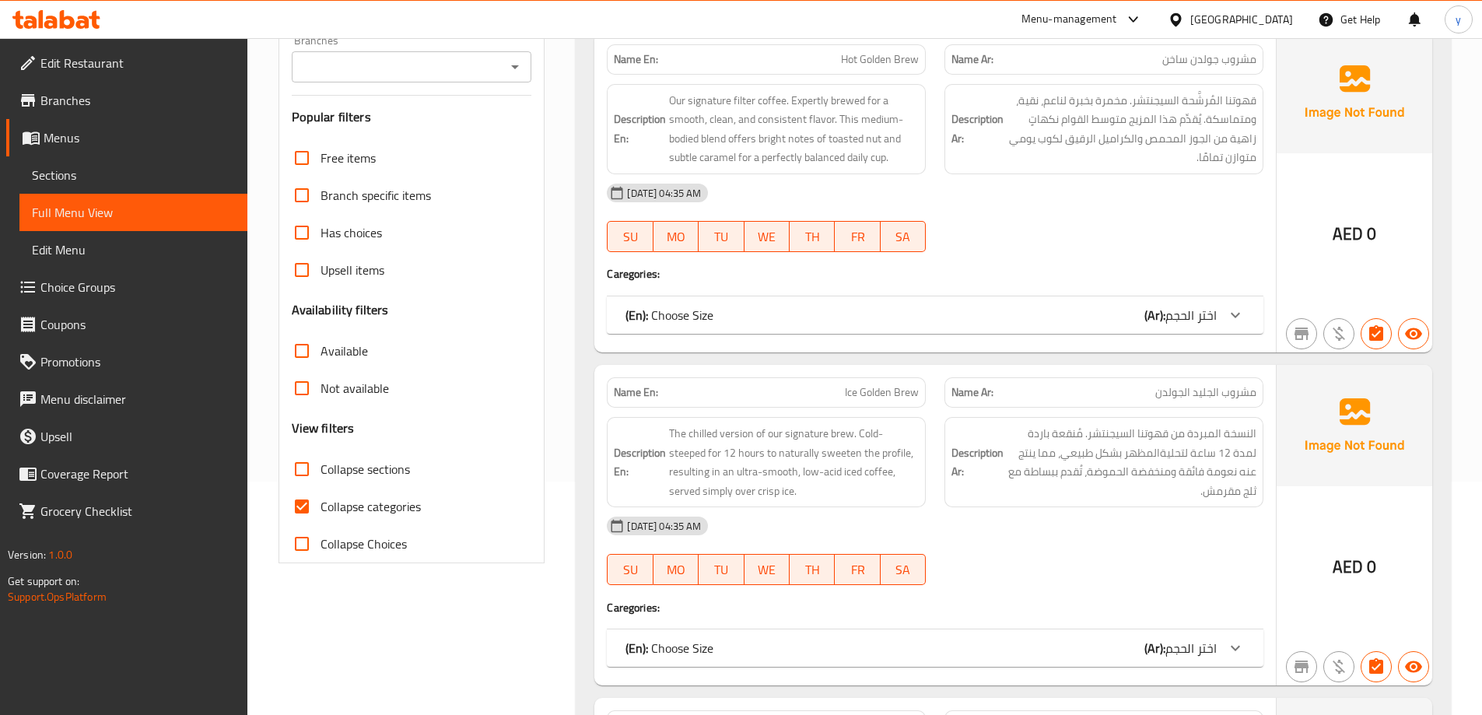
click at [304, 472] on input "Collapse sections" at bounding box center [301, 469] width 37 height 37
checkbox input "true"
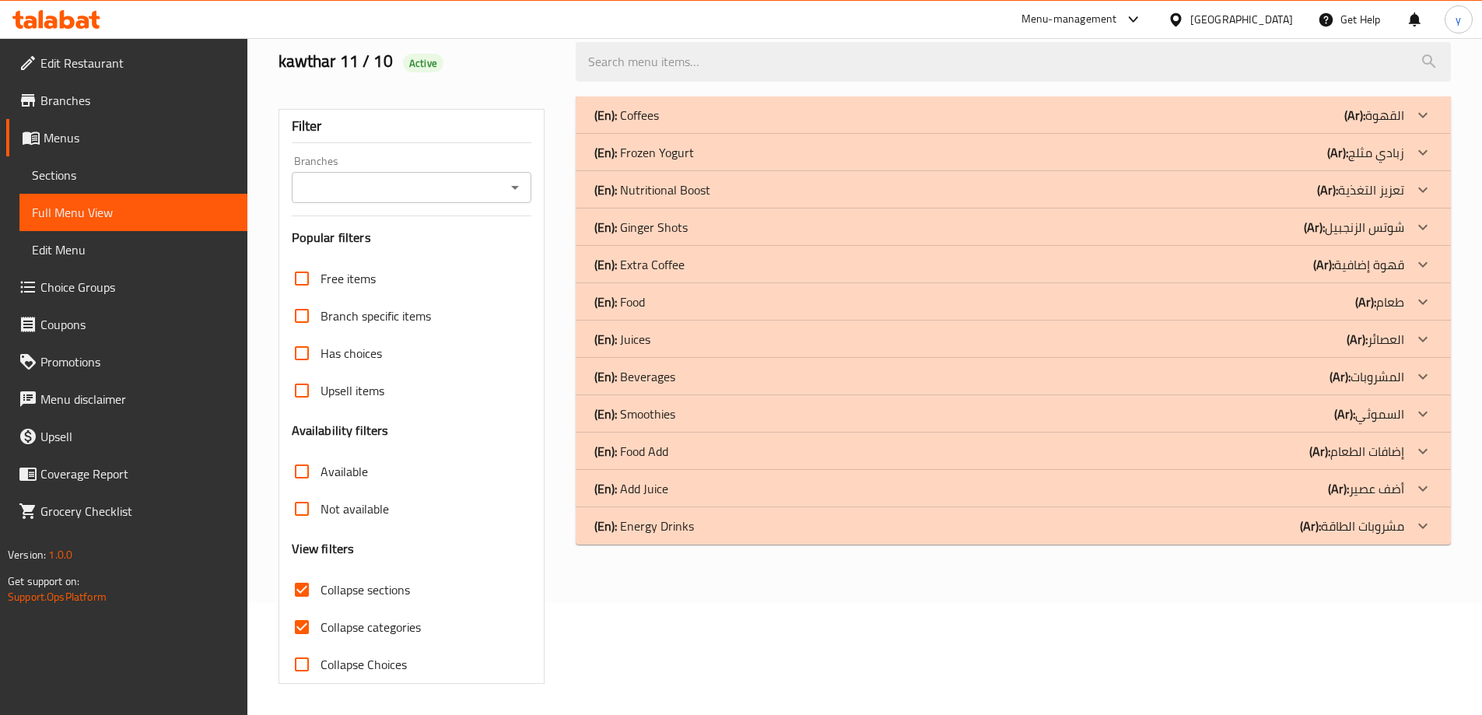
scroll to position [113, 0]
click at [305, 626] on input "Collapse categories" at bounding box center [301, 627] width 37 height 37
checkbox input "false"
click at [1416, 233] on icon at bounding box center [1423, 227] width 19 height 19
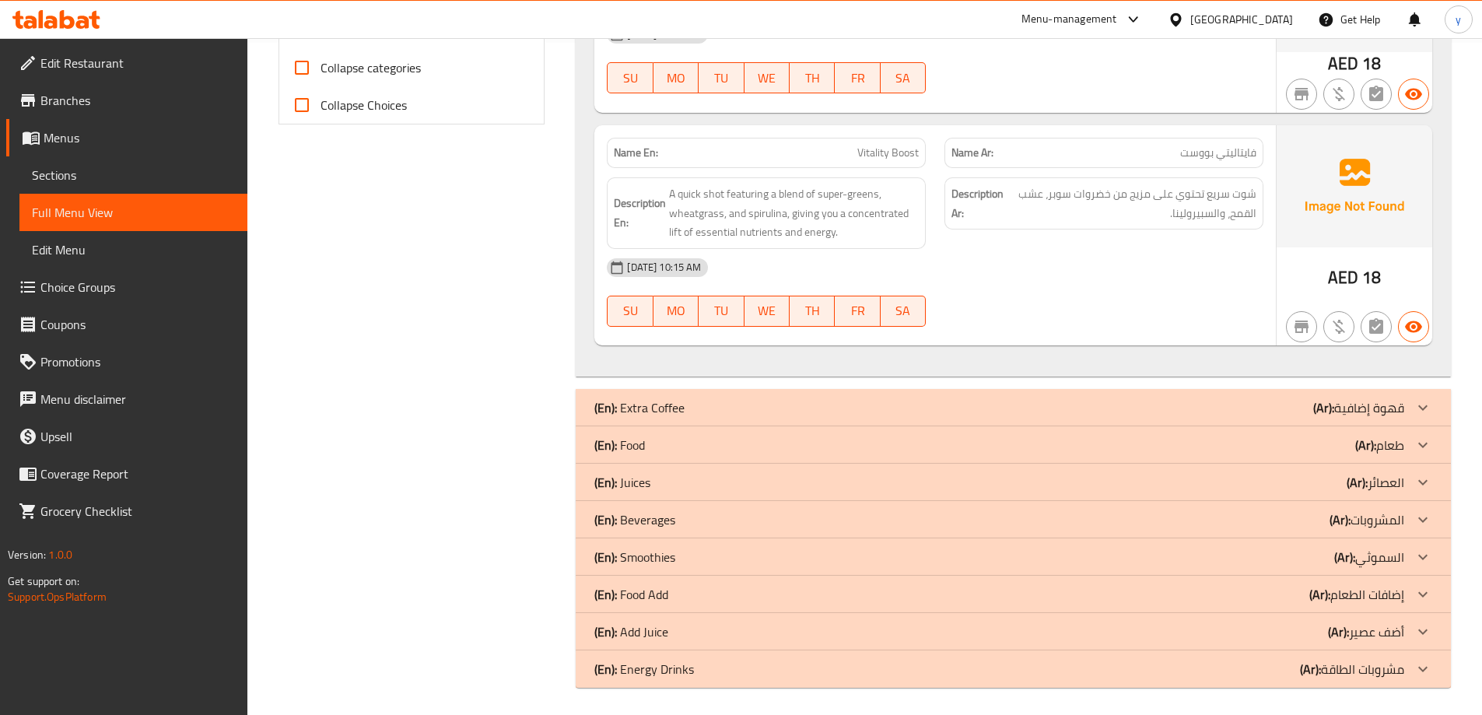
scroll to position [676, 0]
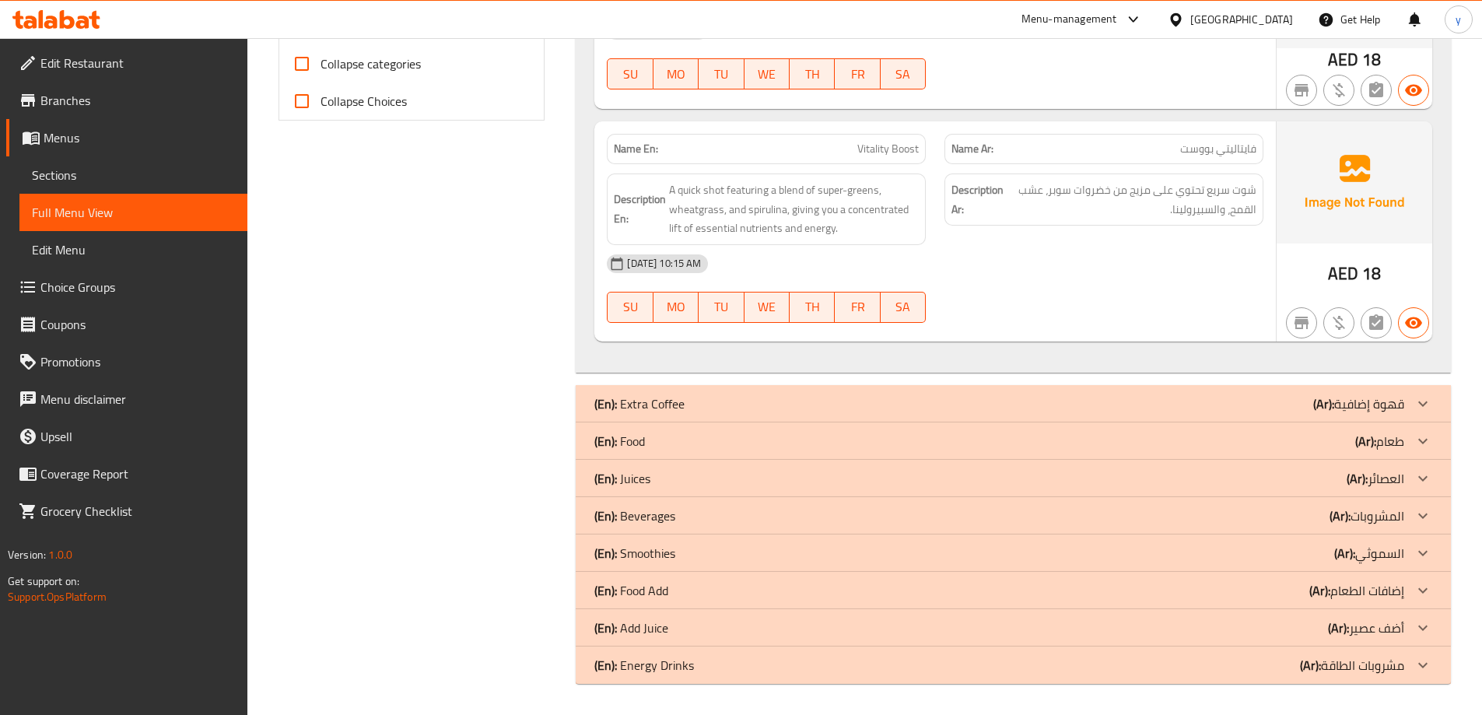
click at [1427, 509] on icon at bounding box center [1423, 516] width 19 height 19
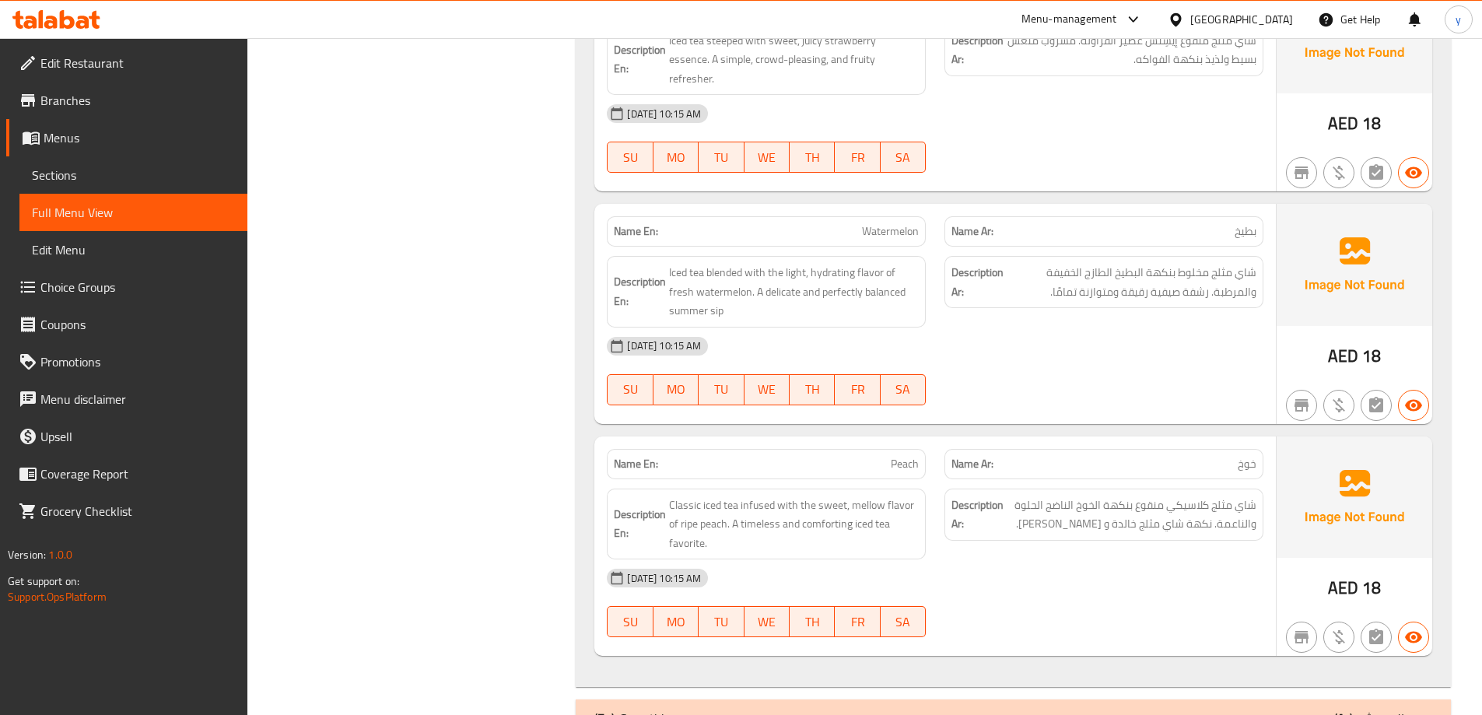
scroll to position [2094, 0]
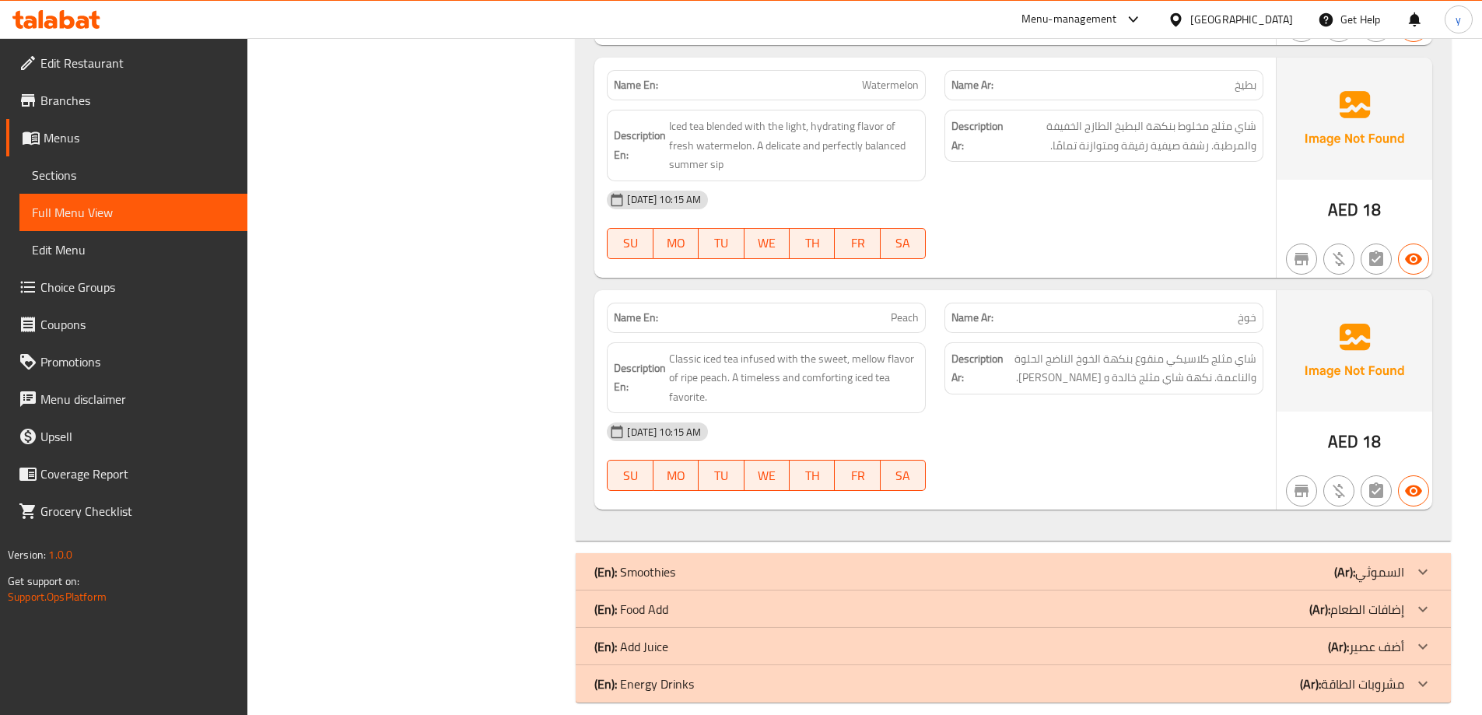
click at [1419, 675] on icon at bounding box center [1423, 684] width 19 height 19
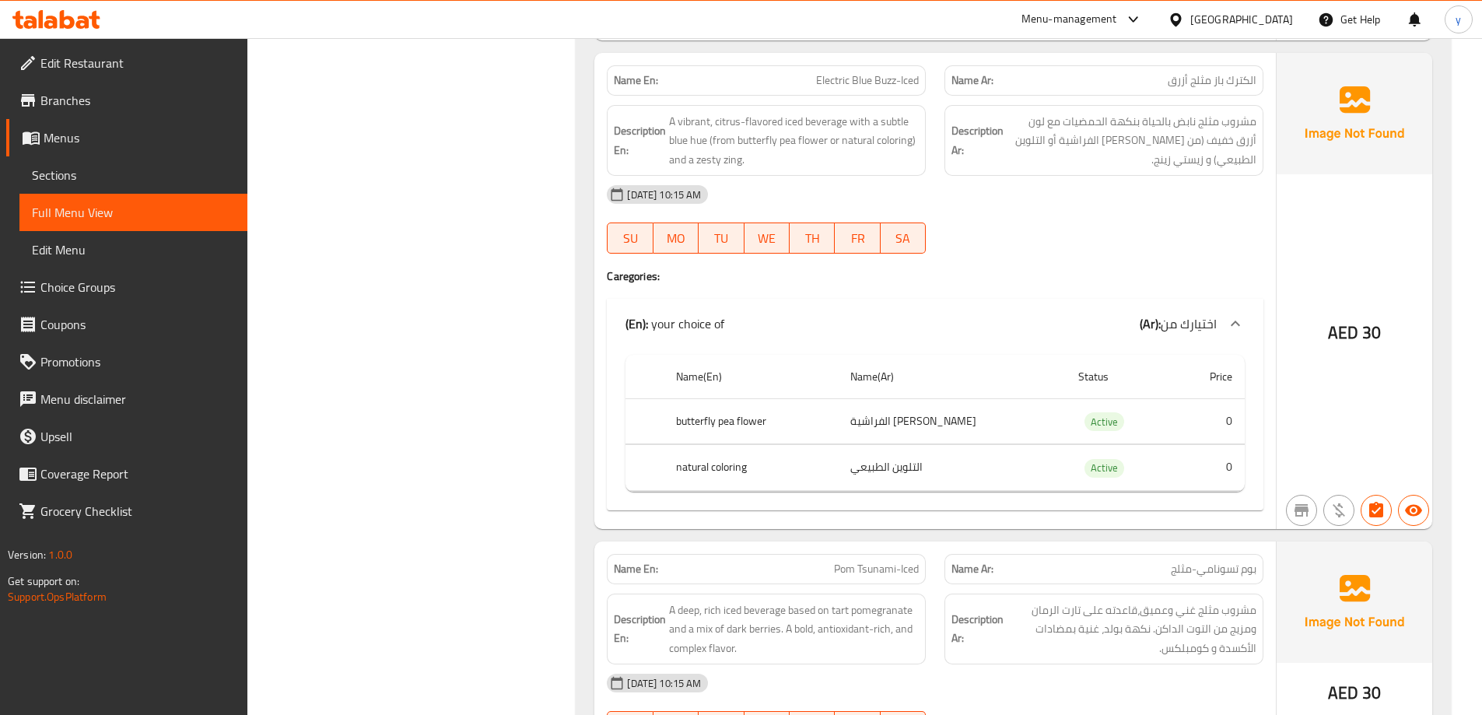
scroll to position [4050, 0]
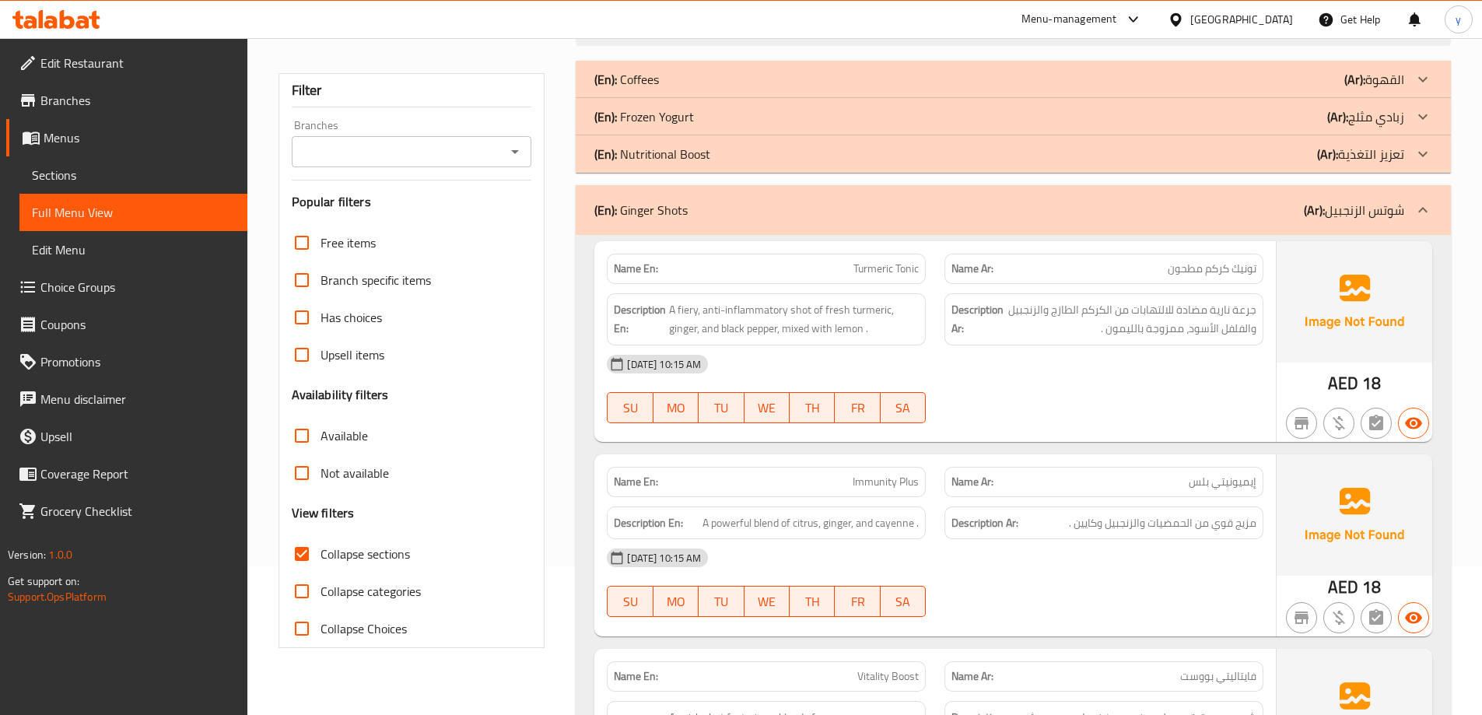
scroll to position [0, 0]
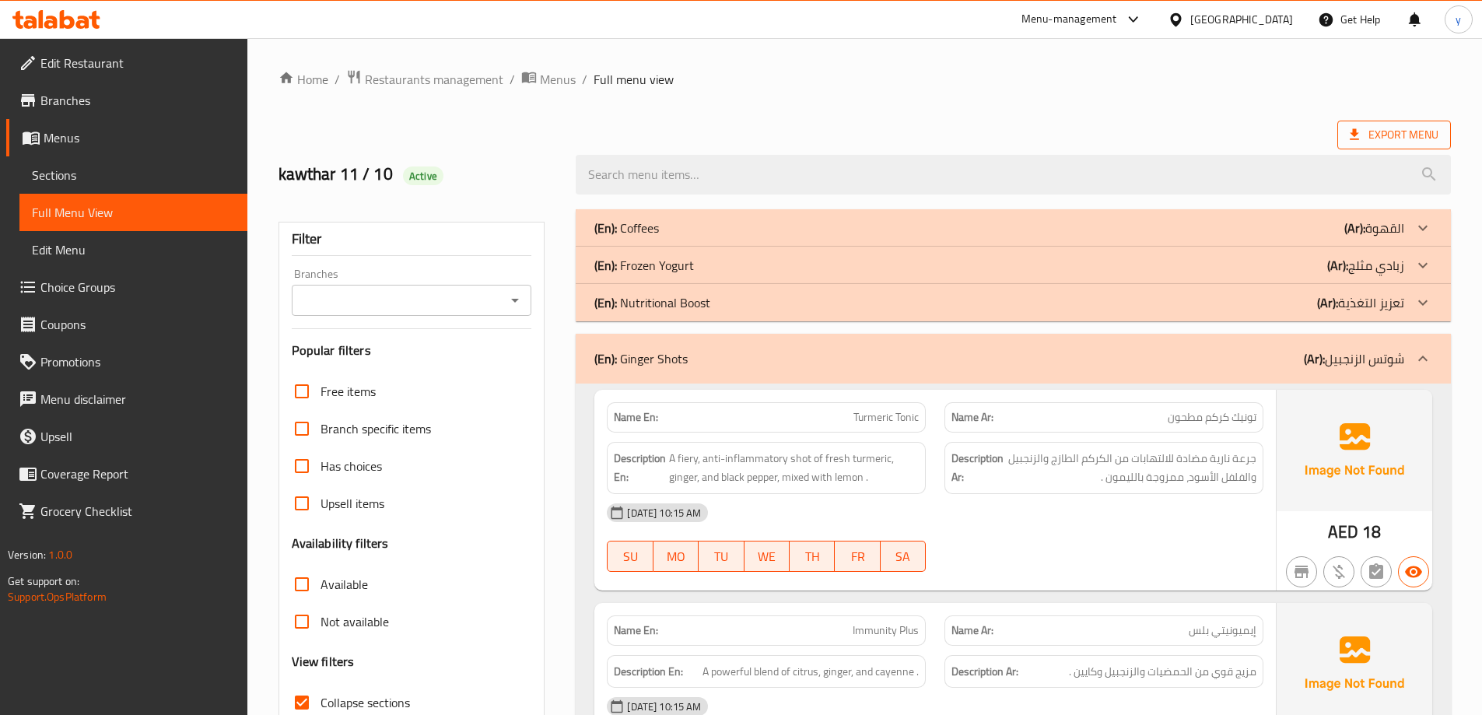
click at [1404, 128] on span "Export Menu" at bounding box center [1394, 134] width 89 height 19
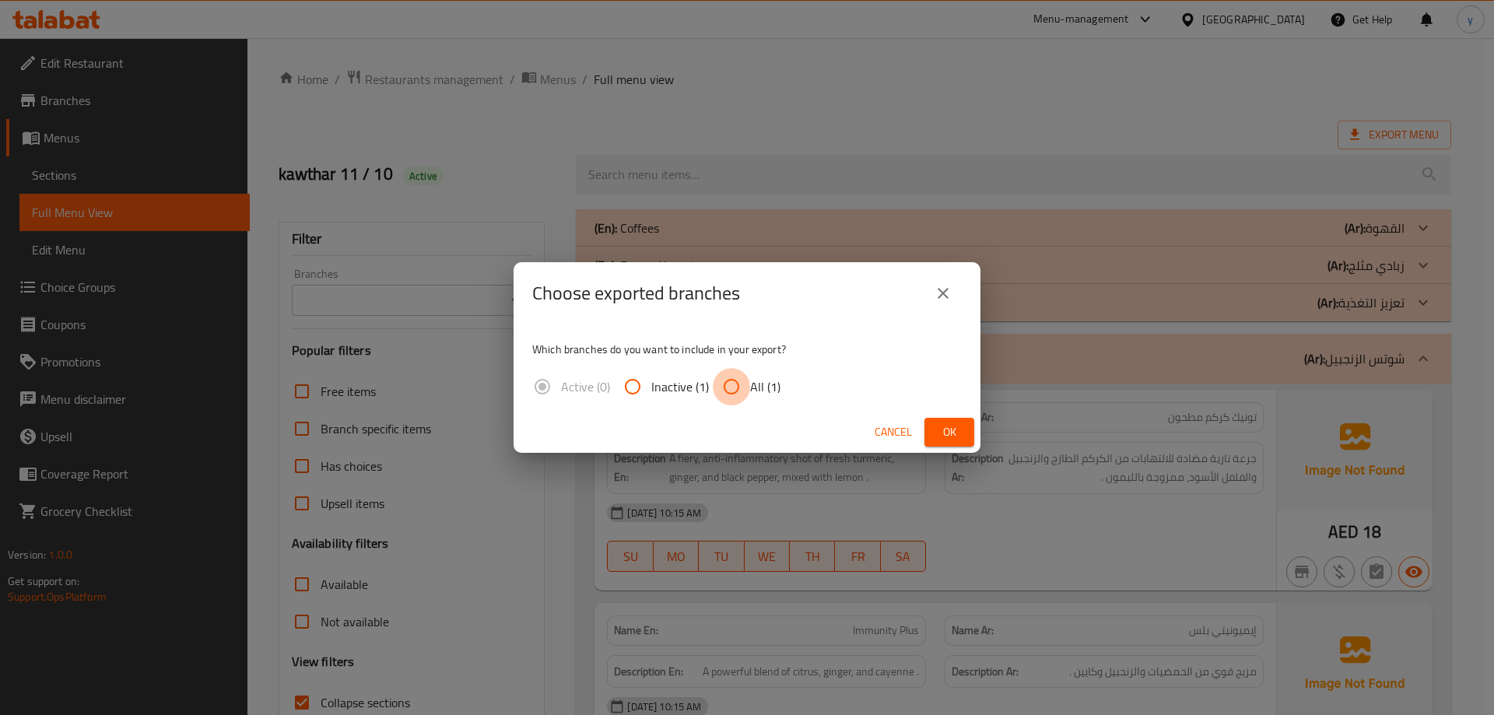
click at [724, 388] on input "All (1)" at bounding box center [731, 386] width 37 height 37
radio input "true"
click at [939, 432] on span "Ok" at bounding box center [949, 432] width 25 height 19
